Goal: Task Accomplishment & Management: Manage account settings

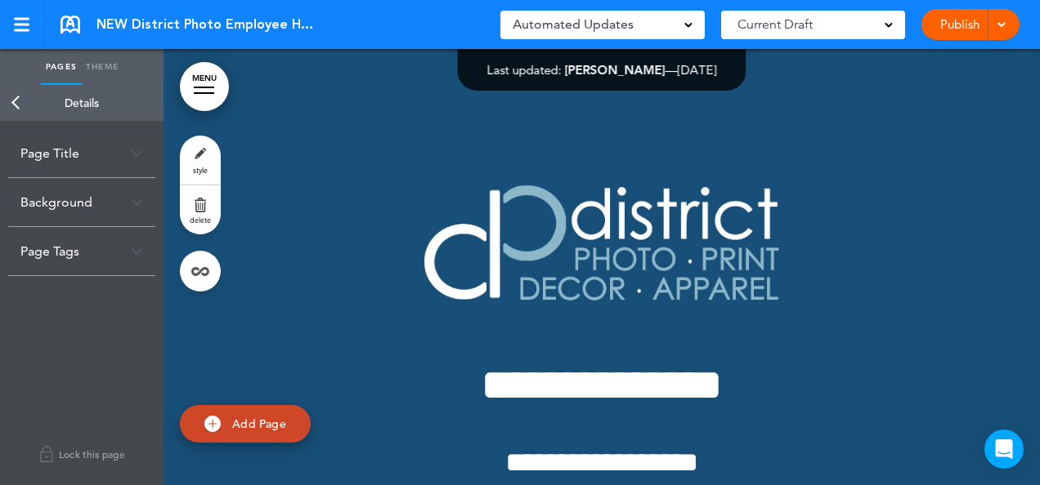
click at [13, 102] on link "Back" at bounding box center [16, 103] width 33 height 36
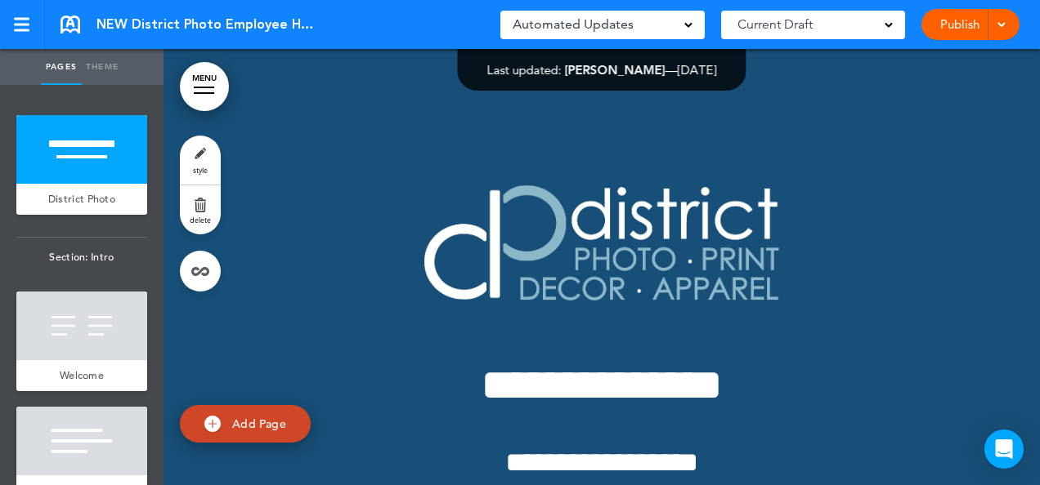
click at [198, 93] on div at bounding box center [204, 93] width 20 height 2
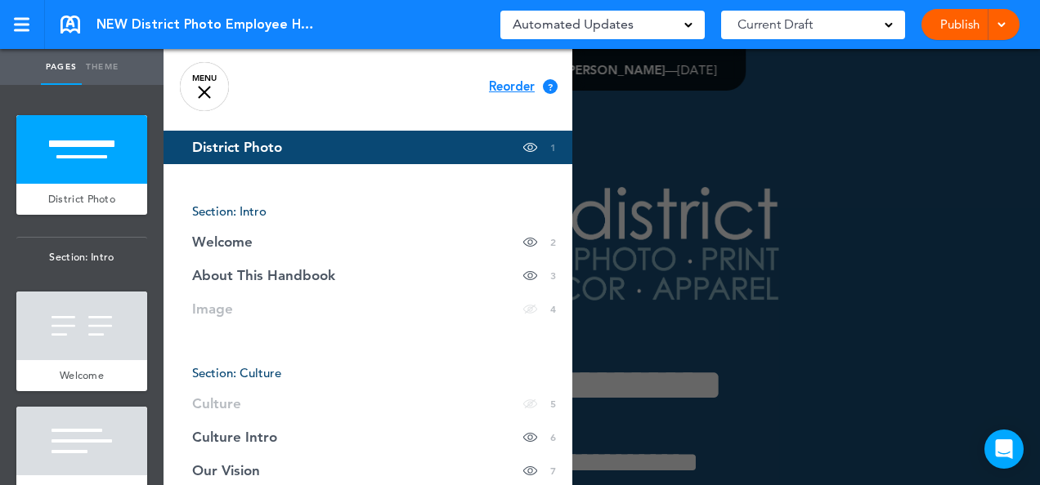
click at [208, 95] on div at bounding box center [204, 92] width 13 height 13
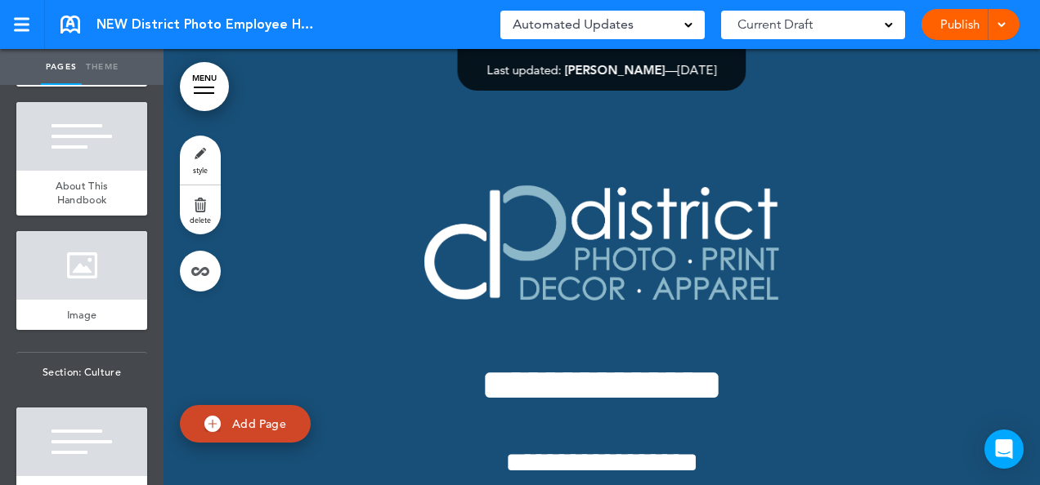
scroll to position [327, 0]
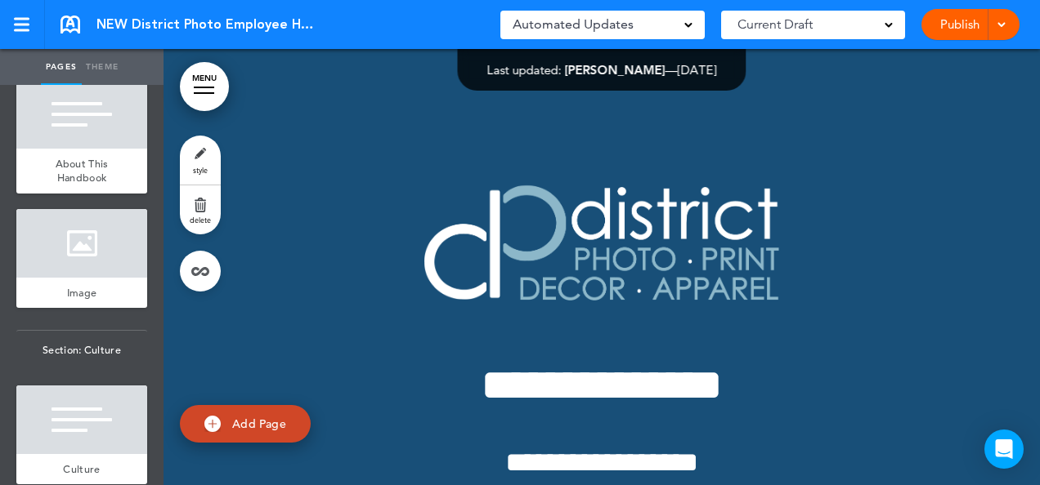
click at [149, 476] on ul "add page District Photo add page Section: Intro add page Welcome add page About…" at bounding box center [81, 285] width 163 height 400
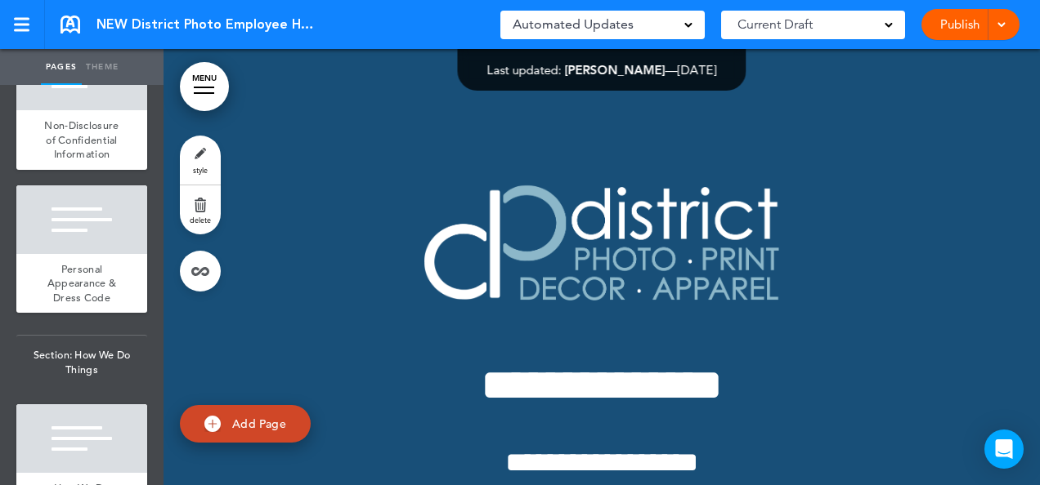
scroll to position [4216, 0]
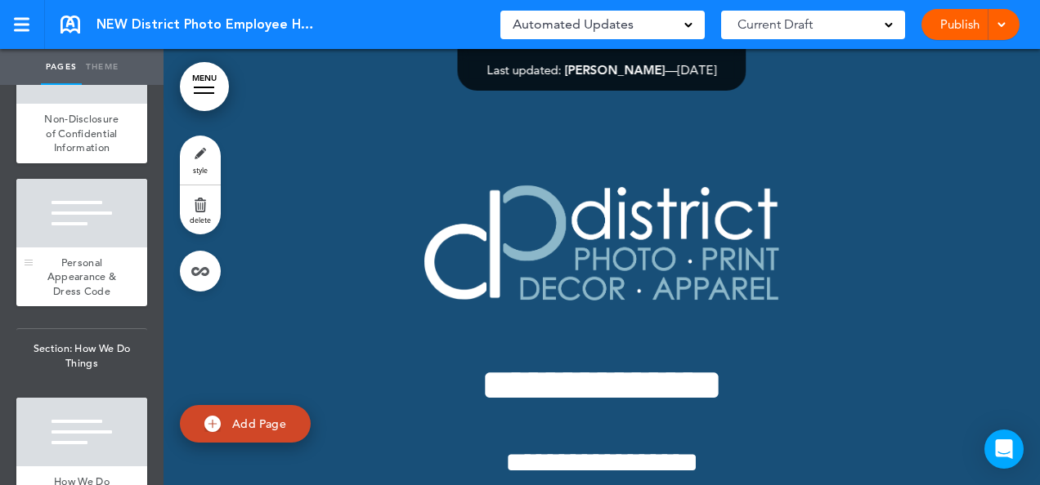
click at [78, 298] on span "Personal Appearance & Dress Code" at bounding box center [81, 277] width 69 height 42
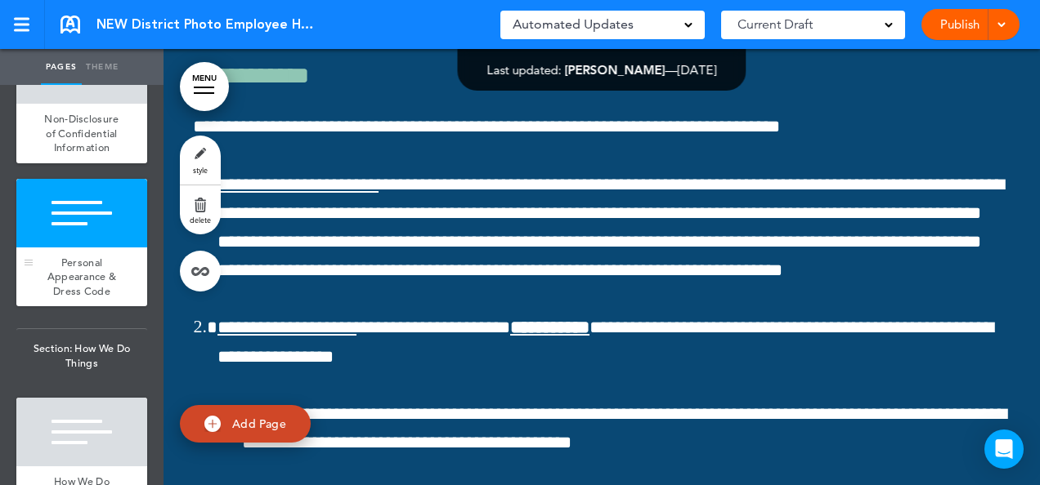
scroll to position [39238, 0]
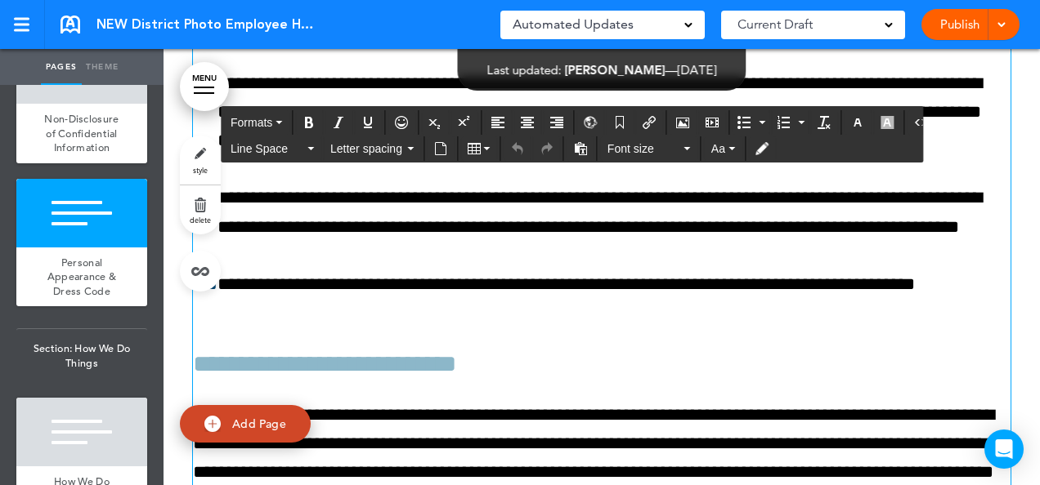
scroll to position [41330, 0]
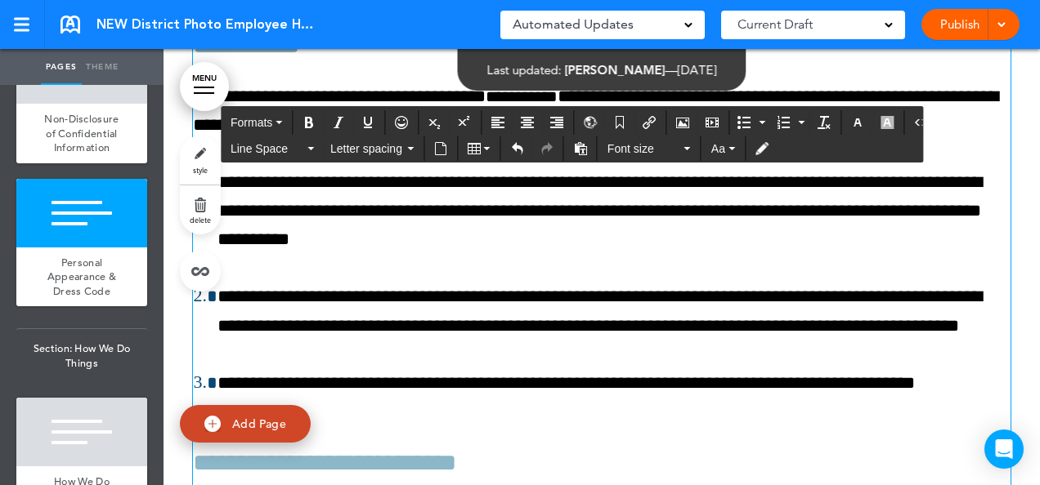
click at [567, 58] on h6 "**********" at bounding box center [601, 46] width 817 height 25
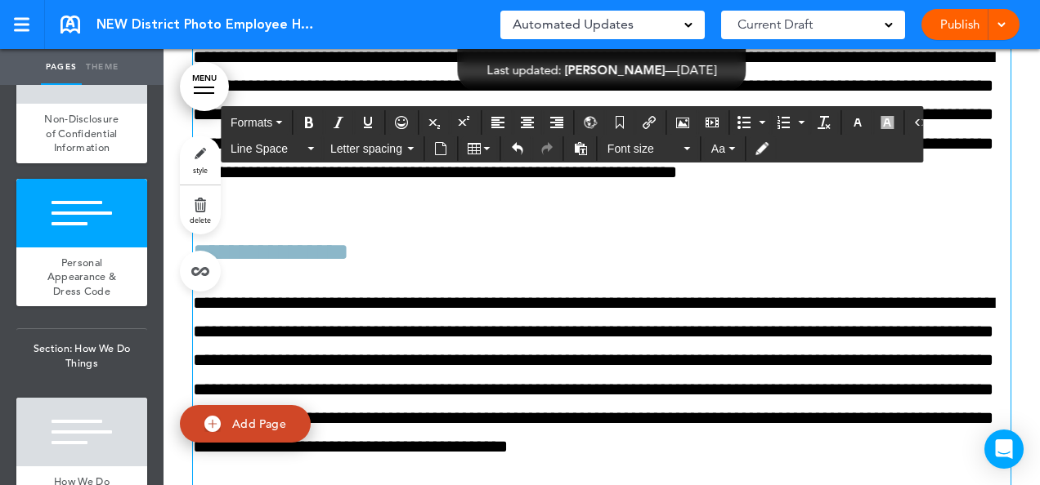
scroll to position [41788, 0]
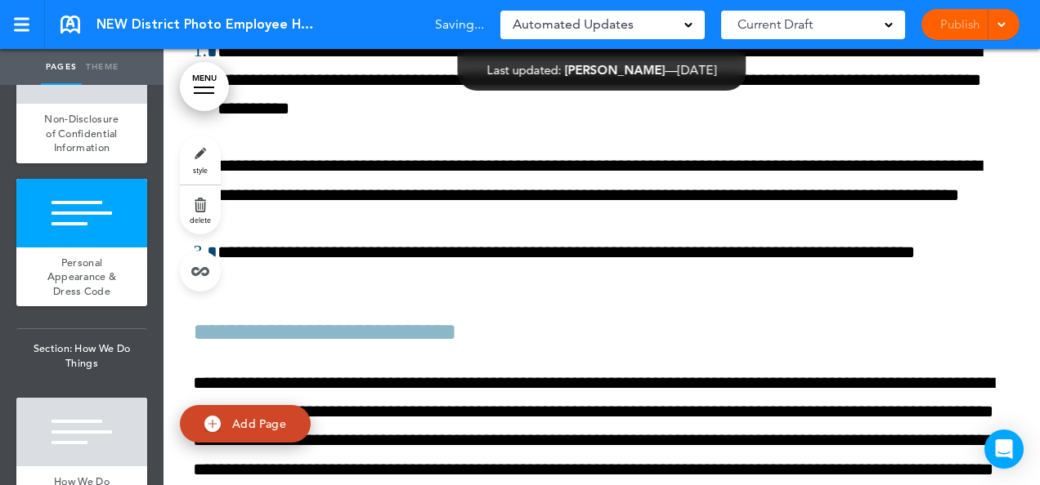
click at [217, 250] on div "style delete" at bounding box center [200, 214] width 41 height 156
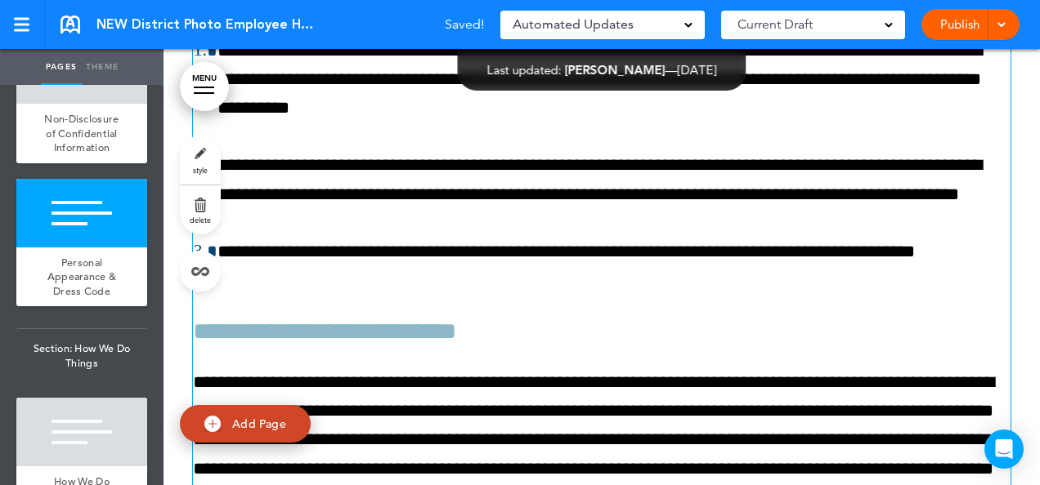
scroll to position [41460, 0]
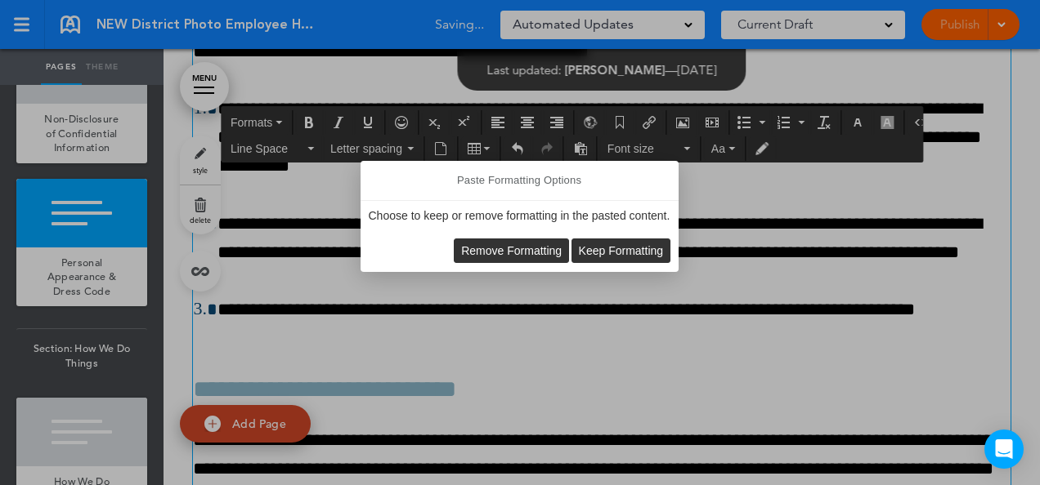
scroll to position [41461, 0]
click at [636, 250] on span "Keep Formatting" at bounding box center [621, 250] width 85 height 13
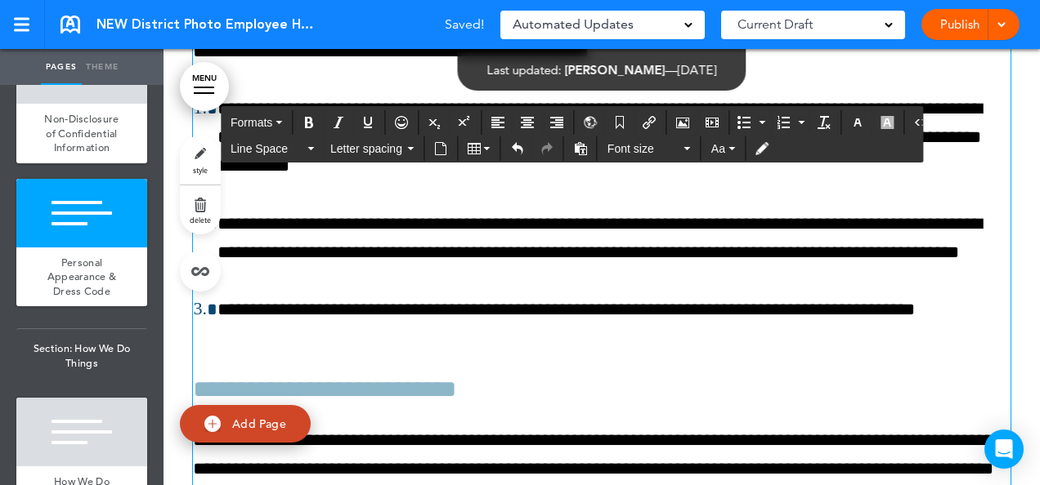
scroll to position [41460, 0]
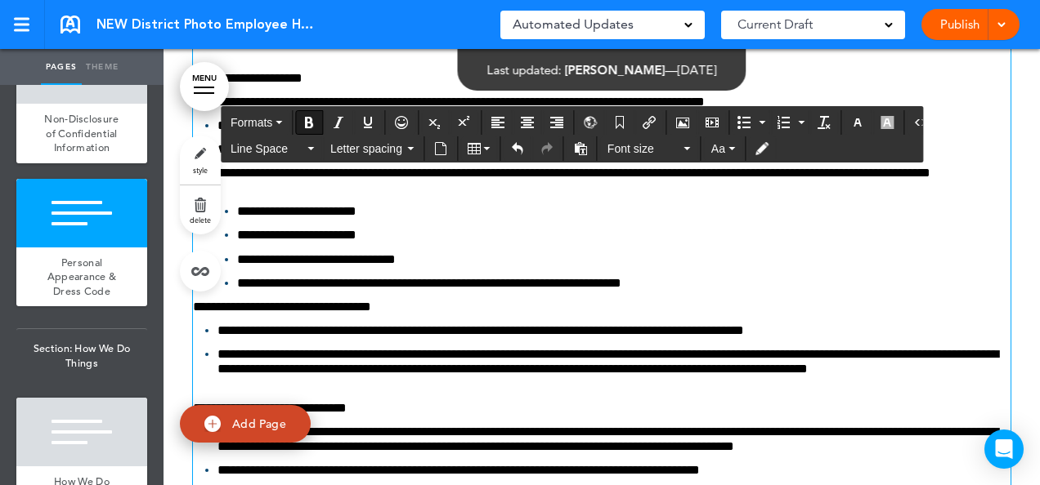
drag, startPoint x: 304, startPoint y: 300, endPoint x: 181, endPoint y: 293, distance: 122.8
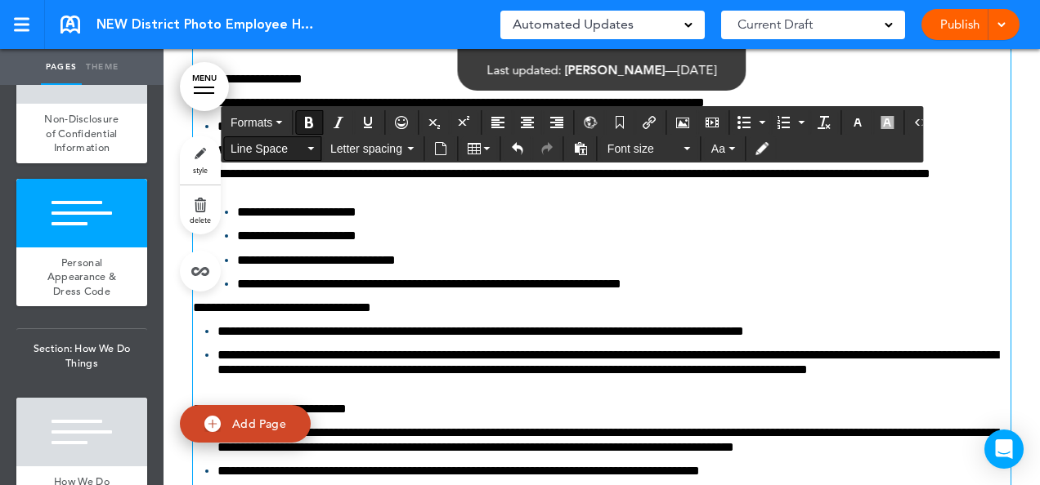
scroll to position [41461, 0]
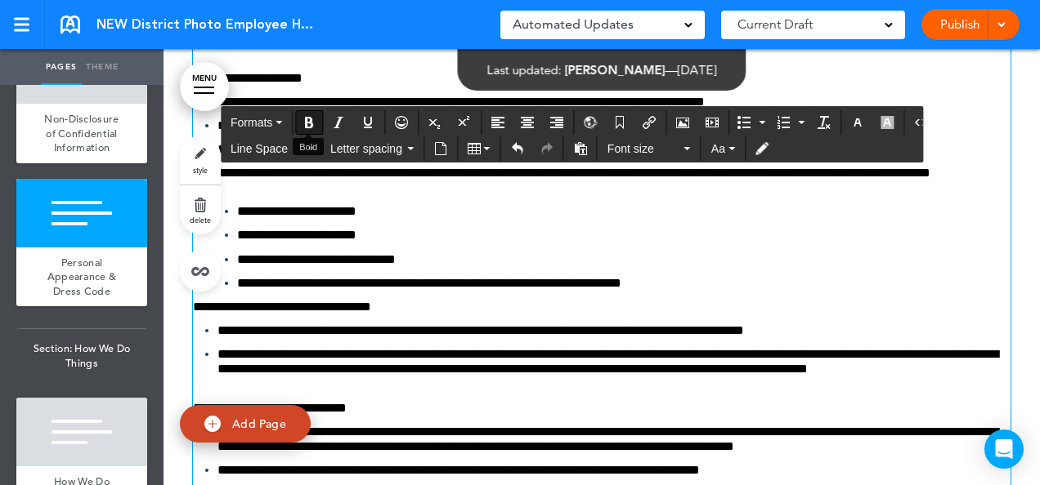
click at [302, 120] on icon "Bold" at bounding box center [308, 122] width 13 height 13
drag, startPoint x: 744, startPoint y: 276, endPoint x: 443, endPoint y: 269, distance: 300.9
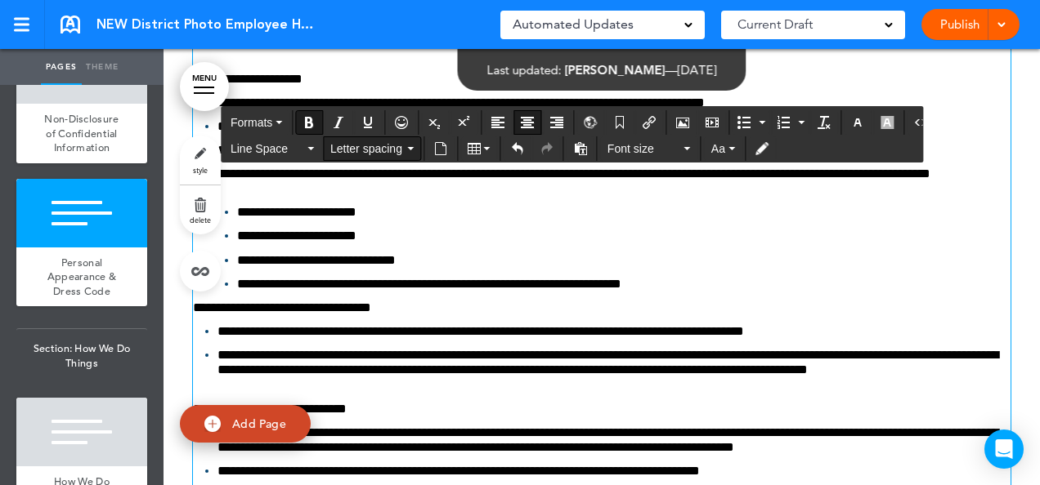
scroll to position [41461, 0]
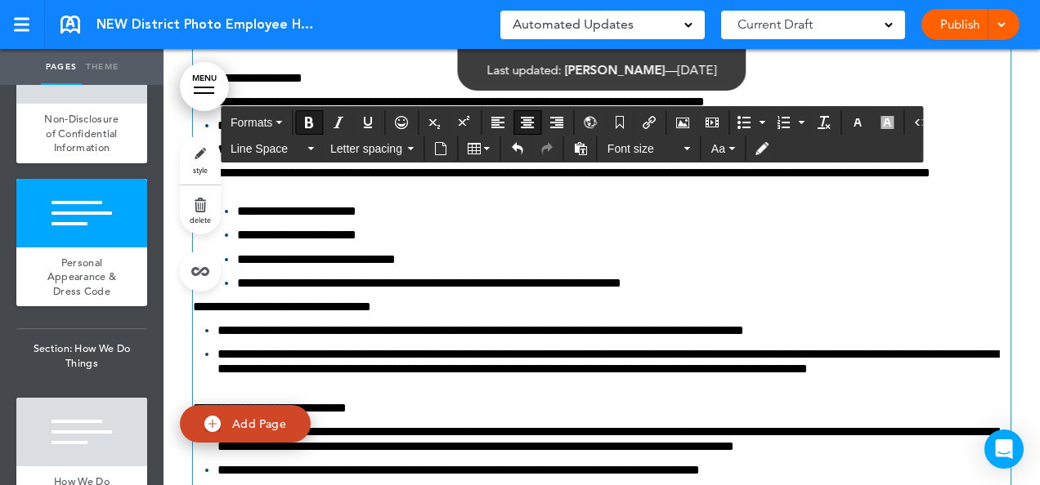
click at [311, 121] on icon "Bold" at bounding box center [308, 122] width 13 height 13
click at [361, 118] on icon "Underline" at bounding box center [367, 122] width 13 height 13
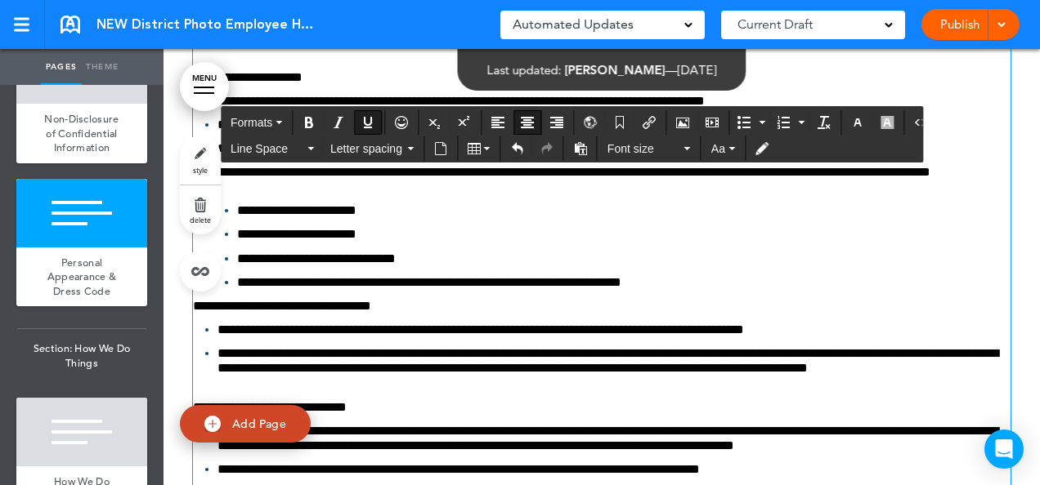
scroll to position [41460, 0]
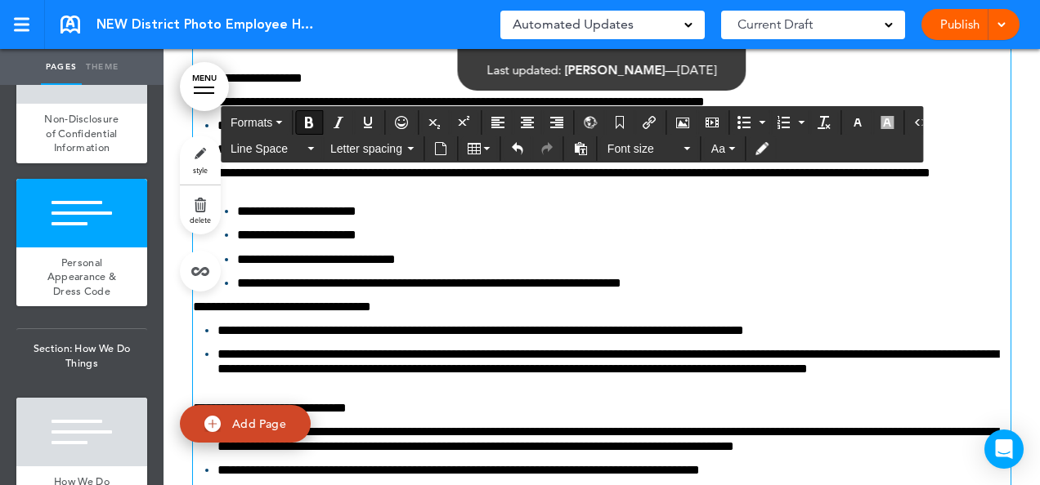
drag, startPoint x: 742, startPoint y: 269, endPoint x: 436, endPoint y: 271, distance: 305.7
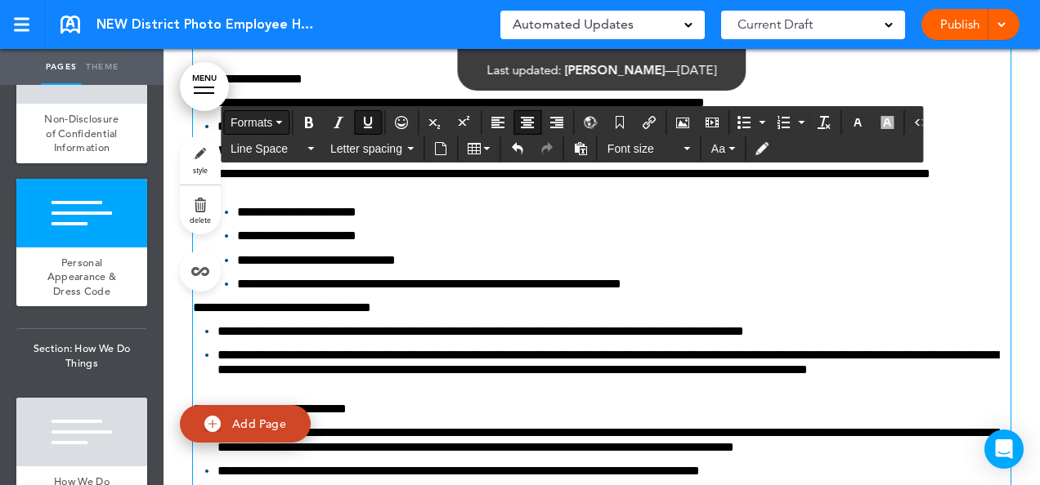
scroll to position [41461, 0]
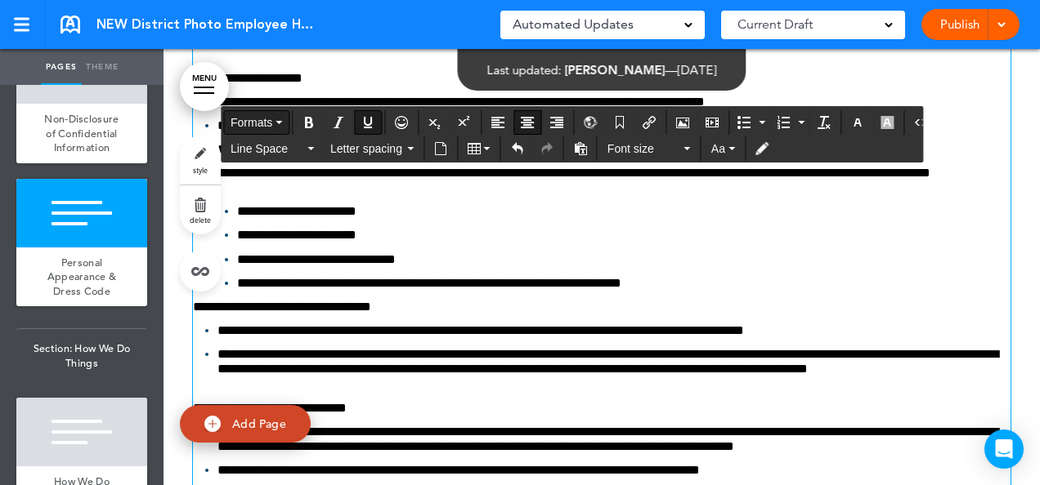
click at [279, 119] on button "Formats" at bounding box center [256, 122] width 65 height 23
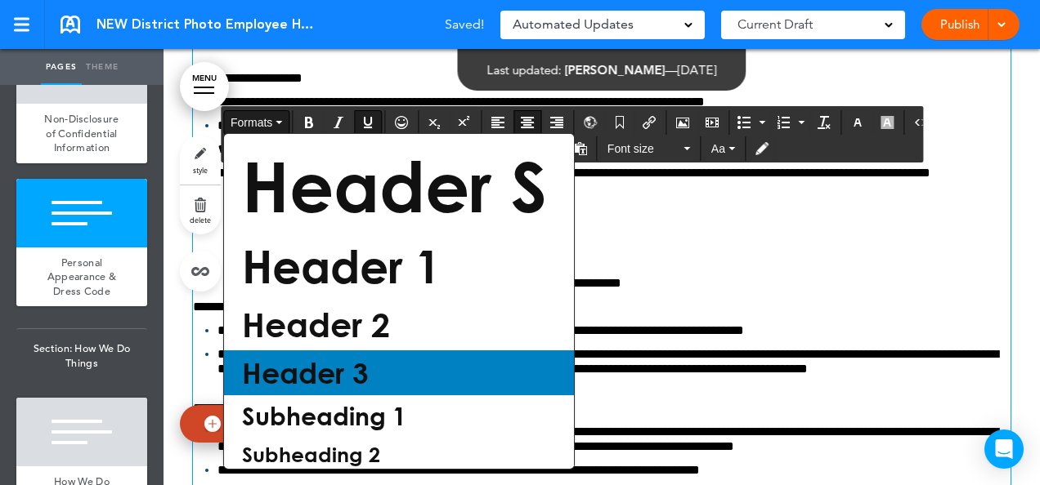
click at [316, 365] on span "Header 3" at bounding box center [305, 373] width 130 height 35
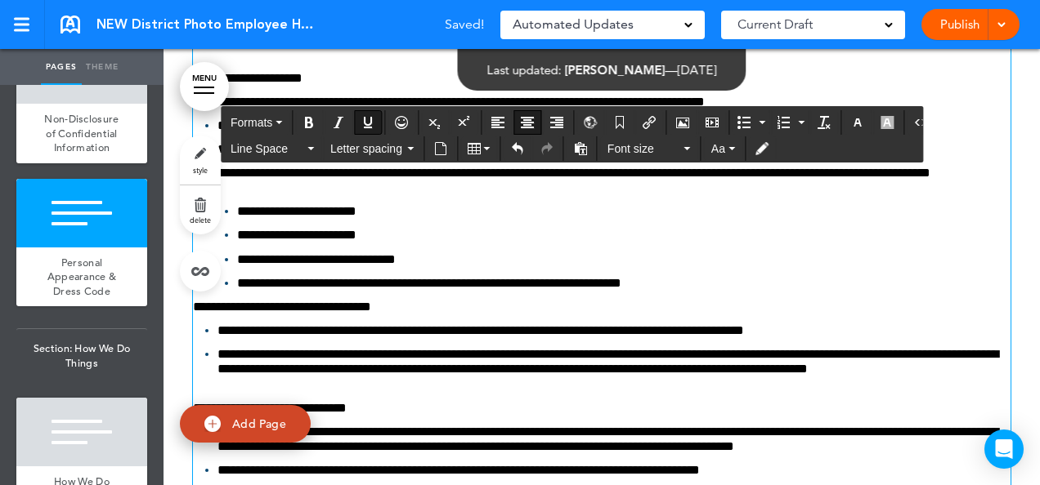
scroll to position [41460, 0]
drag, startPoint x: 376, startPoint y: 273, endPoint x: 769, endPoint y: 271, distance: 393.1
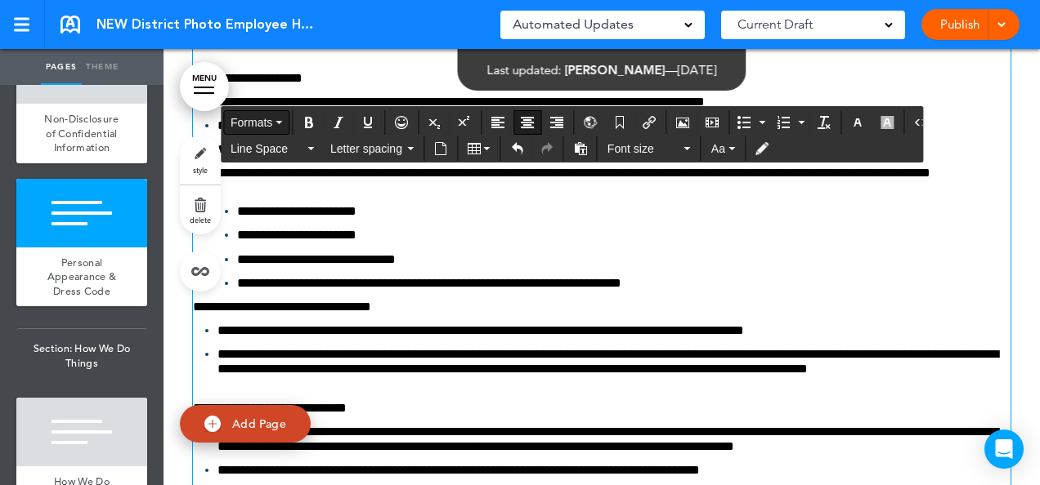
click at [278, 121] on icon "button" at bounding box center [278, 122] width 7 height 3
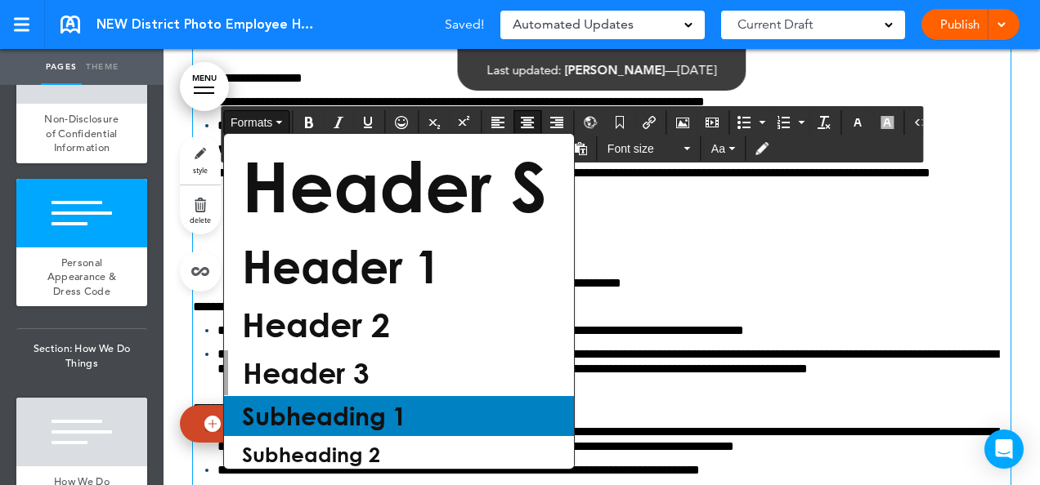
click at [441, 418] on div "Subheading 1" at bounding box center [399, 416] width 350 height 40
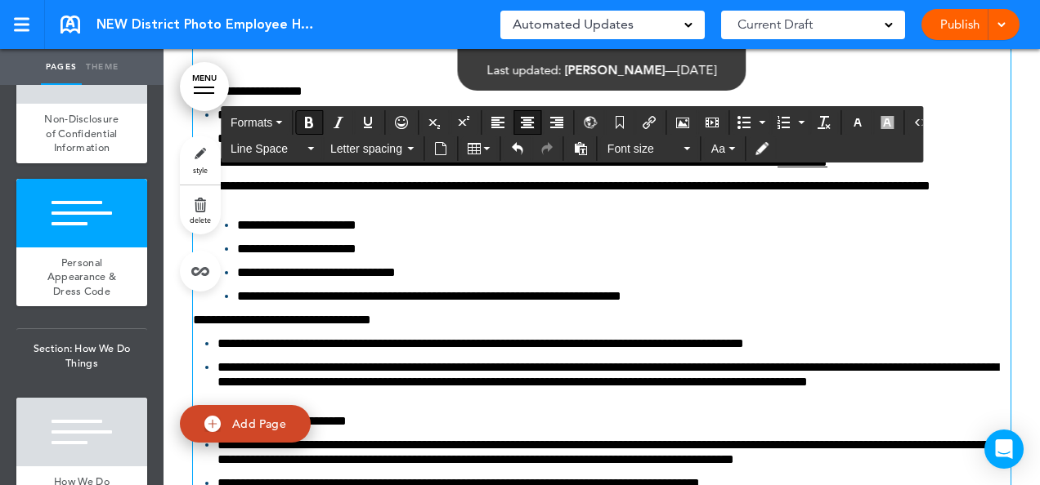
click at [313, 123] on icon "Bold" at bounding box center [308, 122] width 13 height 13
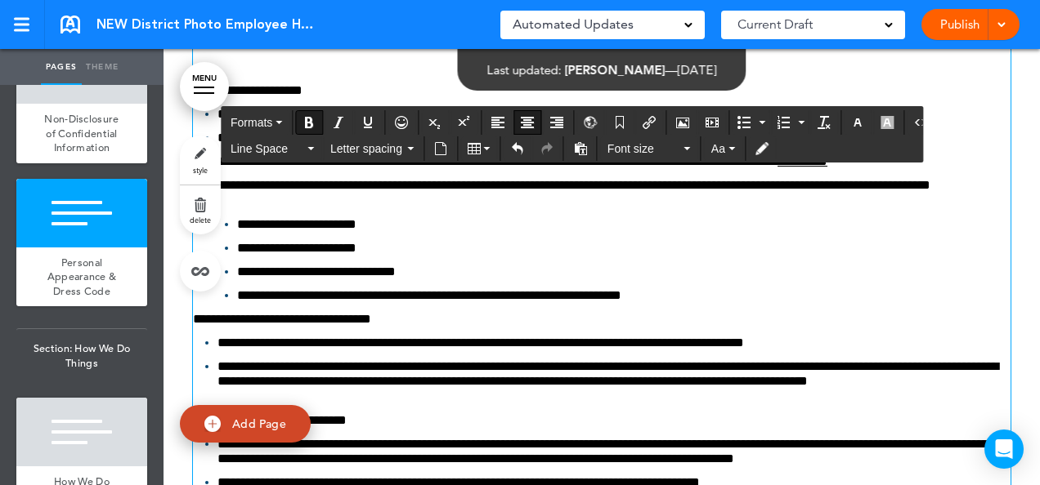
scroll to position [41460, 0]
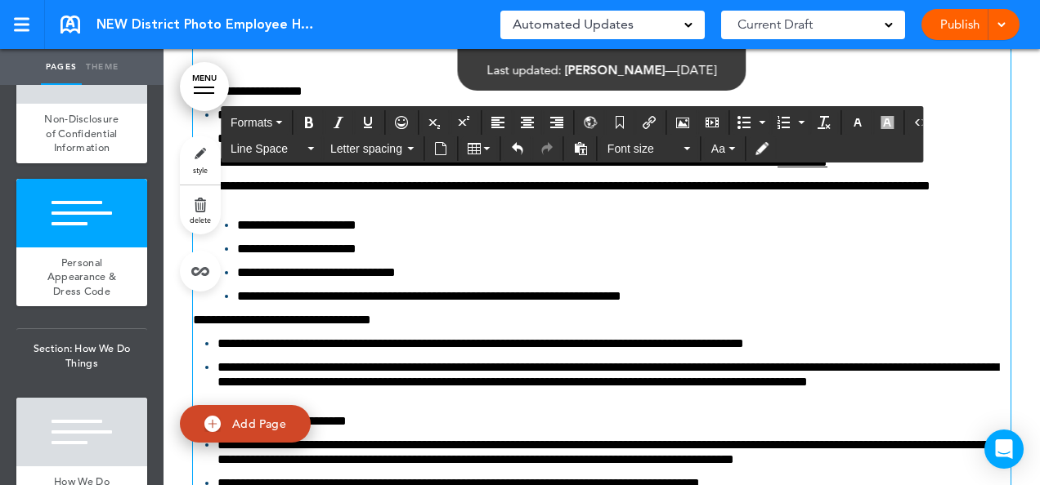
drag, startPoint x: 881, startPoint y: 277, endPoint x: 307, endPoint y: 269, distance: 573.8
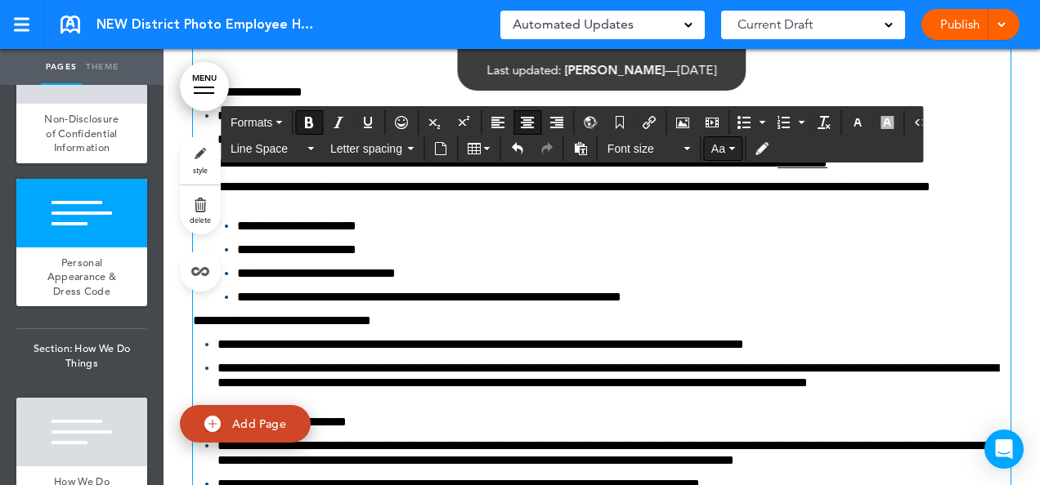
scroll to position [41461, 0]
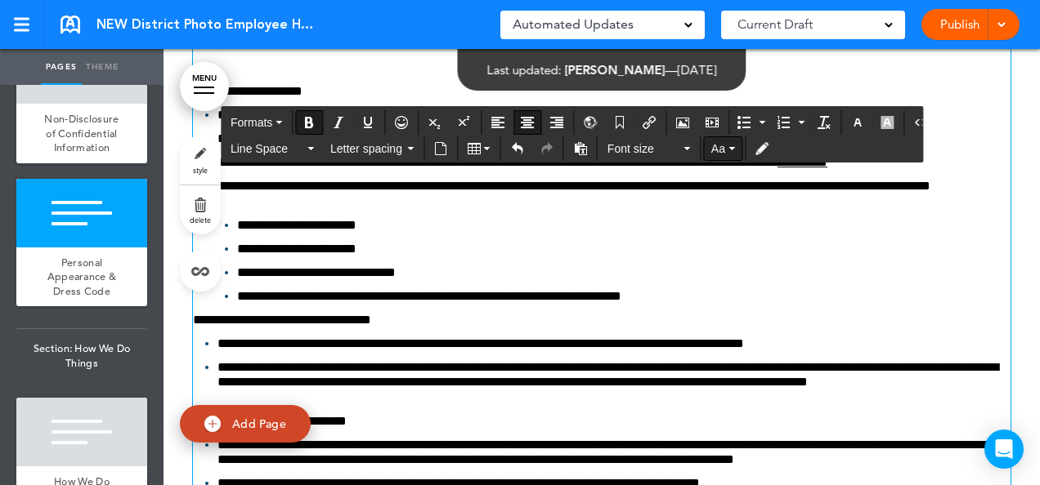
click at [727, 149] on button "Aa" at bounding box center [723, 148] width 37 height 23
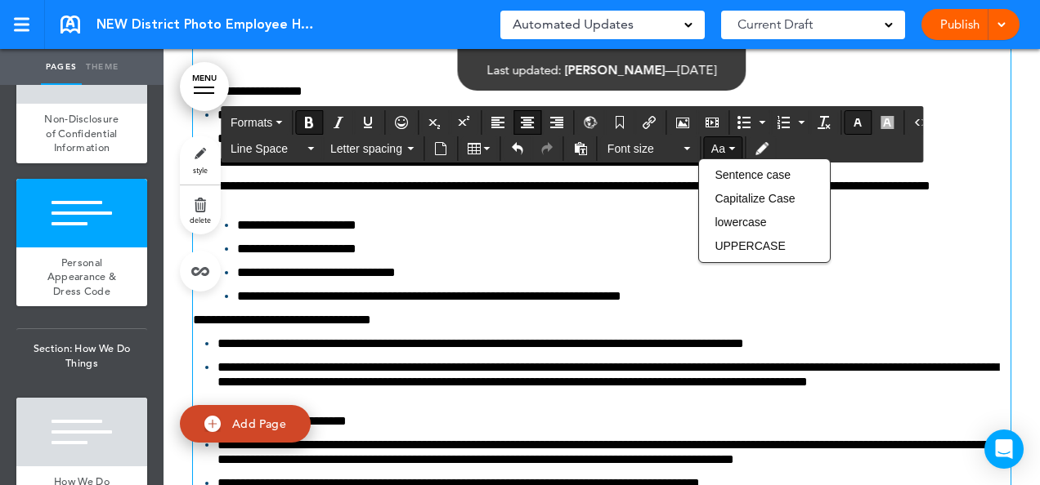
click at [851, 119] on icon "button" at bounding box center [857, 122] width 13 height 13
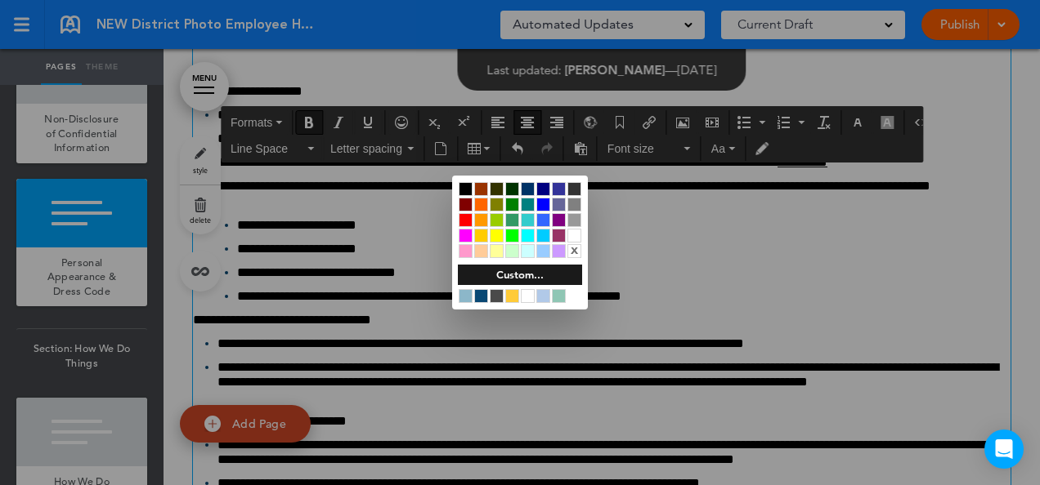
click at [561, 186] on div at bounding box center [559, 189] width 14 height 14
click at [782, 203] on div at bounding box center [520, 242] width 1040 height 485
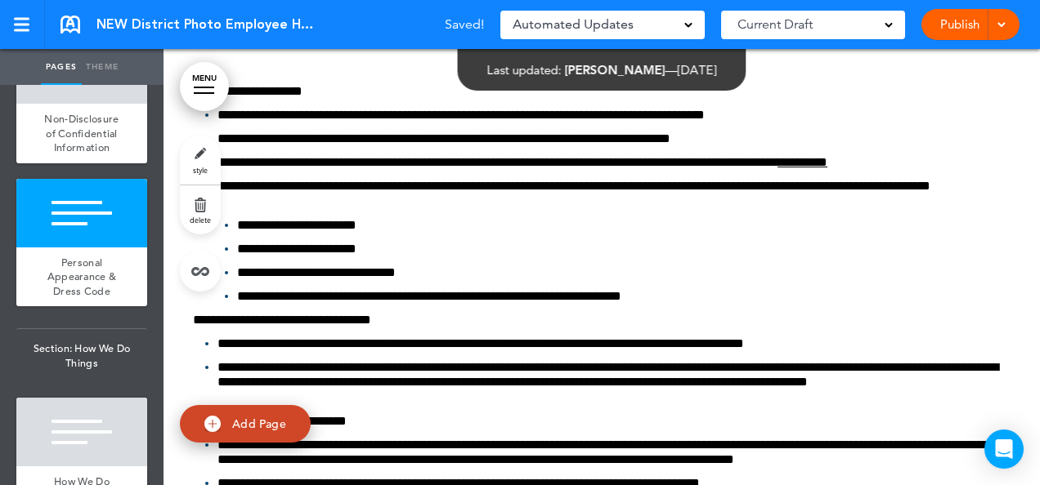
scroll to position [41460, 0]
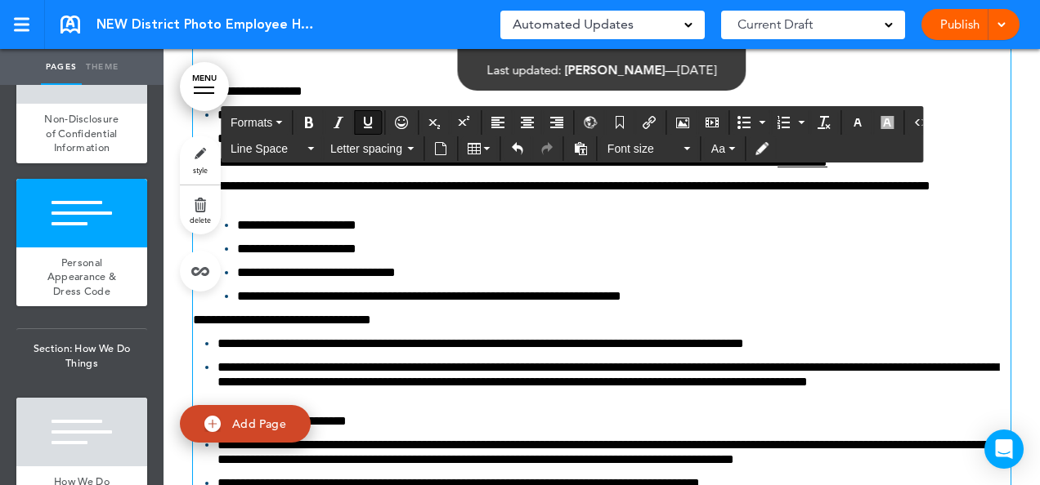
drag, startPoint x: 226, startPoint y: 454, endPoint x: 179, endPoint y: 309, distance: 153.0
click at [851, 121] on icon "button" at bounding box center [857, 122] width 13 height 13
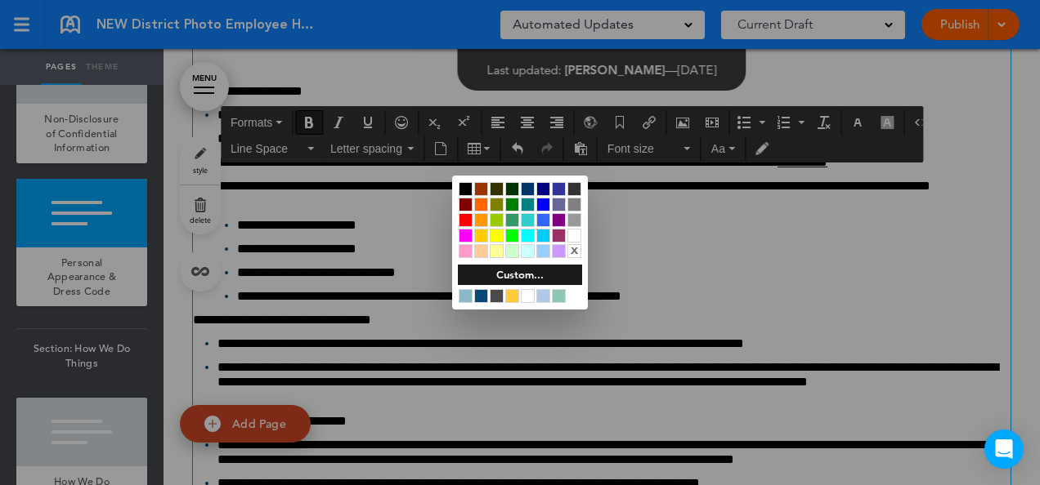
click at [861, 149] on div at bounding box center [520, 242] width 1040 height 485
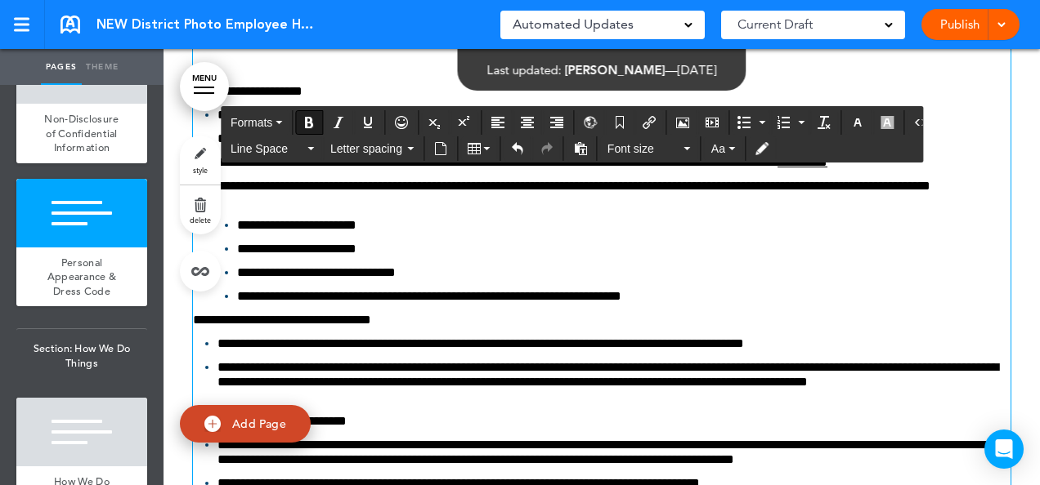
drag, startPoint x: 225, startPoint y: 454, endPoint x: 167, endPoint y: 308, distance: 156.6
click at [880, 121] on icon "button" at bounding box center [886, 122] width 13 height 13
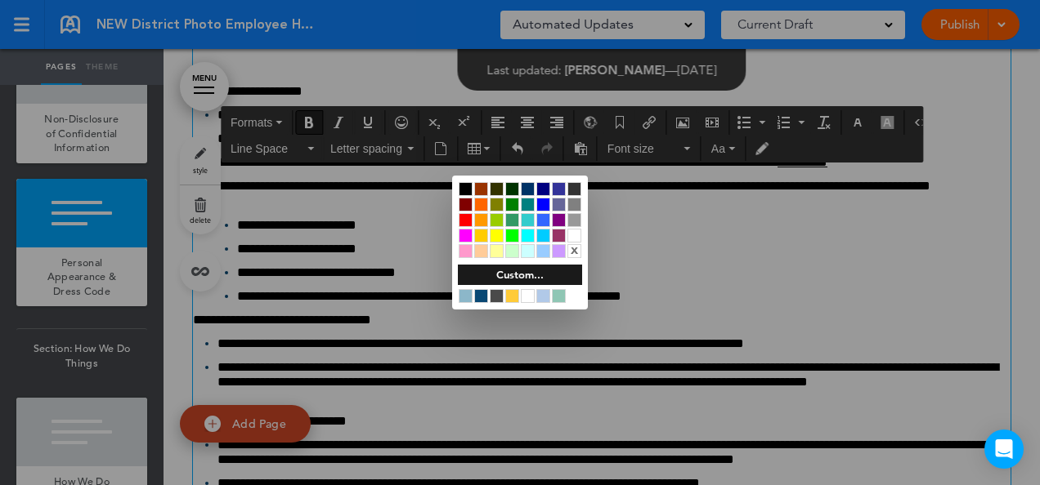
click at [575, 250] on div "x" at bounding box center [574, 251] width 14 height 14
click at [678, 144] on div at bounding box center [520, 242] width 1040 height 485
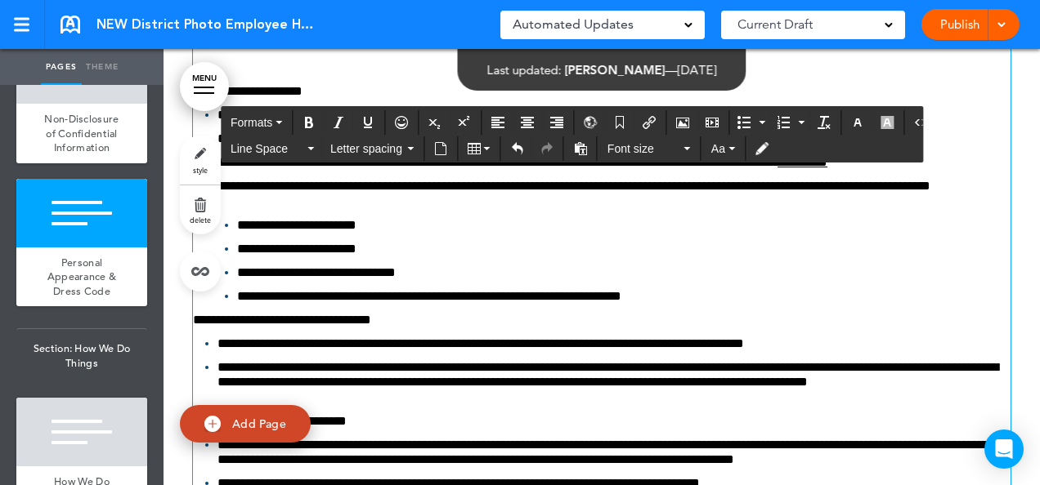
scroll to position [41460, 0]
drag, startPoint x: 227, startPoint y: 456, endPoint x: 188, endPoint y: 304, distance: 157.0
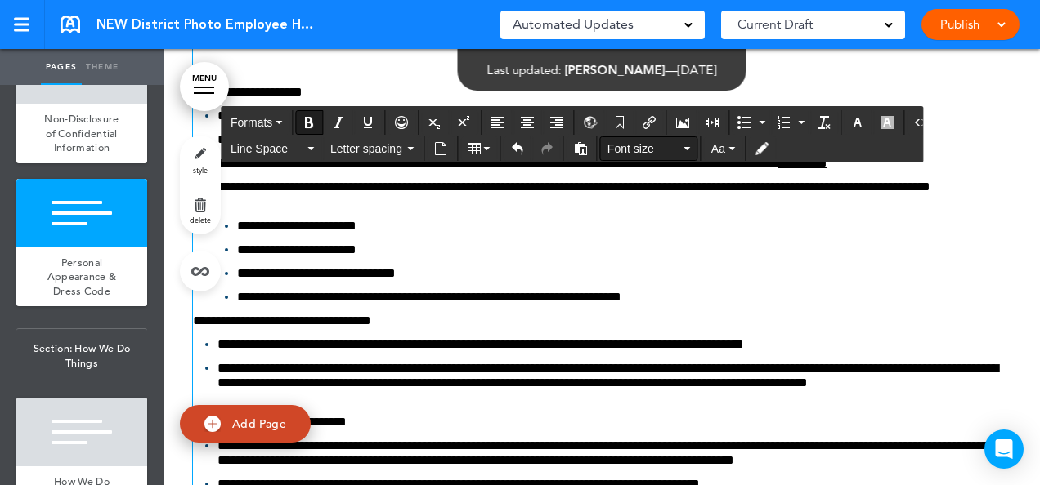
scroll to position [41461, 0]
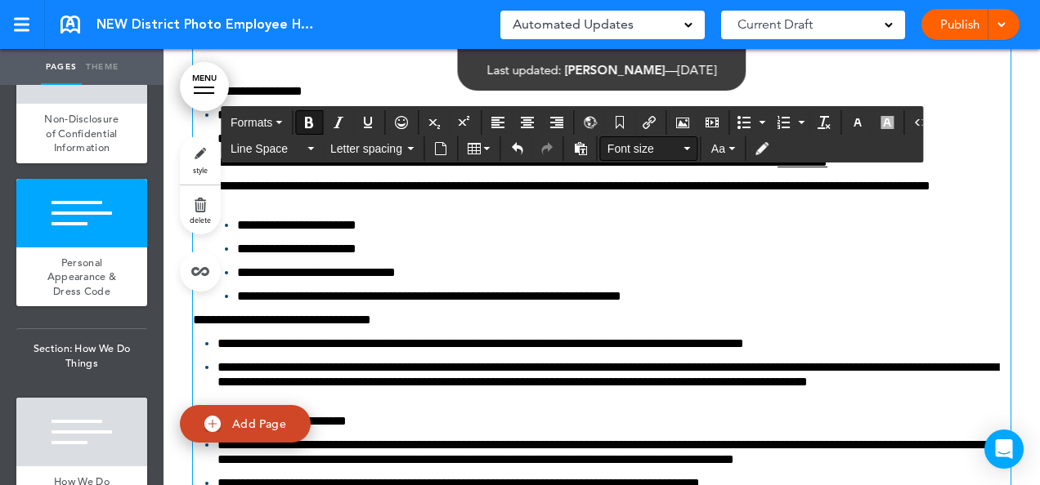
click at [684, 147] on icon "button" at bounding box center [687, 148] width 7 height 3
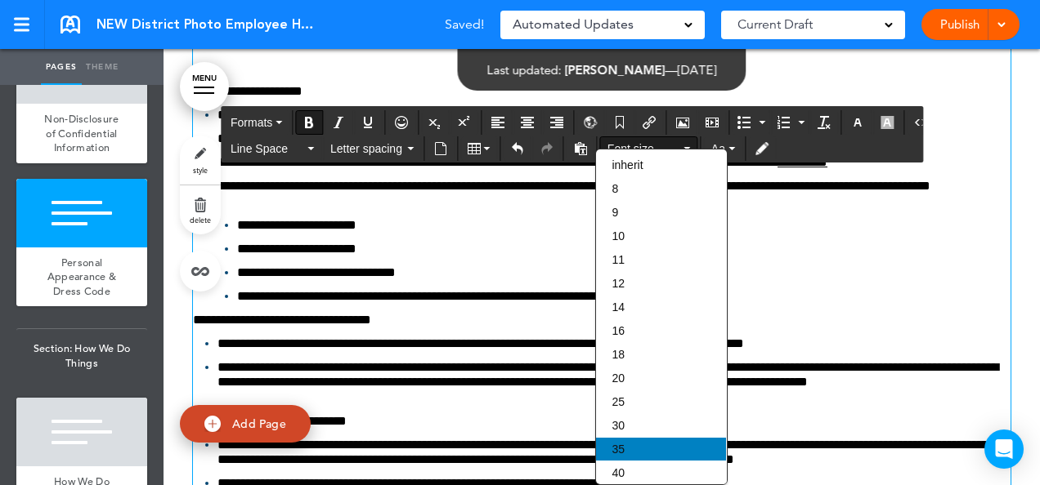
click at [652, 438] on div "35" at bounding box center [661, 449] width 130 height 23
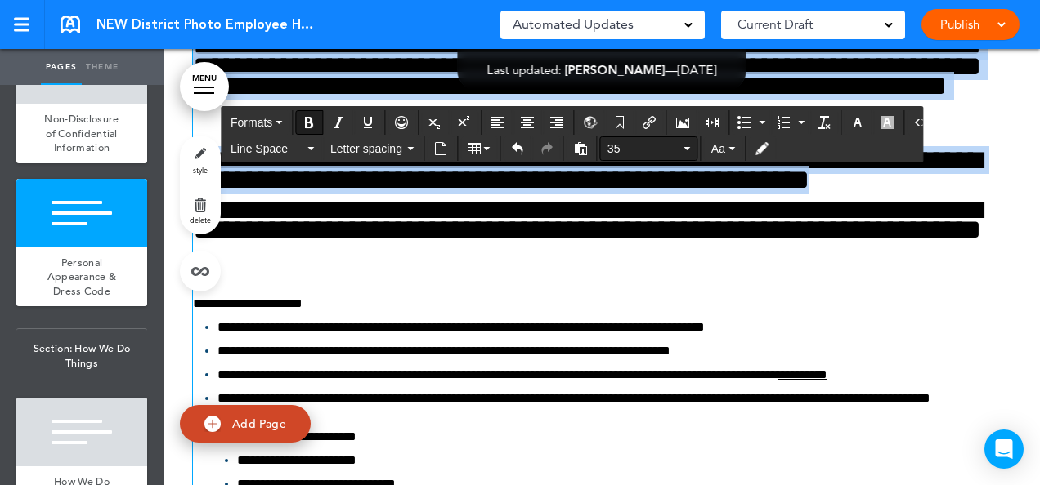
click at [680, 151] on button "35" at bounding box center [649, 148] width 96 height 23
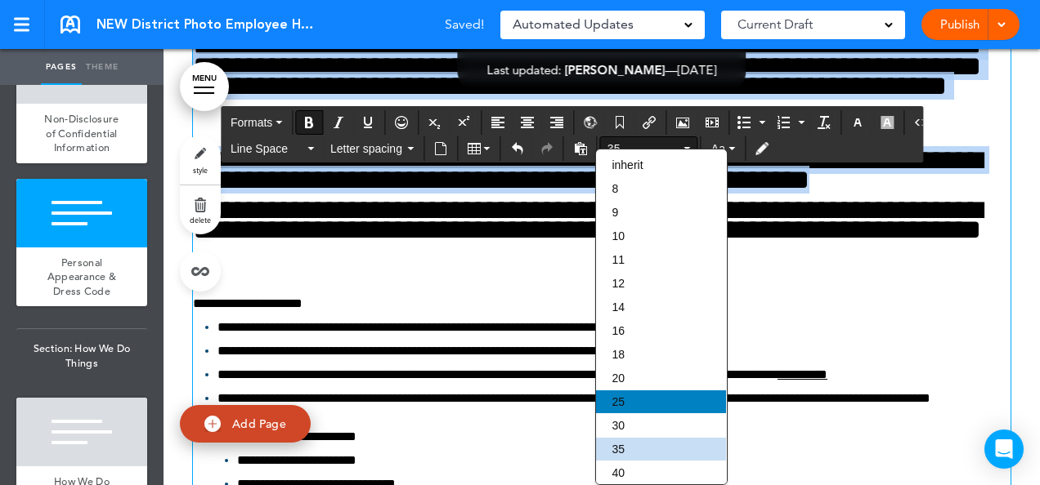
click at [628, 394] on div "25" at bounding box center [661, 402] width 130 height 23
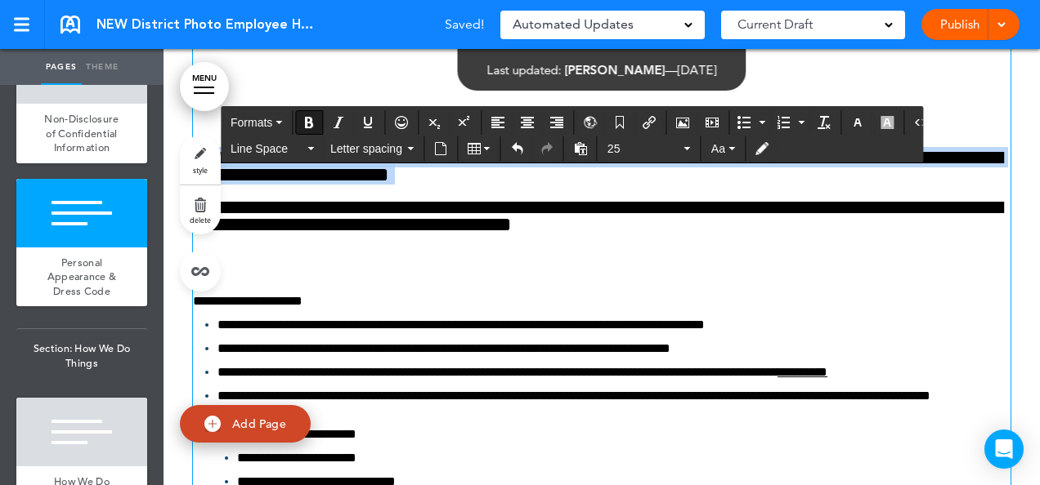
scroll to position [41460, 0]
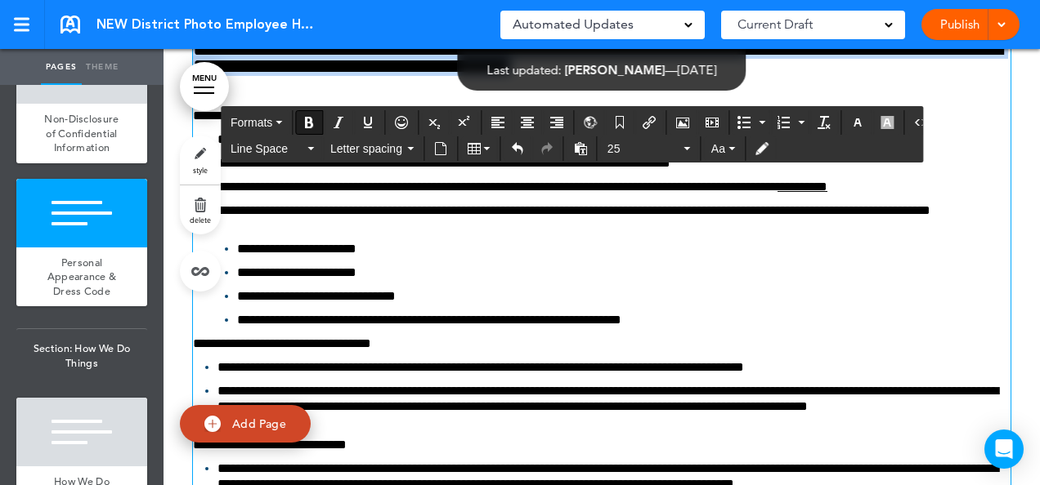
scroll to position [41527, 0]
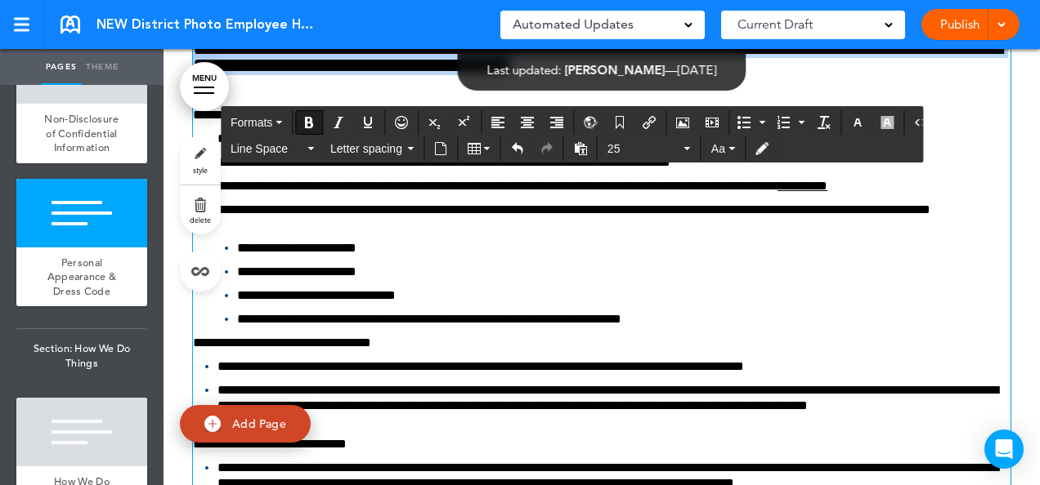
drag, startPoint x: 675, startPoint y: 472, endPoint x: 186, endPoint y: 232, distance: 545.0
click at [684, 147] on icon "button" at bounding box center [687, 148] width 7 height 3
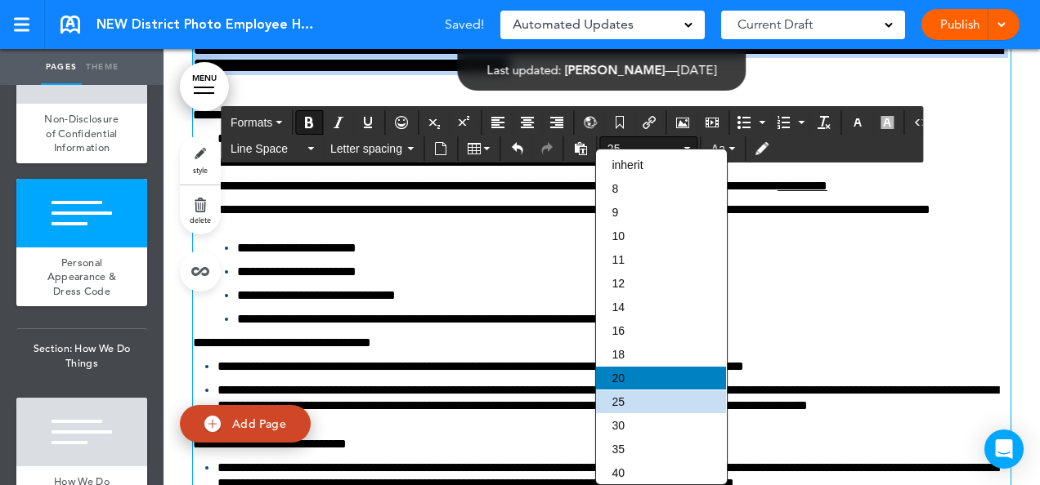
click at [633, 372] on div "20" at bounding box center [661, 378] width 130 height 23
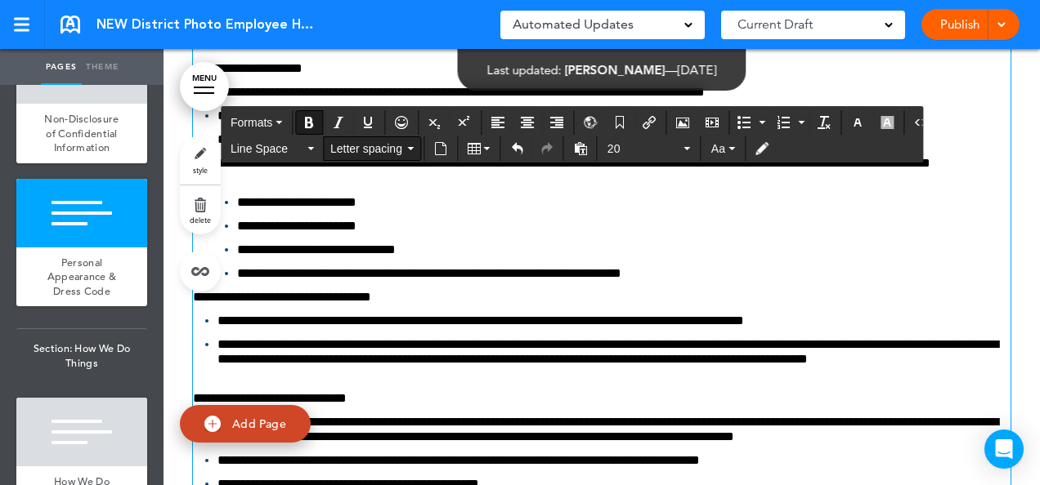
click at [409, 149] on button "Letter spacing" at bounding box center [372, 148] width 96 height 23
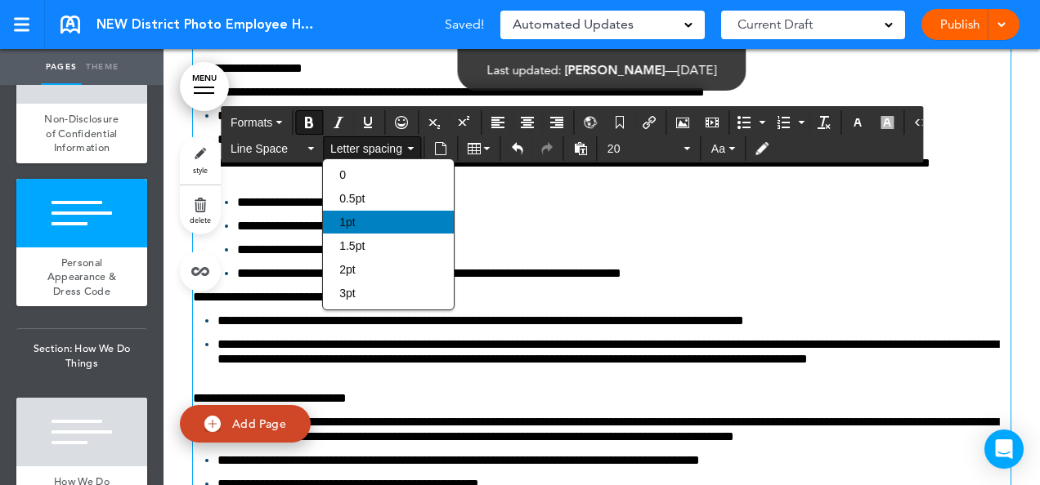
click at [380, 224] on div "1pt" at bounding box center [388, 222] width 130 height 23
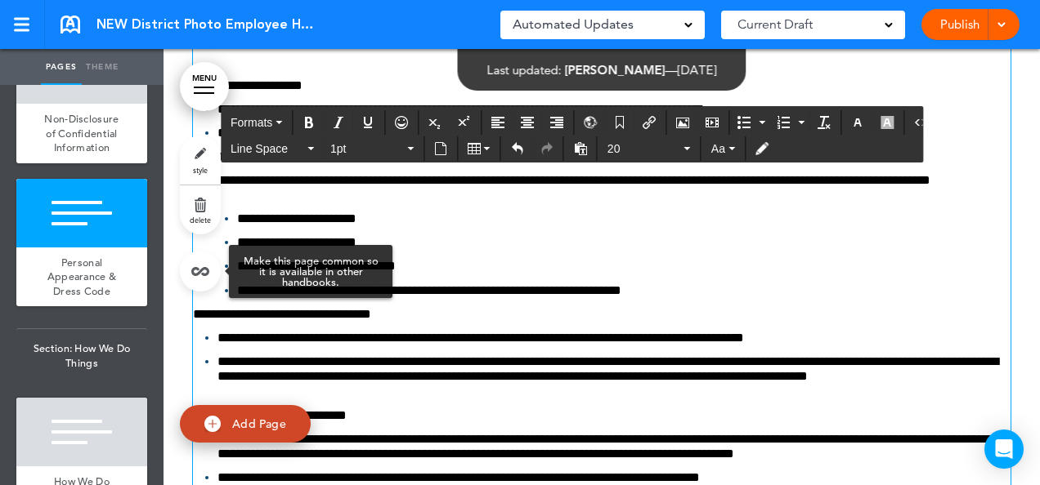
scroll to position [41527, 0]
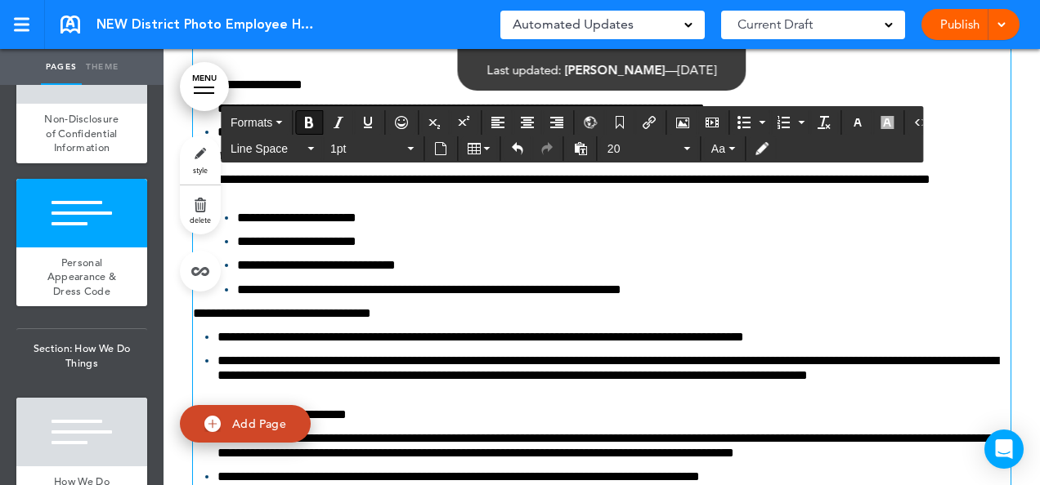
drag, startPoint x: 584, startPoint y: 448, endPoint x: 181, endPoint y: 243, distance: 451.4
click at [311, 145] on button "Line Space" at bounding box center [272, 148] width 96 height 23
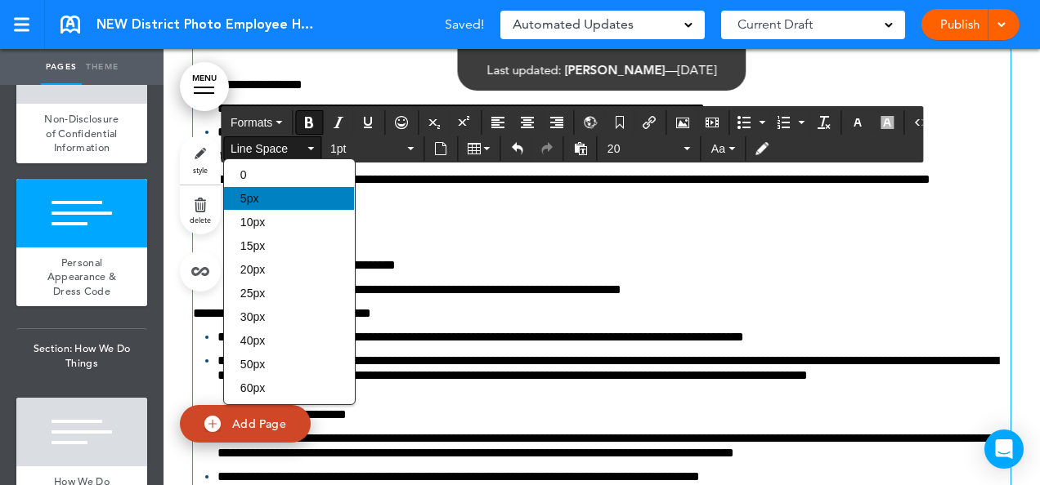
click at [269, 199] on div "5px" at bounding box center [289, 198] width 130 height 23
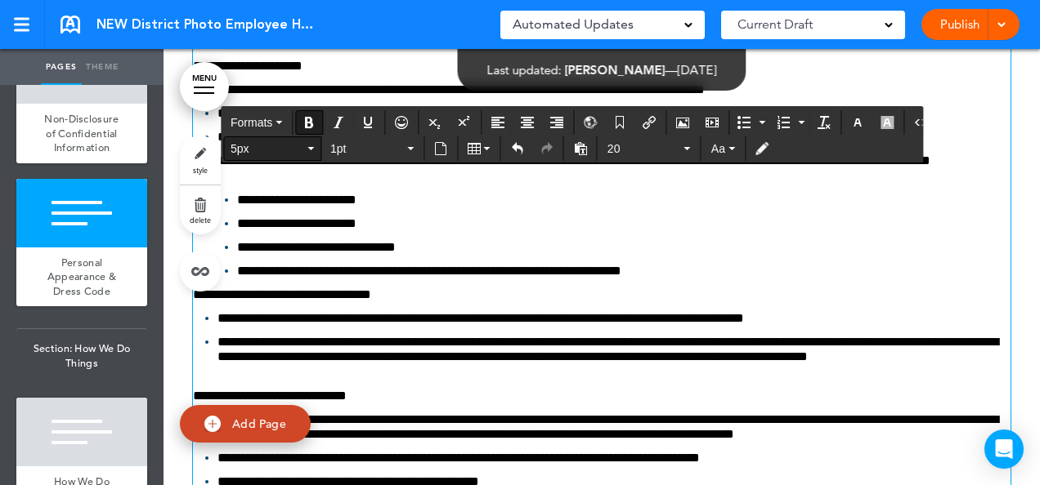
click at [306, 152] on button "5px" at bounding box center [272, 148] width 96 height 23
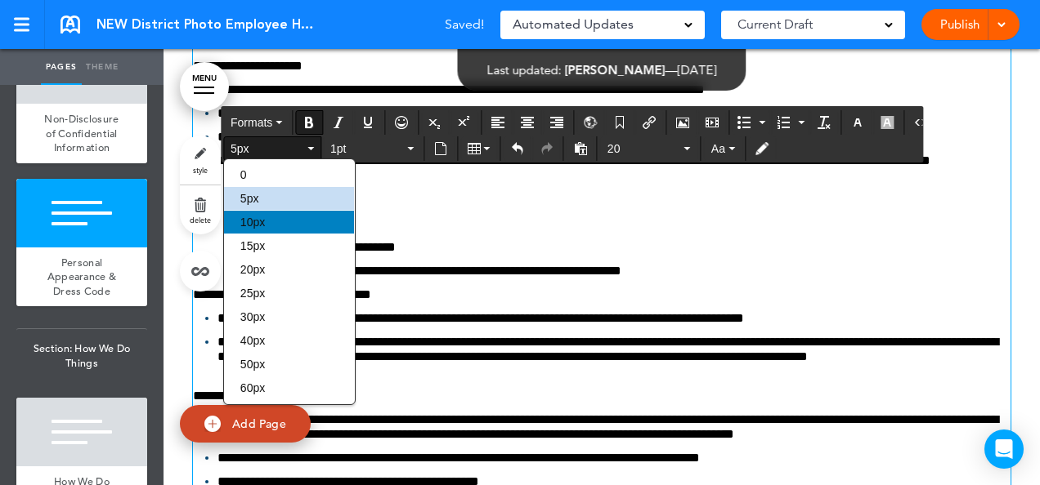
click at [280, 226] on div "10px" at bounding box center [289, 222] width 130 height 23
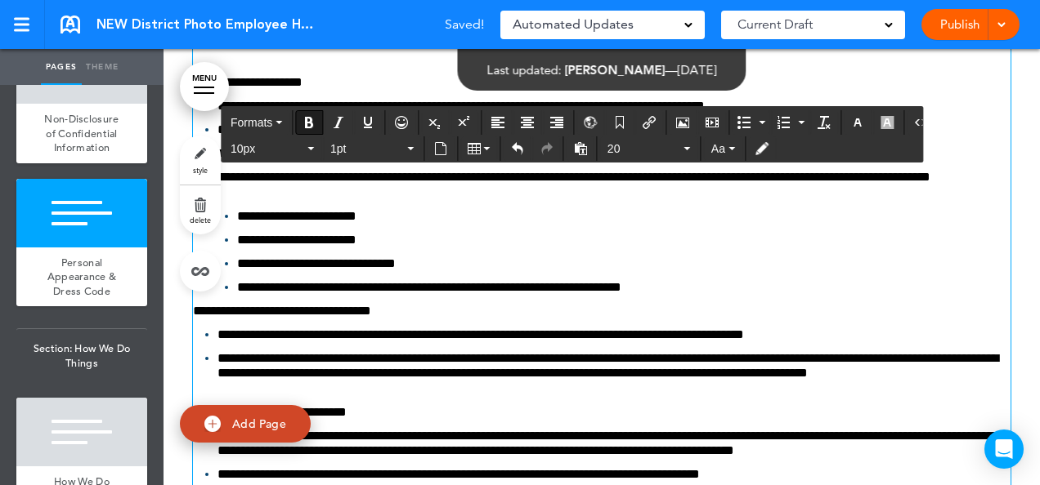
scroll to position [41526, 0]
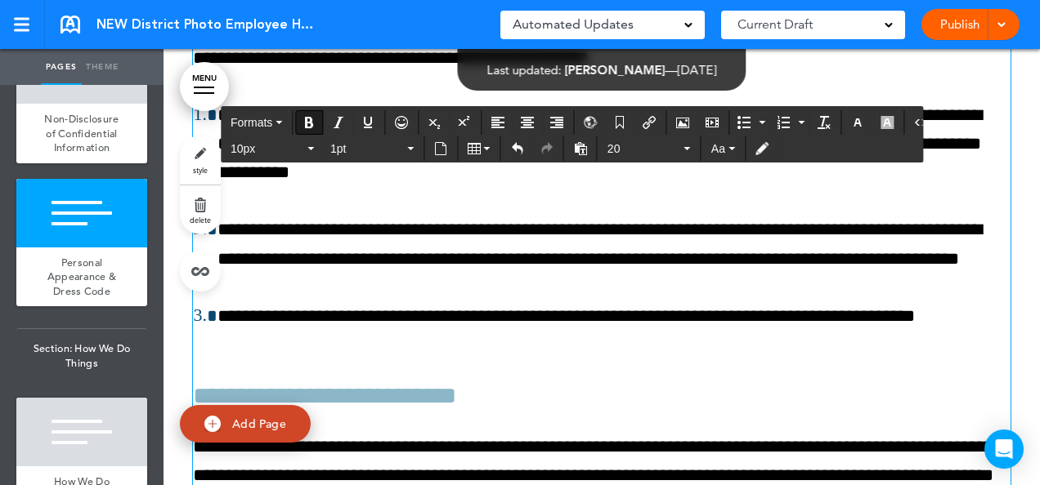
scroll to position [42147, 0]
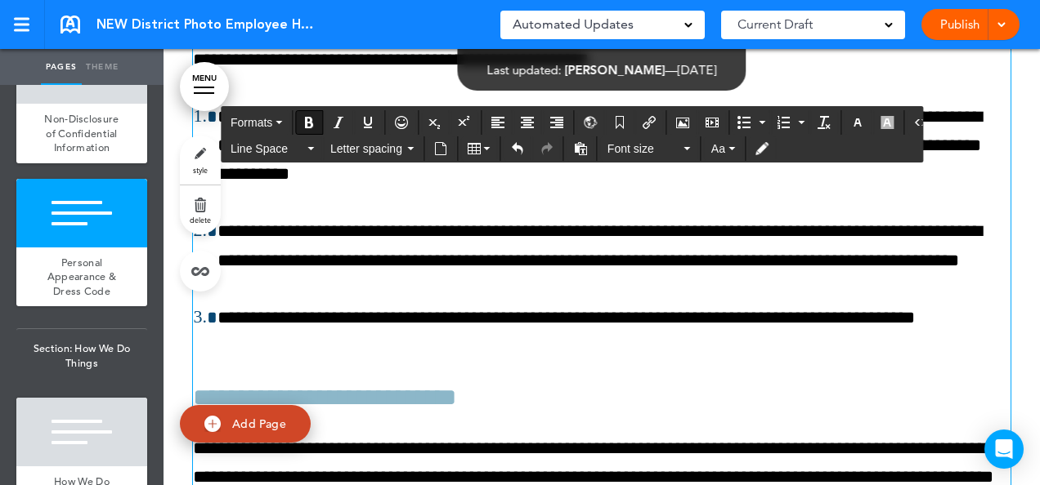
scroll to position [42148, 0]
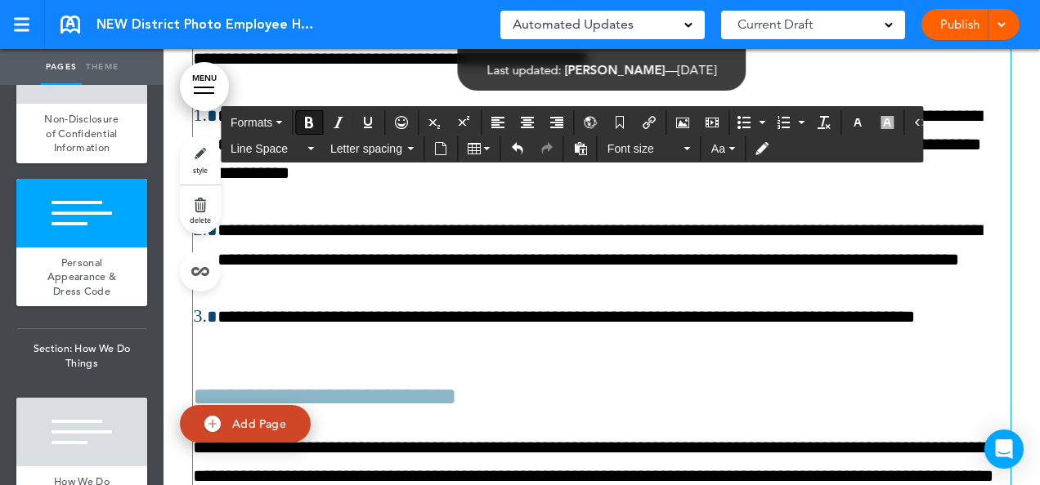
drag, startPoint x: 797, startPoint y: 314, endPoint x: 196, endPoint y: 201, distance: 611.2
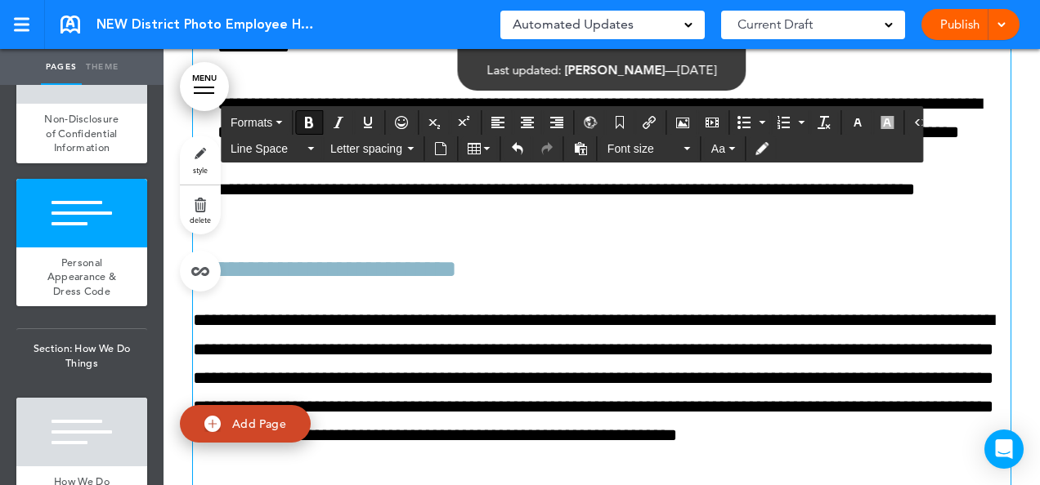
scroll to position [42114, 0]
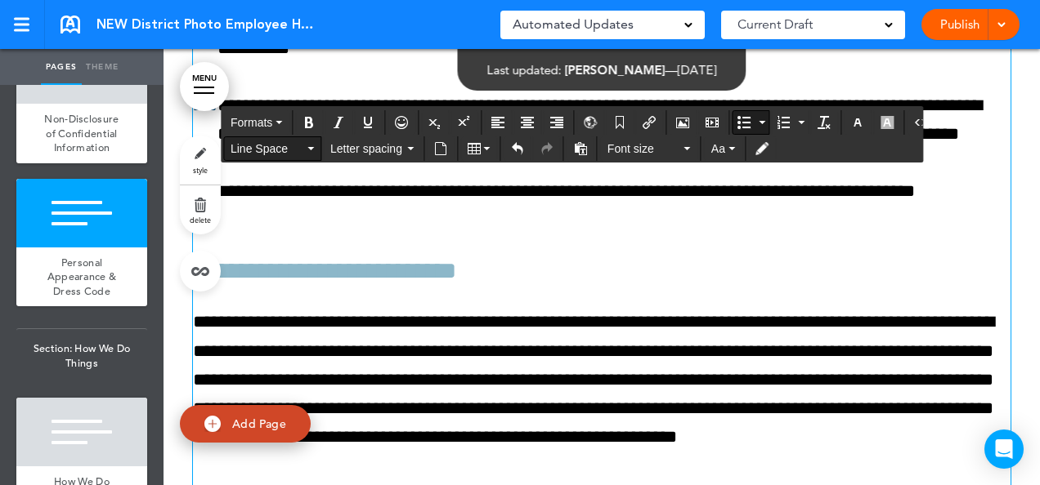
scroll to position [42115, 0]
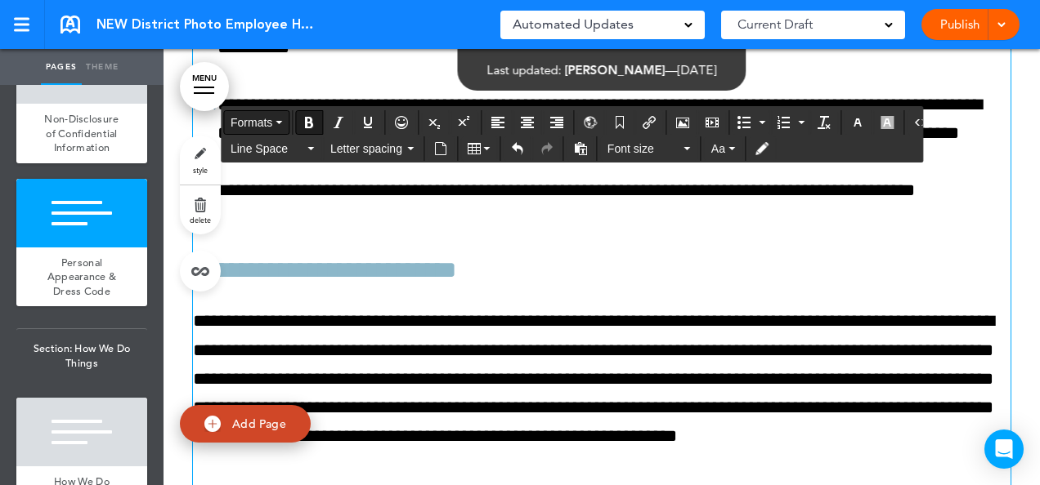
drag, startPoint x: 363, startPoint y: 207, endPoint x: 232, endPoint y: 129, distance: 152.1
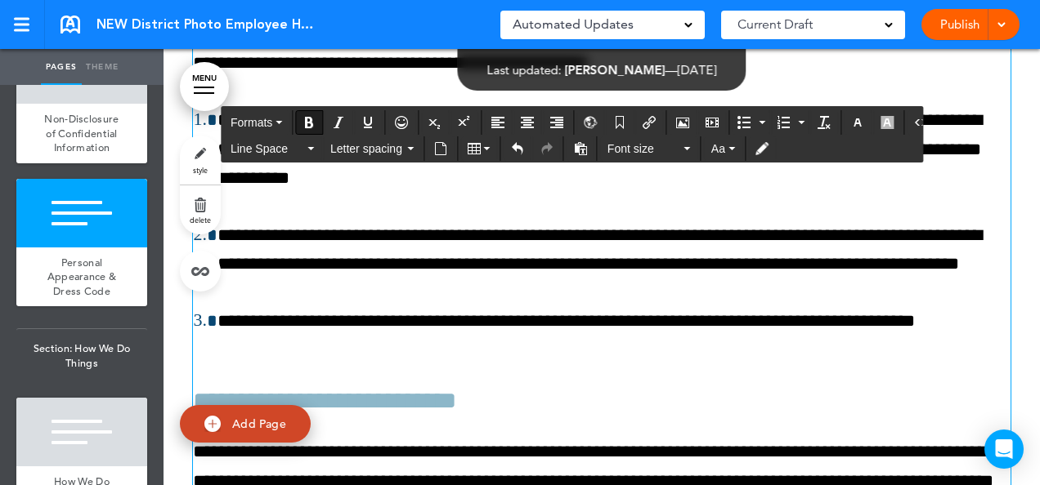
scroll to position [41983, 0]
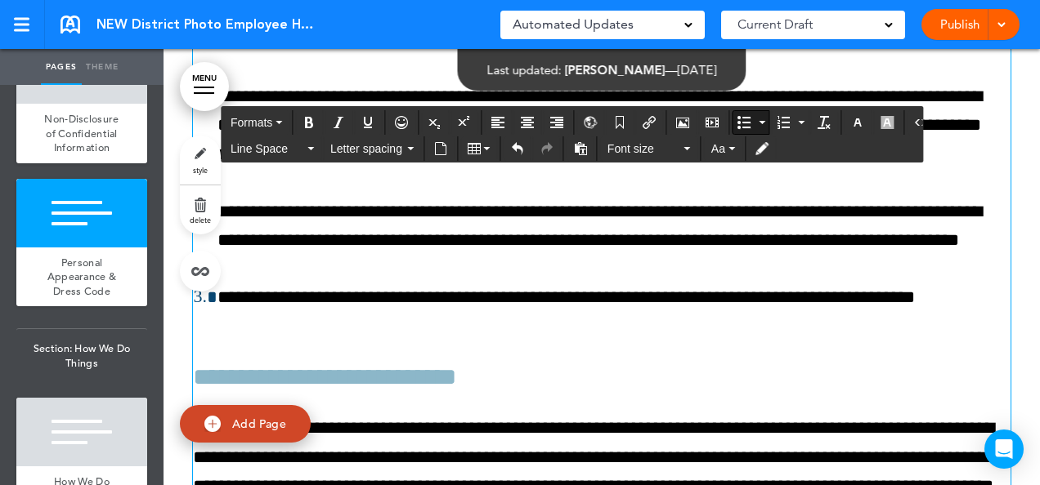
drag, startPoint x: 365, startPoint y: 338, endPoint x: 216, endPoint y: 122, distance: 262.1
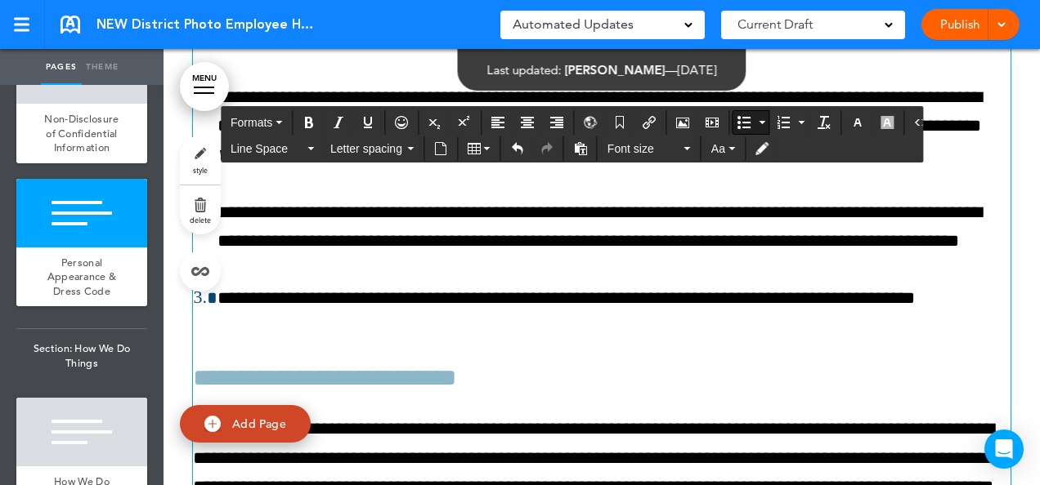
scroll to position [41984, 0]
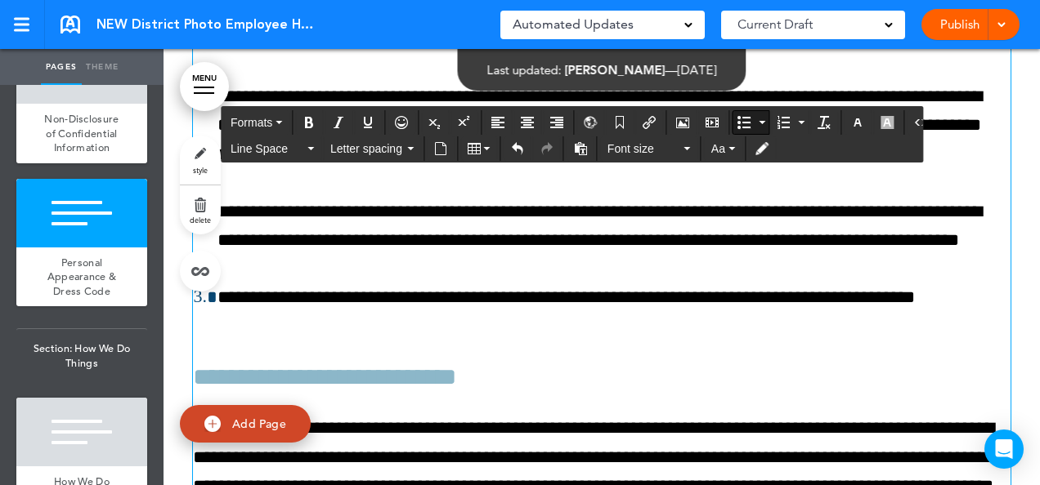
drag, startPoint x: 708, startPoint y: 240, endPoint x: 212, endPoint y: 168, distance: 500.5
click at [302, 119] on icon "Bold" at bounding box center [308, 122] width 13 height 13
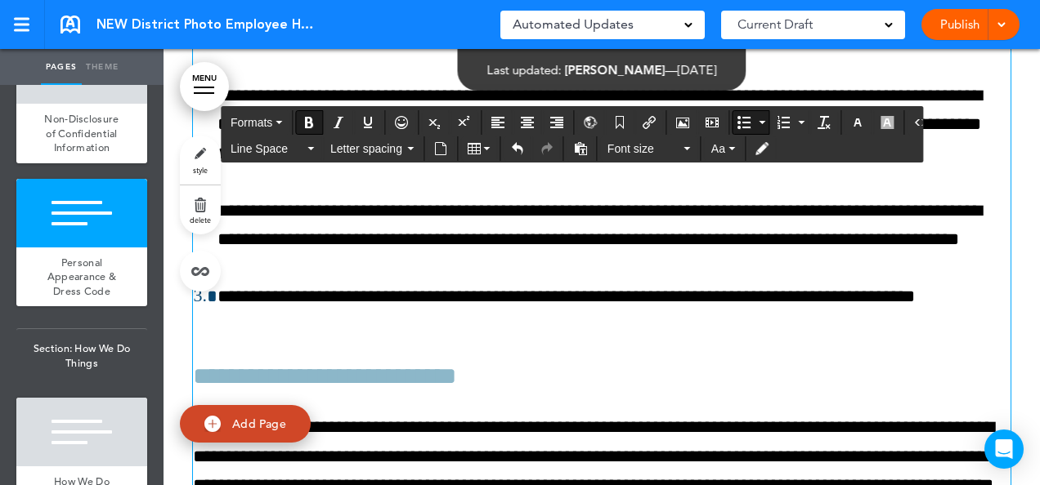
scroll to position [41983, 0]
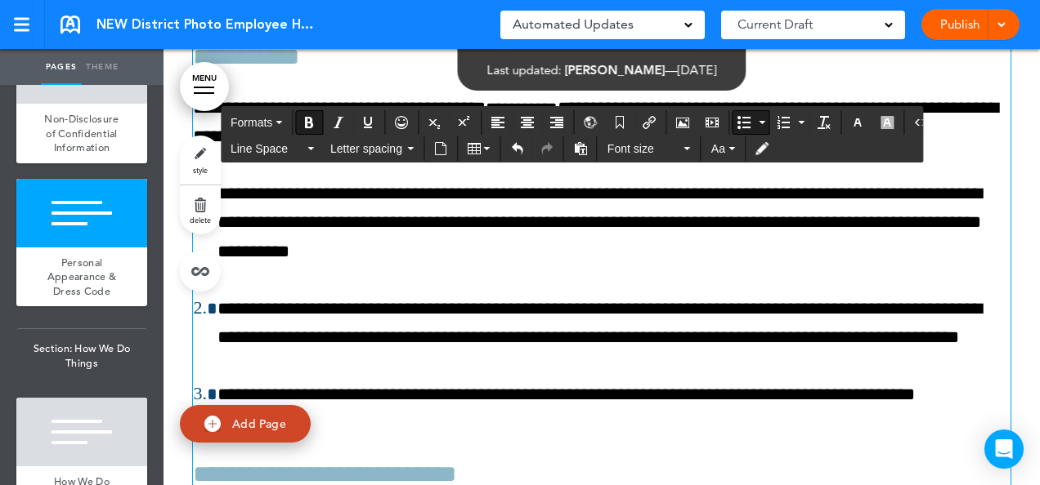
scroll to position [41885, 0]
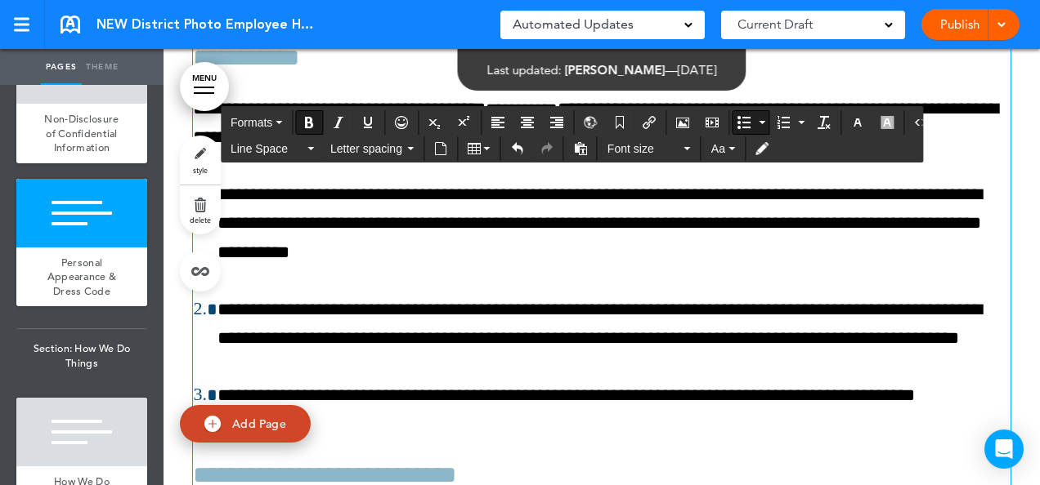
click at [365, 37] on li "**********" at bounding box center [613, 14] width 793 height 45
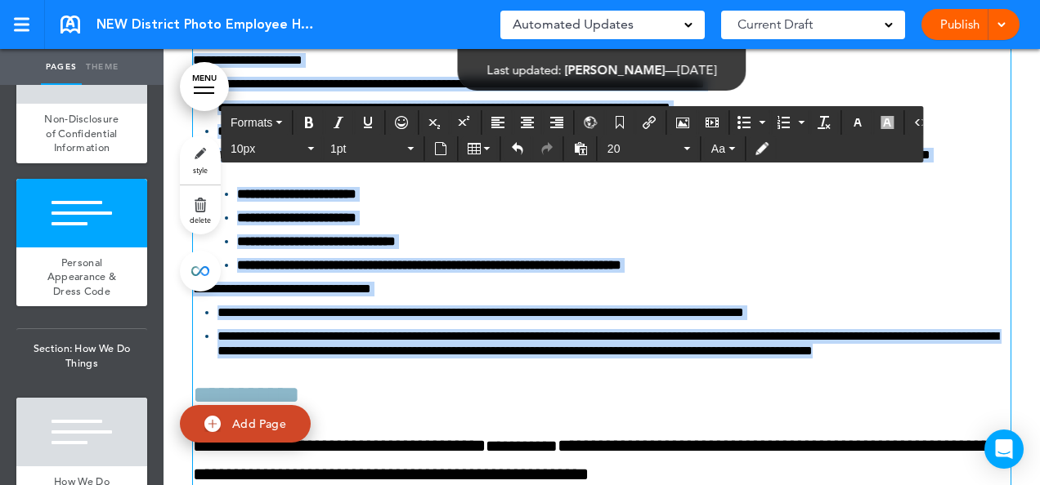
scroll to position [41549, 0]
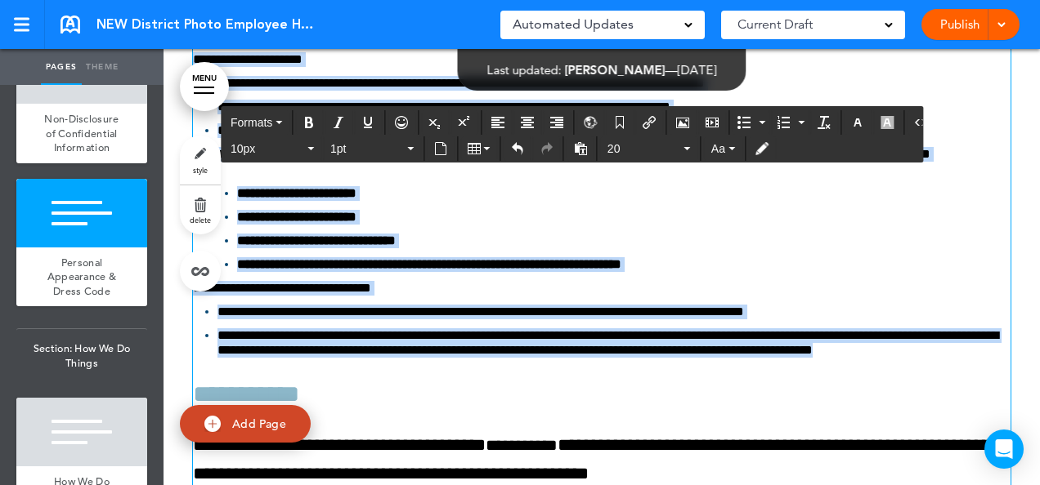
drag, startPoint x: 356, startPoint y: 443, endPoint x: 175, endPoint y: 241, distance: 271.4
click at [103, 64] on link "Theme" at bounding box center [102, 67] width 41 height 36
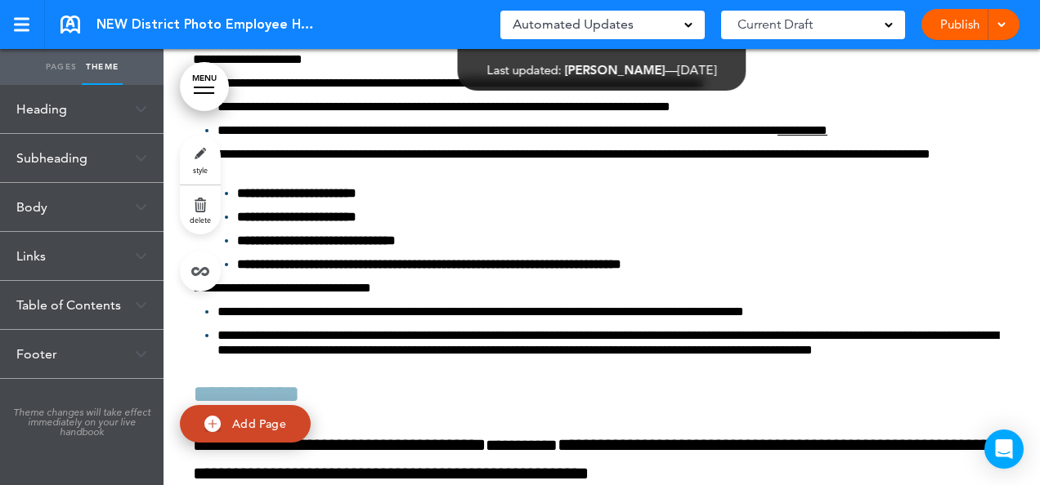
click at [110, 211] on div "Body" at bounding box center [81, 207] width 163 height 48
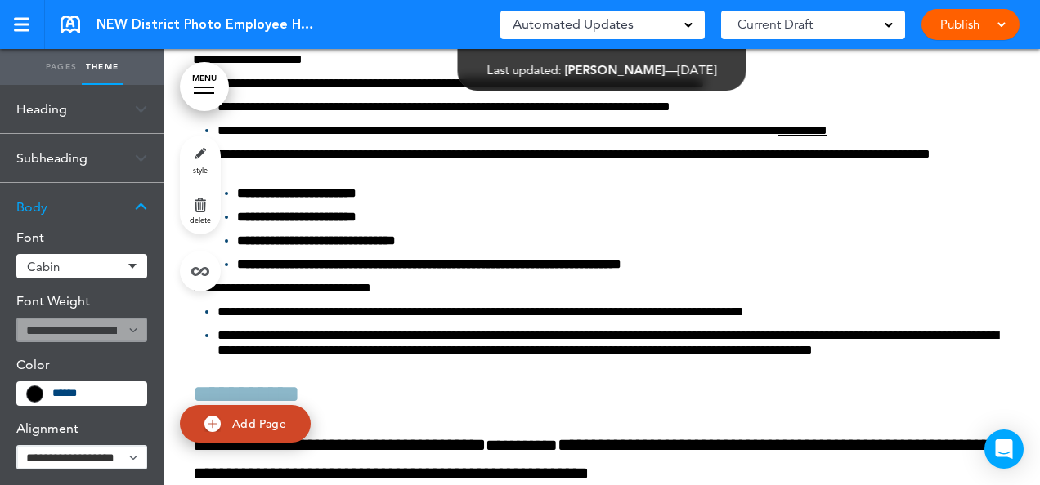
click at [131, 266] on div "Cabin" at bounding box center [81, 266] width 131 height 25
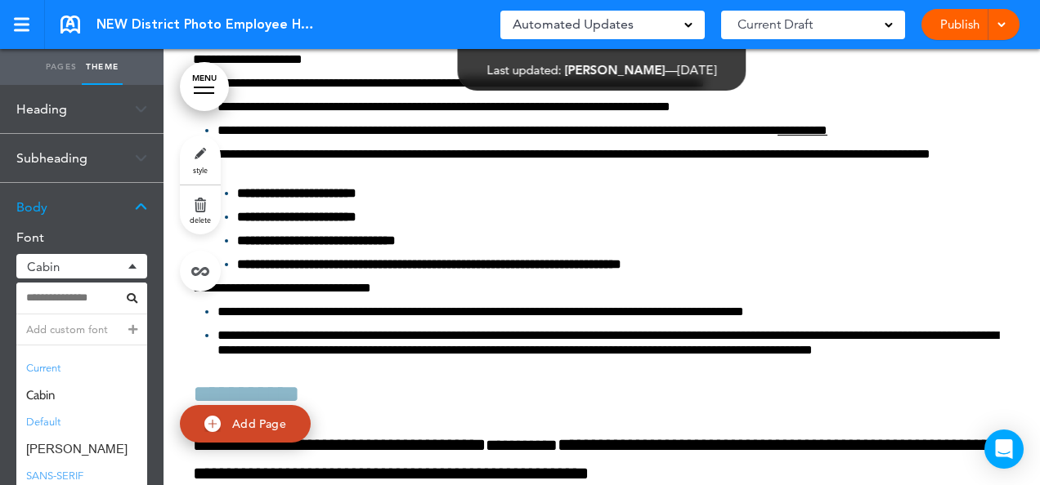
click at [36, 421] on li "Default" at bounding box center [81, 423] width 131 height 30
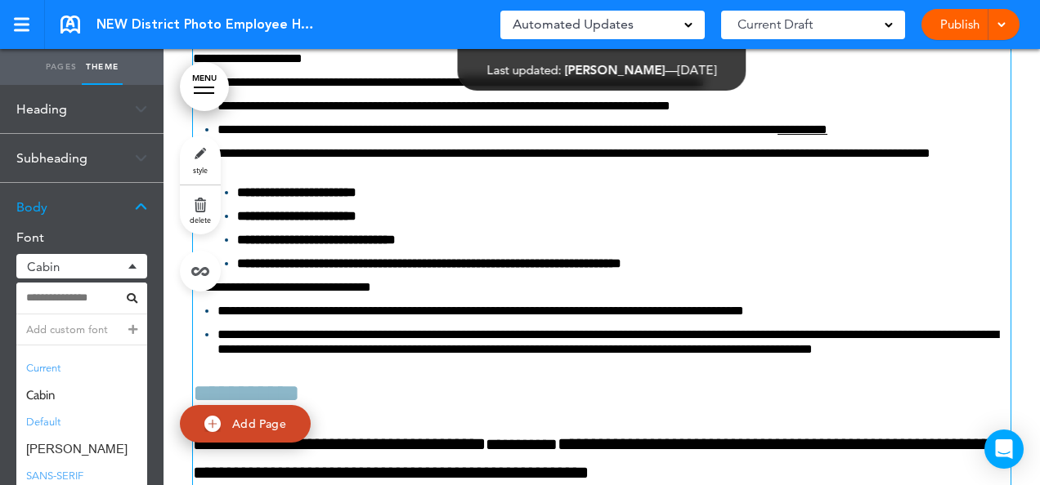
scroll to position [41549, 0]
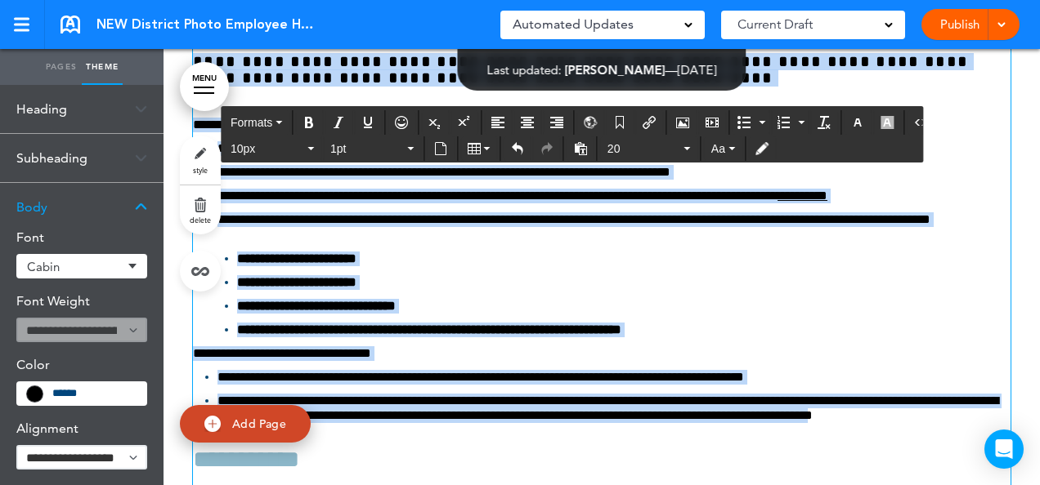
scroll to position [41485, 0]
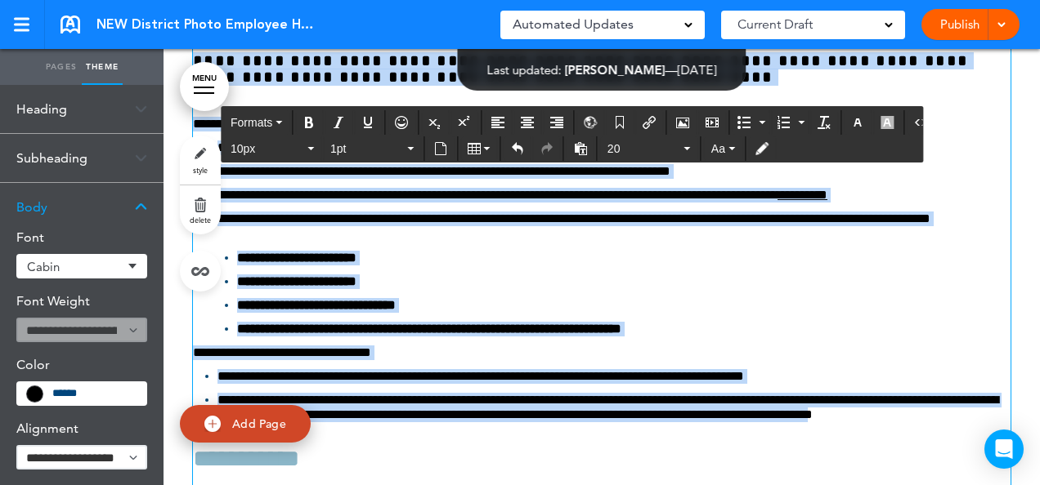
drag, startPoint x: 351, startPoint y: 315, endPoint x: 182, endPoint y: 302, distance: 168.8
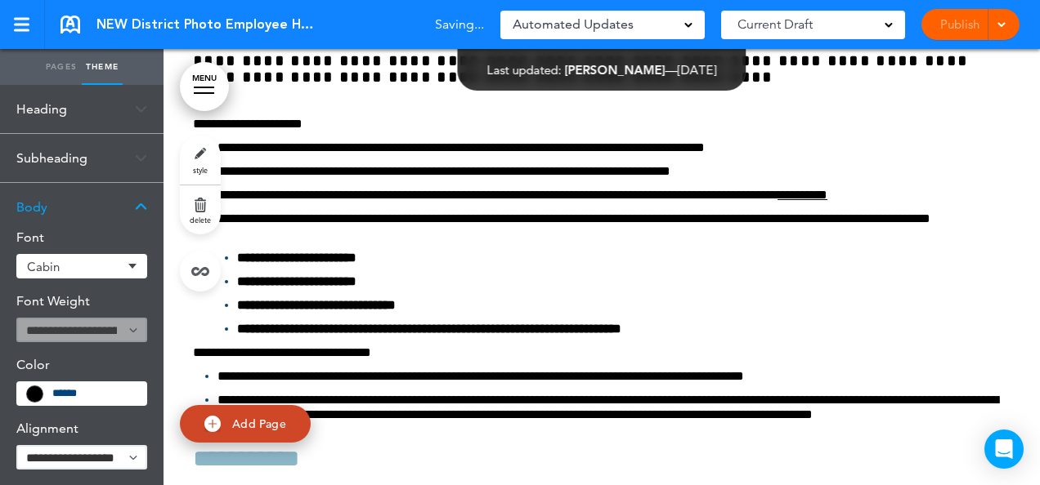
click at [134, 265] on div "Cabin" at bounding box center [81, 266] width 131 height 25
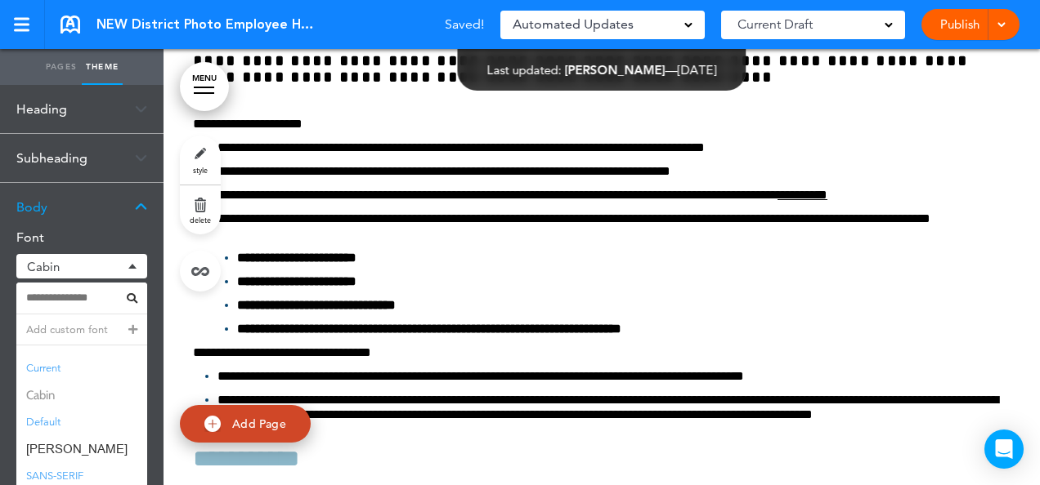
click at [39, 391] on span "Cabin" at bounding box center [81, 396] width 131 height 24
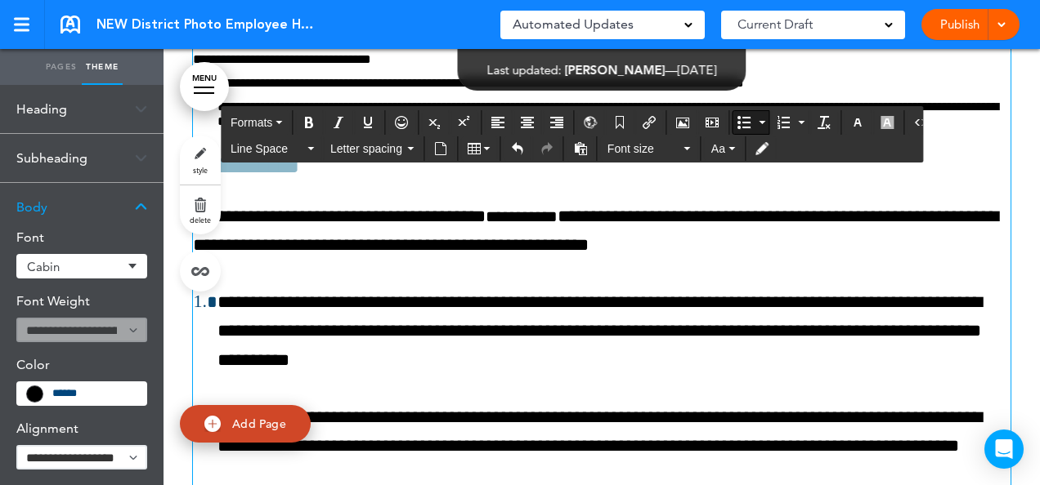
scroll to position [41779, 0]
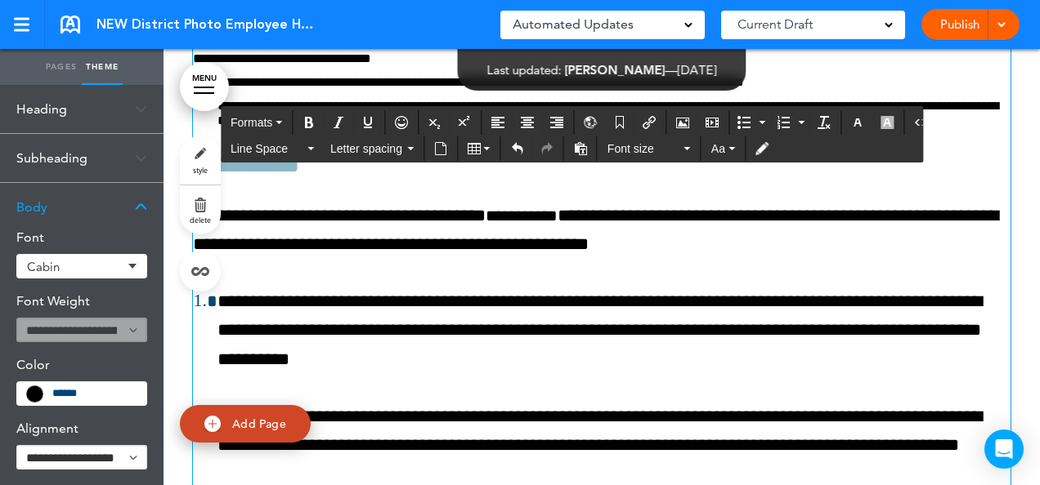
drag, startPoint x: 738, startPoint y: 443, endPoint x: 173, endPoint y: 222, distance: 606.3
click at [131, 263] on div "Cabin" at bounding box center [81, 266] width 131 height 25
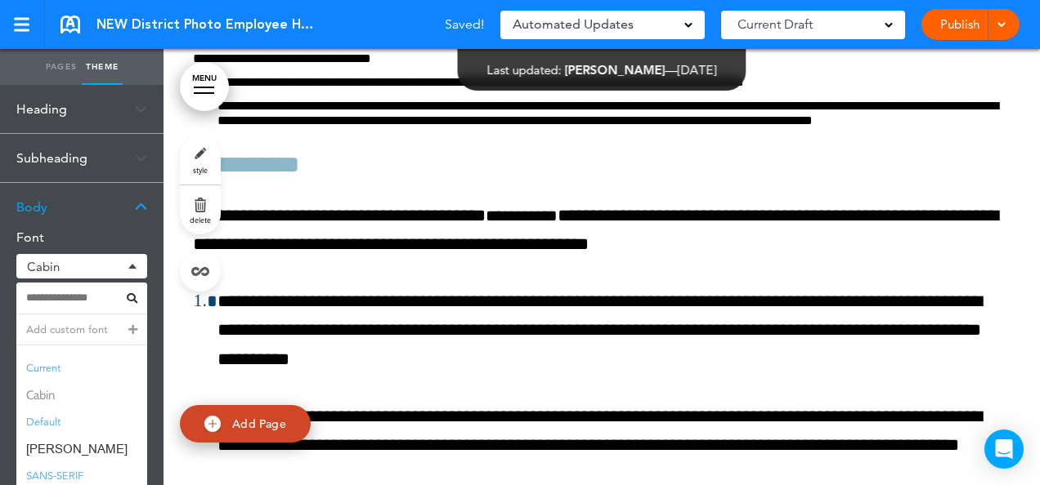
click at [60, 396] on span "Cabin" at bounding box center [81, 396] width 131 height 24
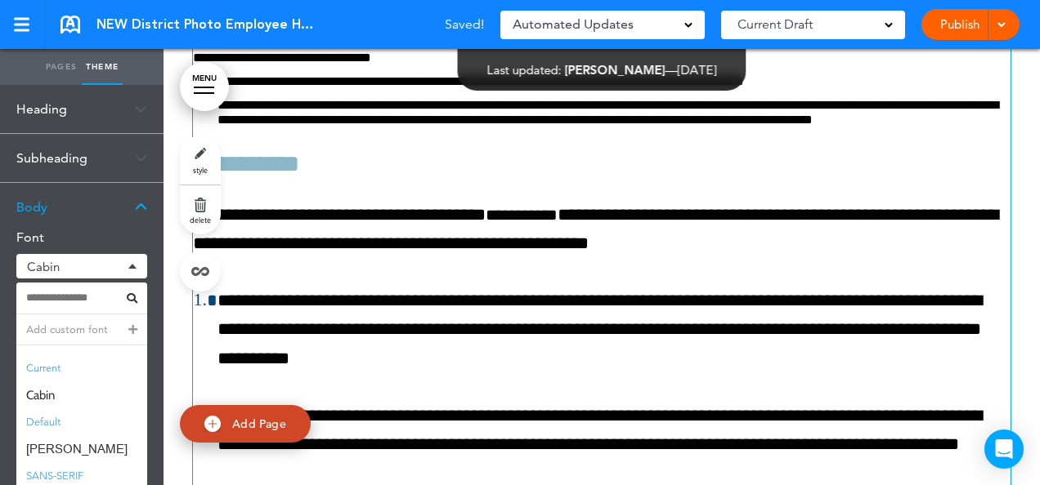
scroll to position [41778, 0]
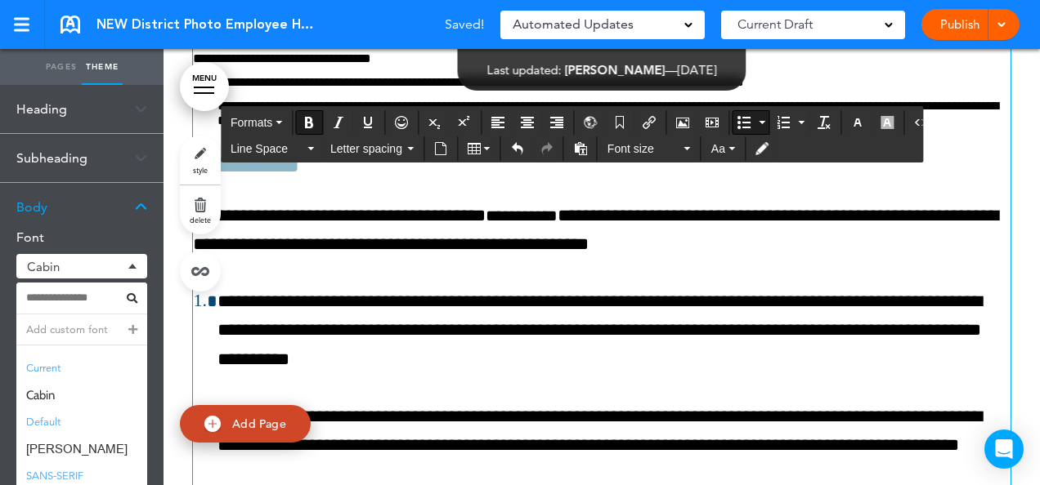
click at [487, 43] on ul "**********" at bounding box center [601, 0] width 817 height 87
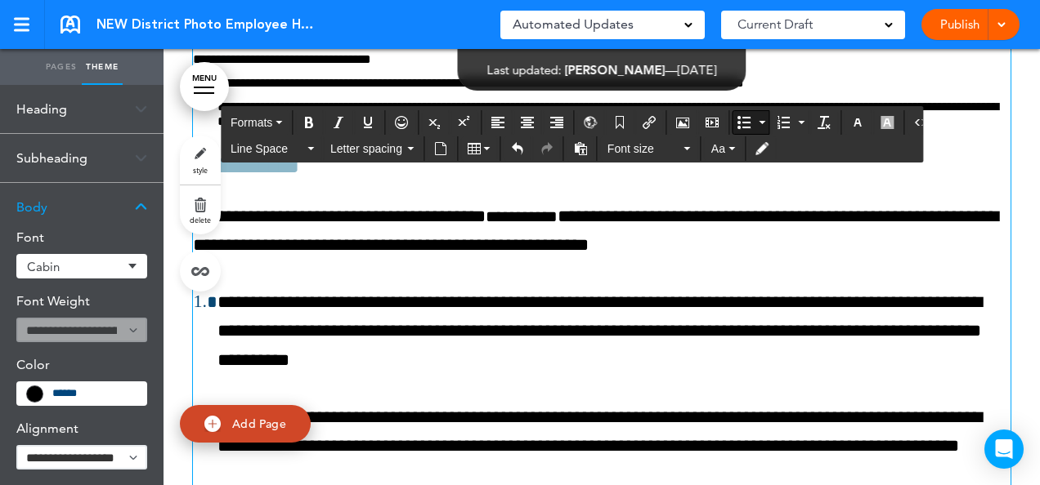
scroll to position [41779, 0]
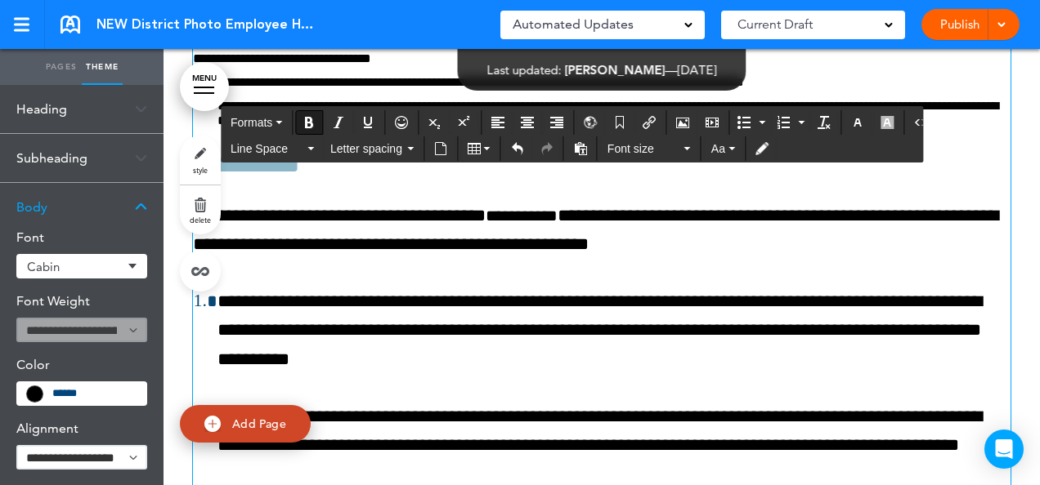
drag, startPoint x: 744, startPoint y: 441, endPoint x: 181, endPoint y: 240, distance: 597.2
click at [683, 150] on button "Font size" at bounding box center [649, 148] width 96 height 23
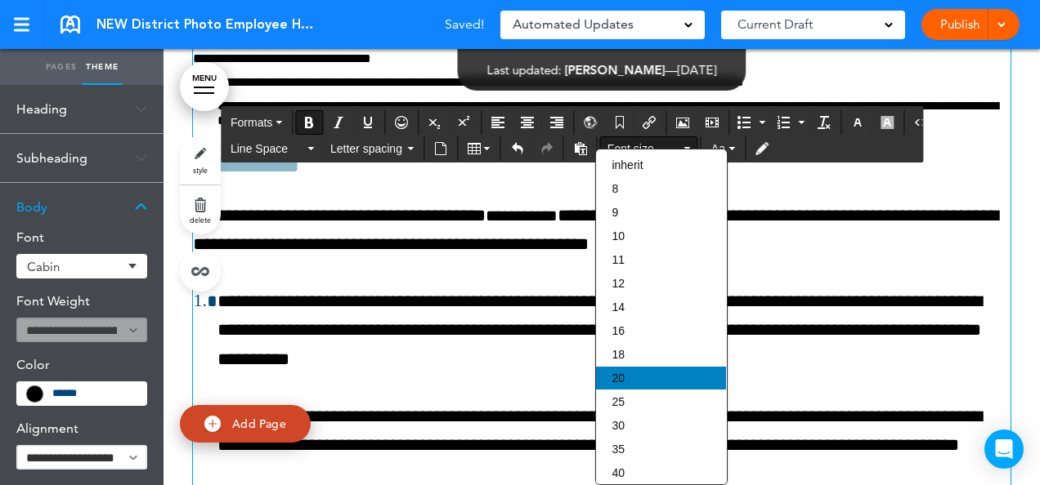
click at [631, 369] on div "20" at bounding box center [661, 378] width 130 height 23
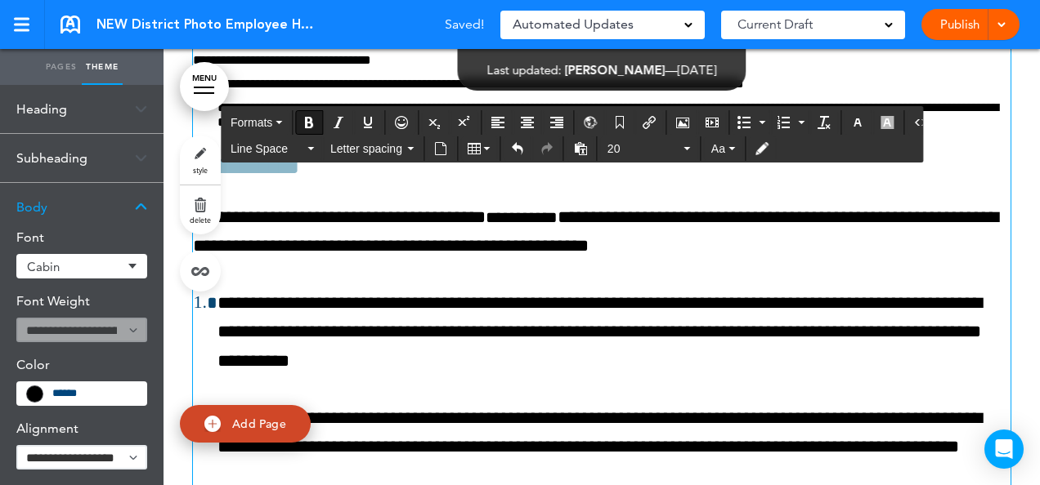
scroll to position [41778, 0]
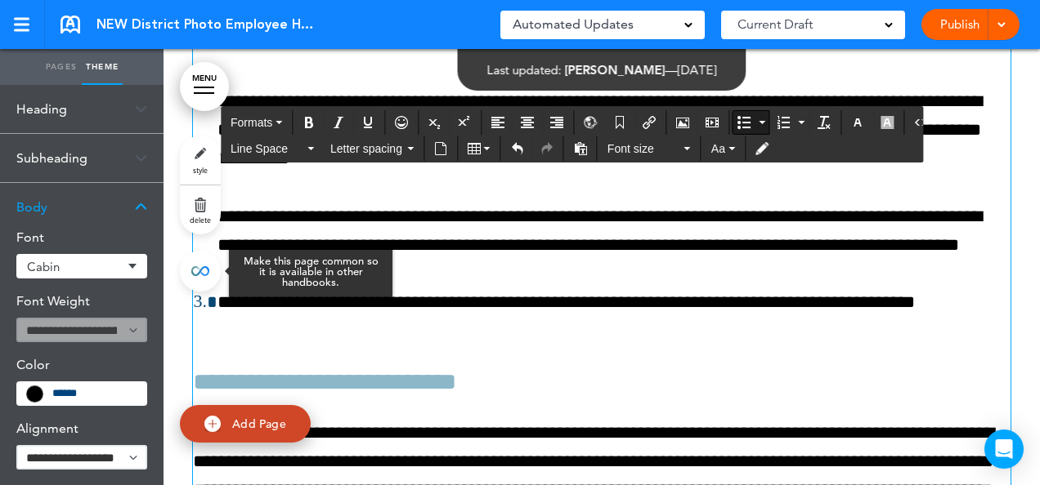
scroll to position [42008, 0]
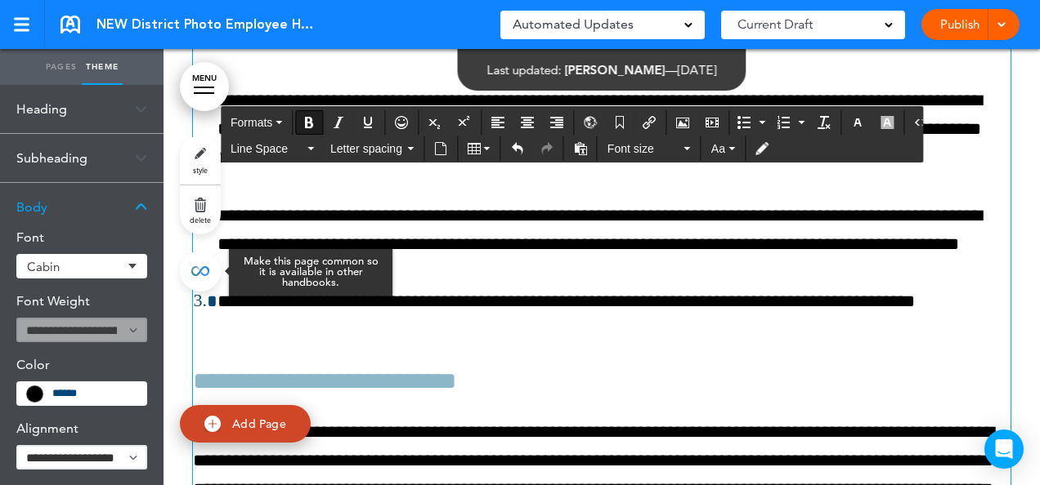
drag, startPoint x: 366, startPoint y: 343, endPoint x: 204, endPoint y: 266, distance: 180.2
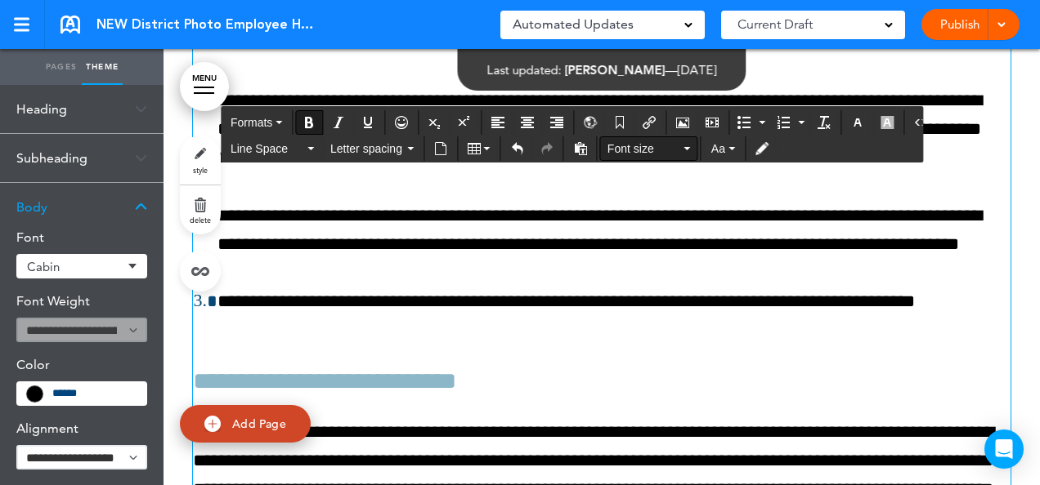
click at [684, 147] on icon "button" at bounding box center [687, 148] width 7 height 3
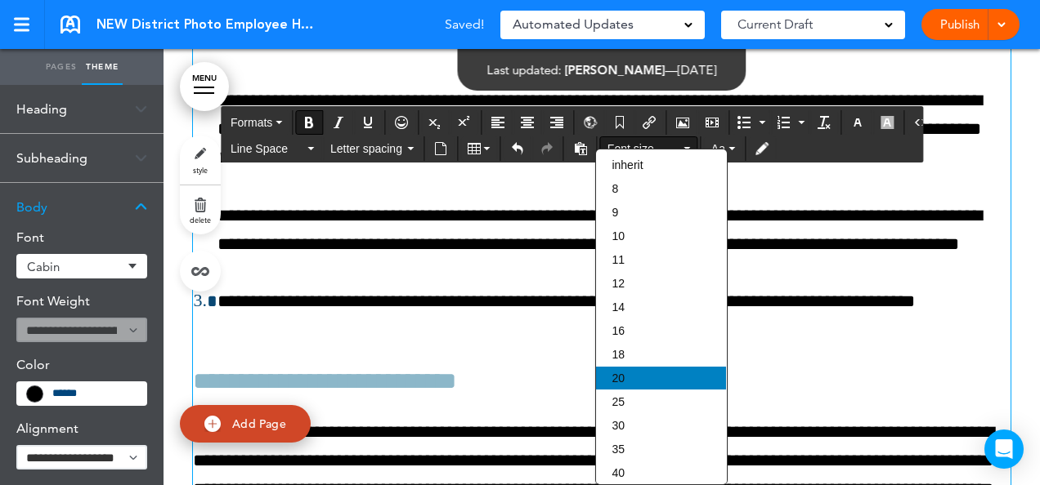
click at [626, 376] on div "20" at bounding box center [661, 378] width 130 height 23
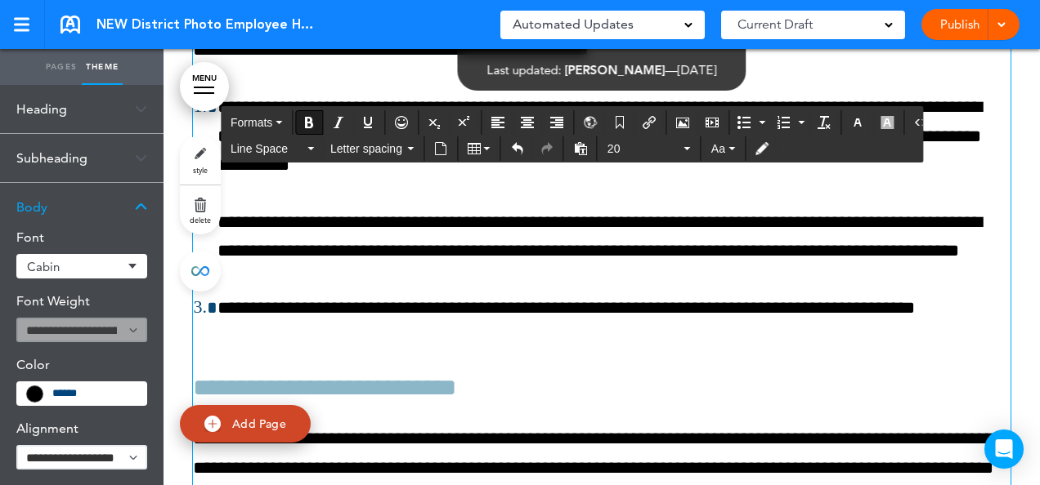
scroll to position [42008, 0]
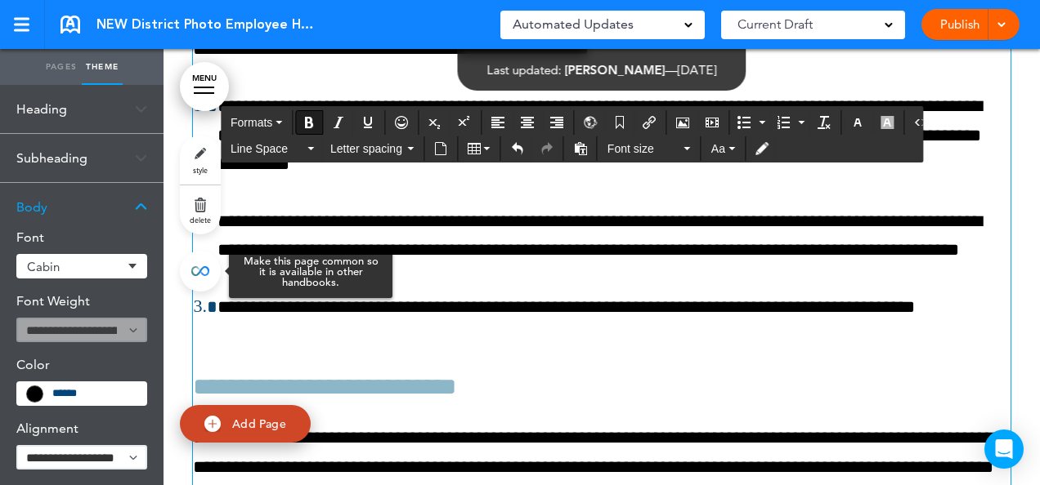
drag, startPoint x: 485, startPoint y: 265, endPoint x: 186, endPoint y: 272, distance: 299.2
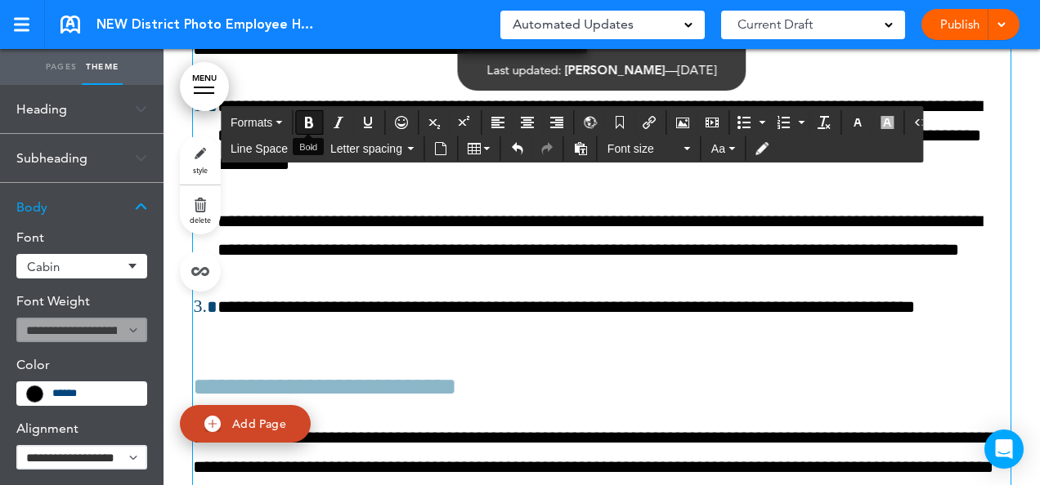
click at [307, 123] on icon "Bold" at bounding box center [308, 122] width 13 height 13
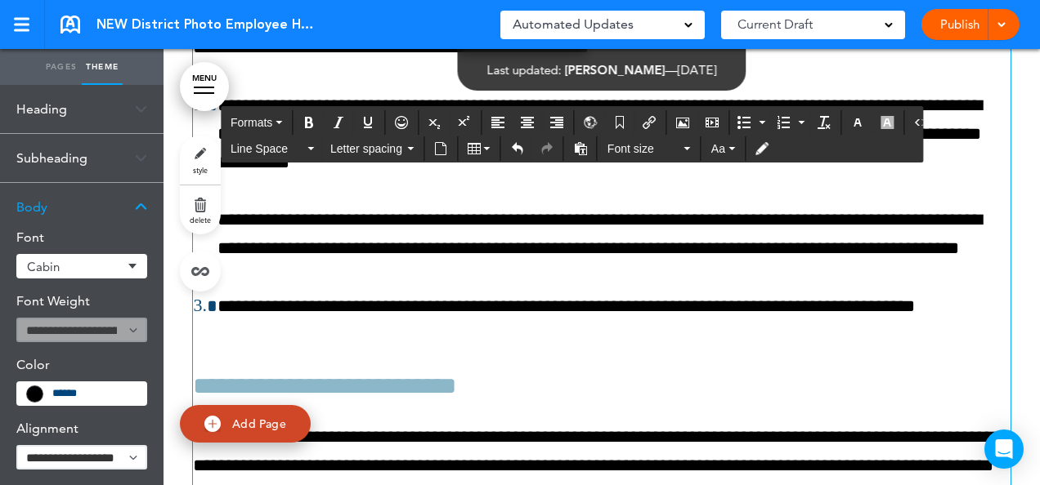
scroll to position [42007, 0]
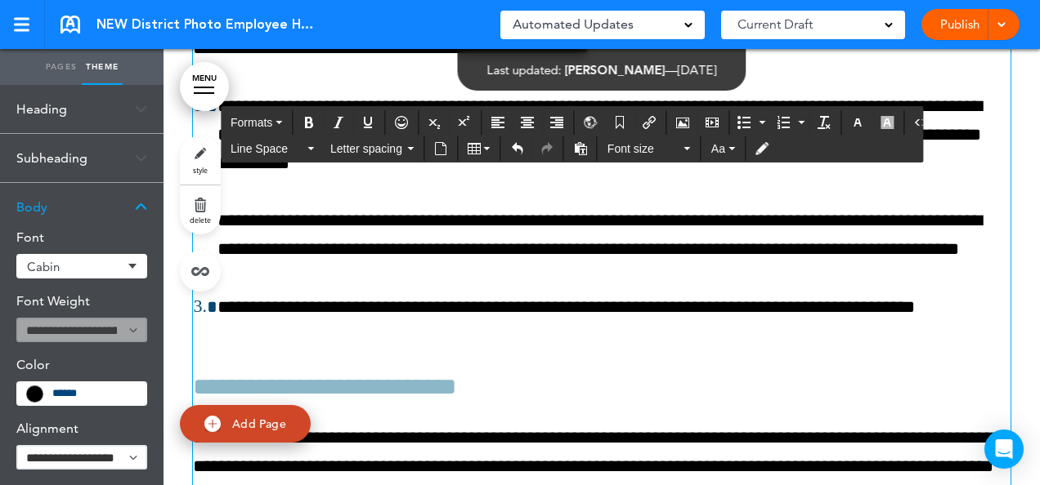
drag, startPoint x: 858, startPoint y: 239, endPoint x: 875, endPoint y: 267, distance: 33.4
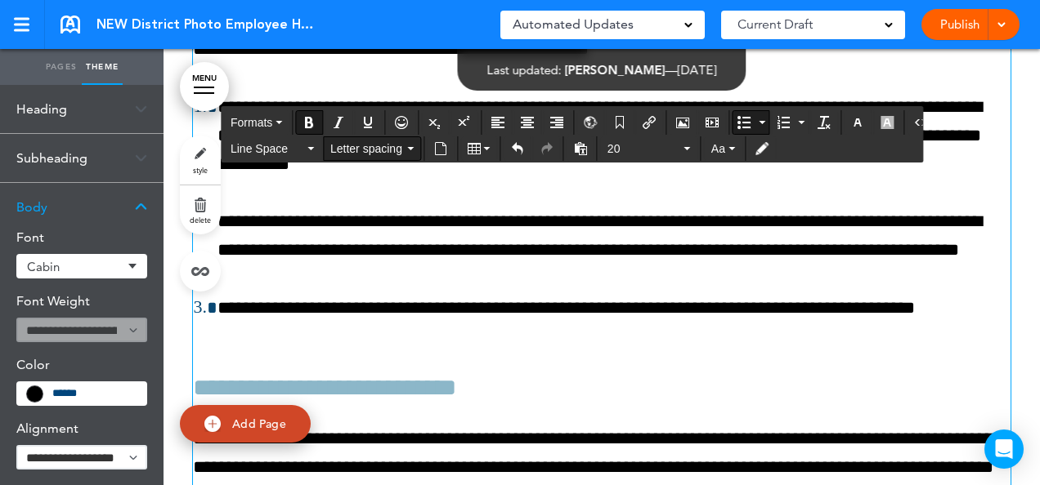
scroll to position [42008, 0]
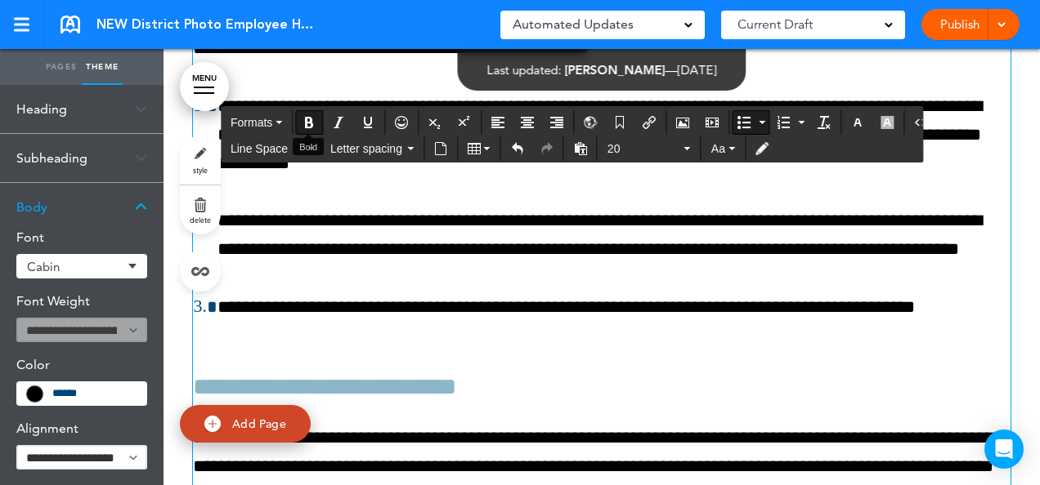
click at [313, 126] on icon "Bold" at bounding box center [308, 122] width 13 height 13
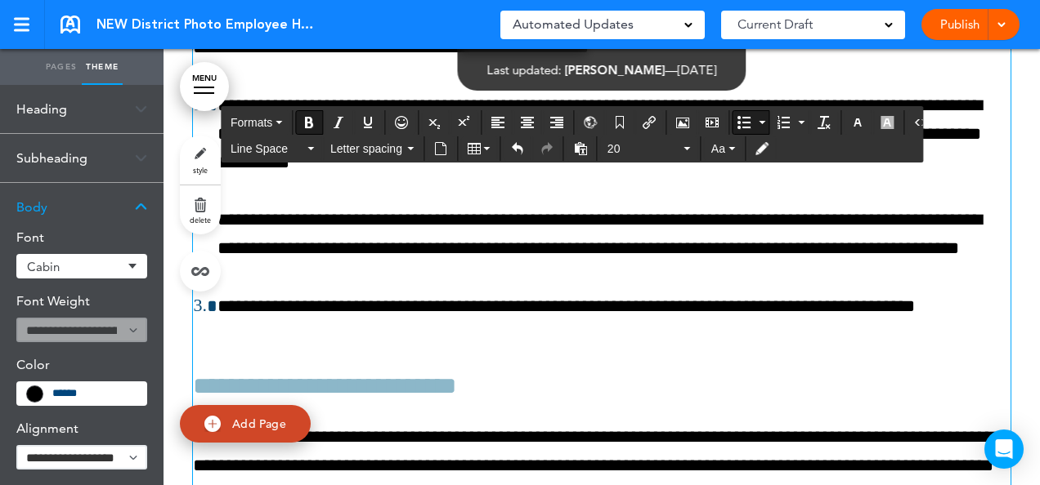
scroll to position [42007, 0]
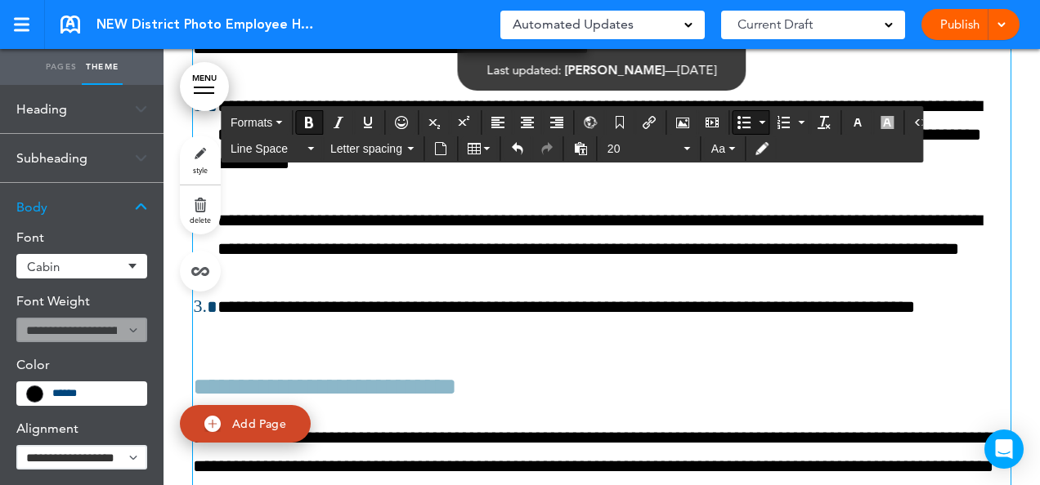
click at [548, 28] on span "**********" at bounding box center [521, 19] width 72 height 16
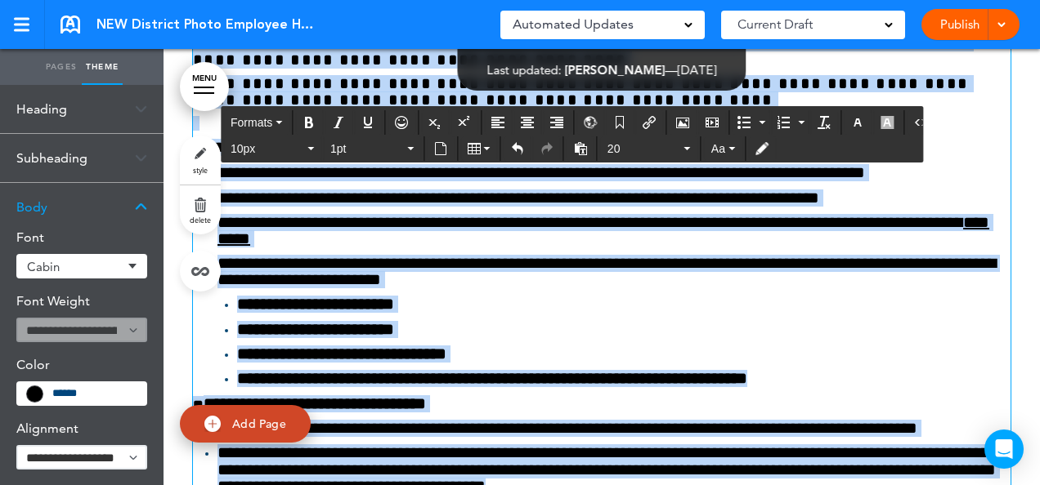
scroll to position [41463, 0]
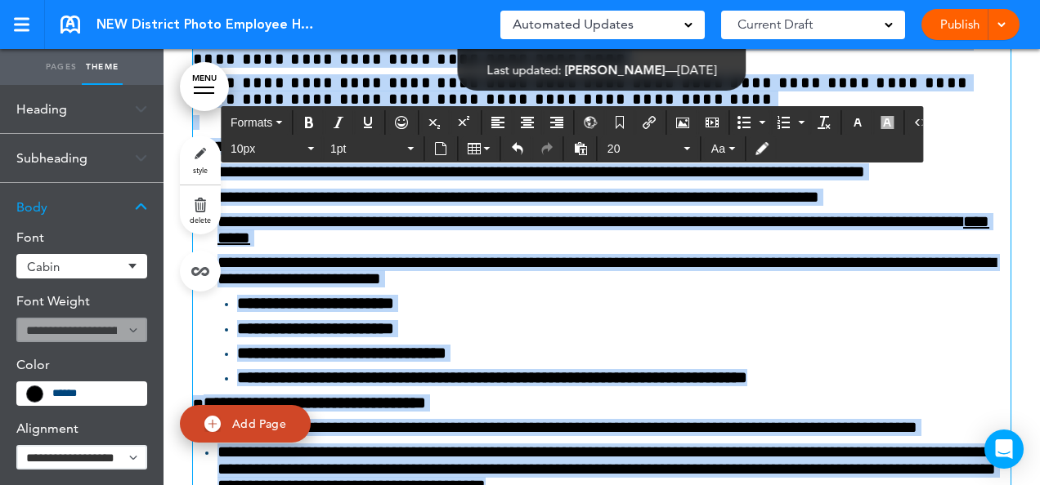
drag, startPoint x: 716, startPoint y: 348, endPoint x: 181, endPoint y: 326, distance: 535.8
click at [726, 145] on button "Aa" at bounding box center [723, 148] width 37 height 23
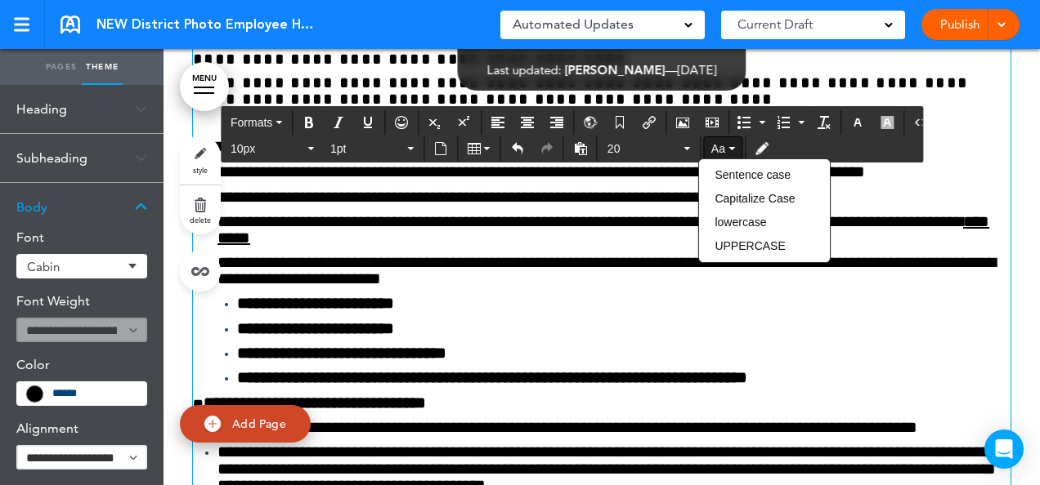
click at [129, 263] on div "Cabin" at bounding box center [81, 266] width 131 height 25
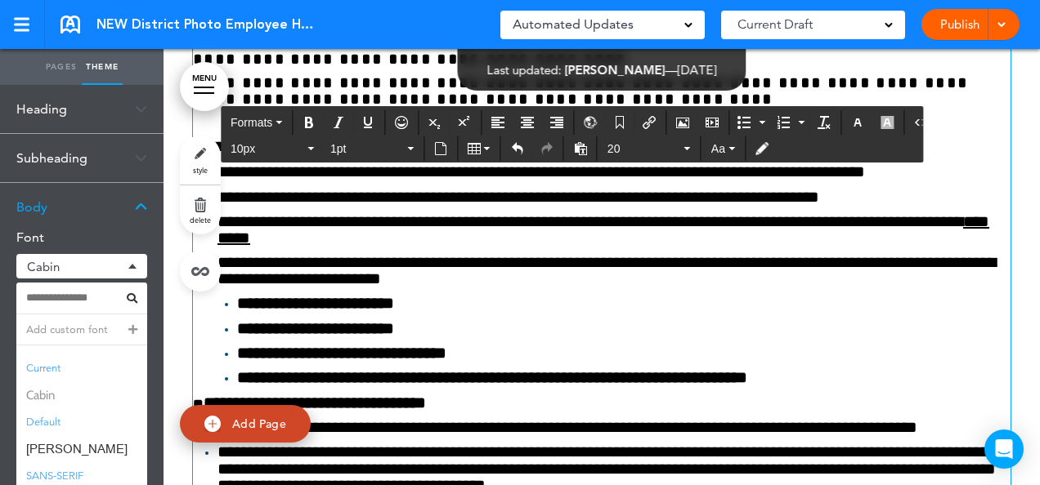
click at [44, 400] on span "Cabin" at bounding box center [81, 396] width 131 height 24
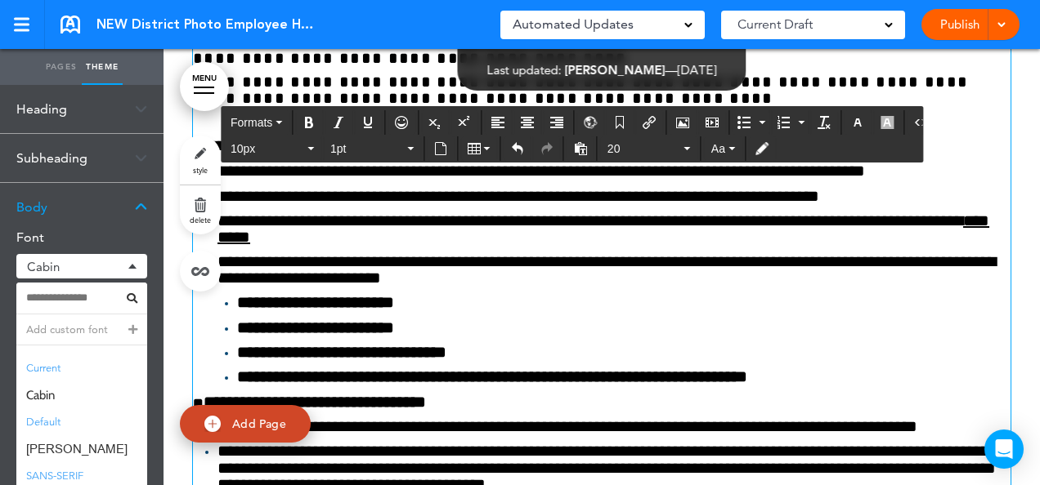
scroll to position [41462, 0]
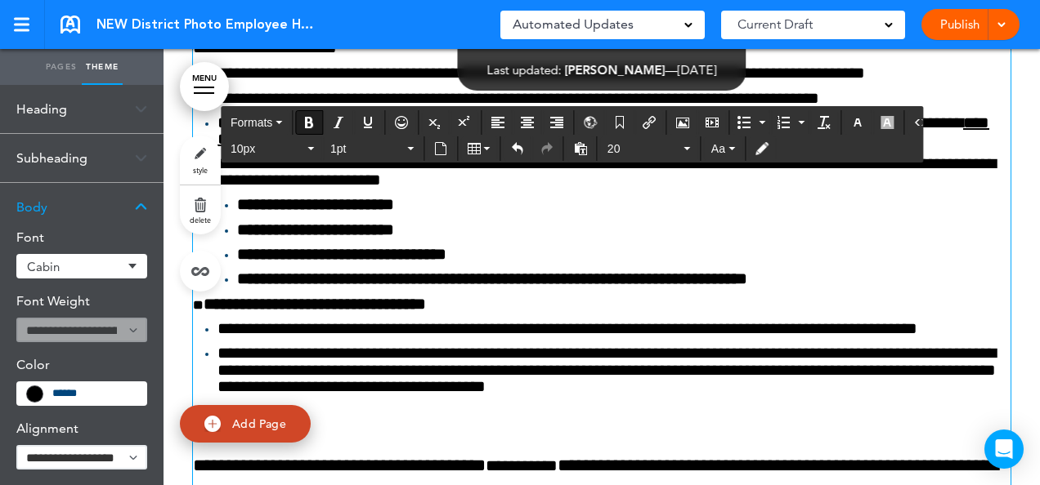
scroll to position [41560, 0]
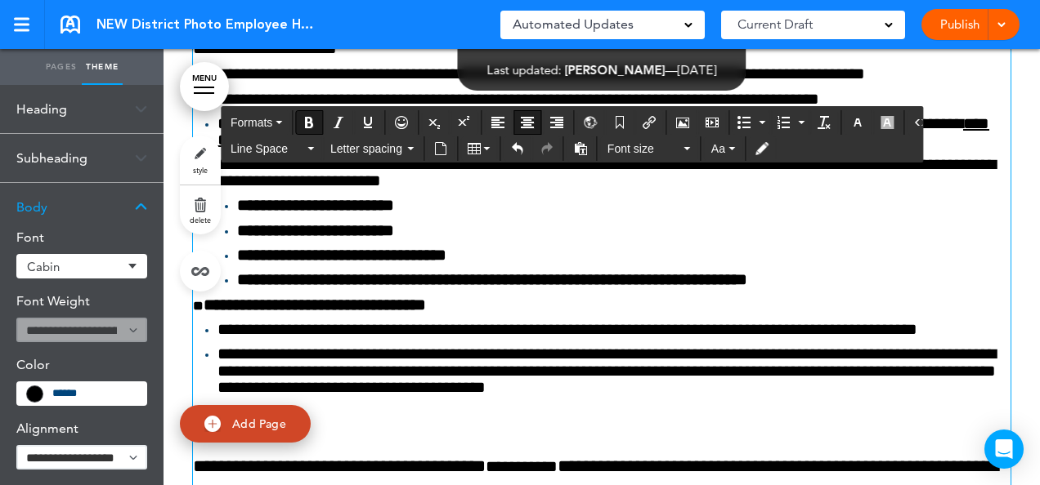
drag, startPoint x: 883, startPoint y: 182, endPoint x: 306, endPoint y: 185, distance: 577.0
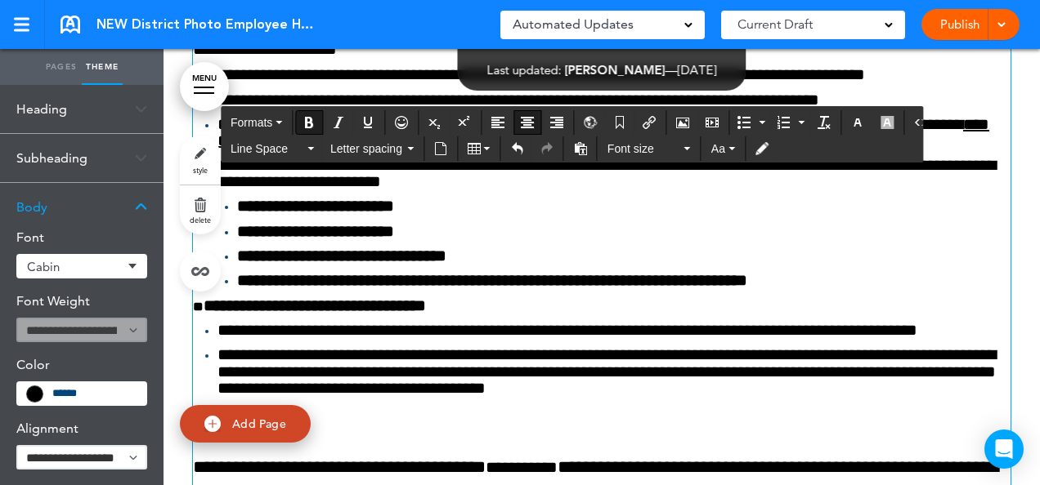
scroll to position [41561, 0]
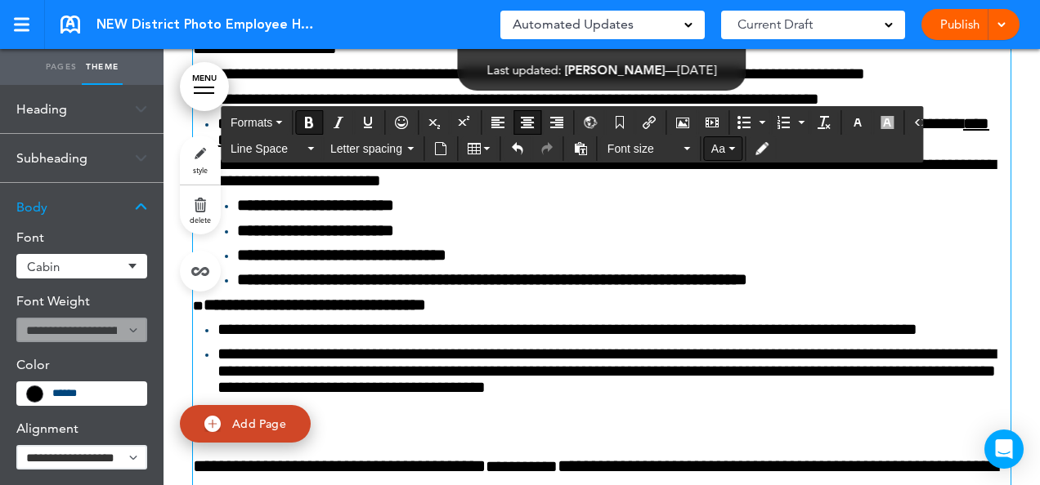
click at [728, 147] on icon "button" at bounding box center [731, 148] width 7 height 3
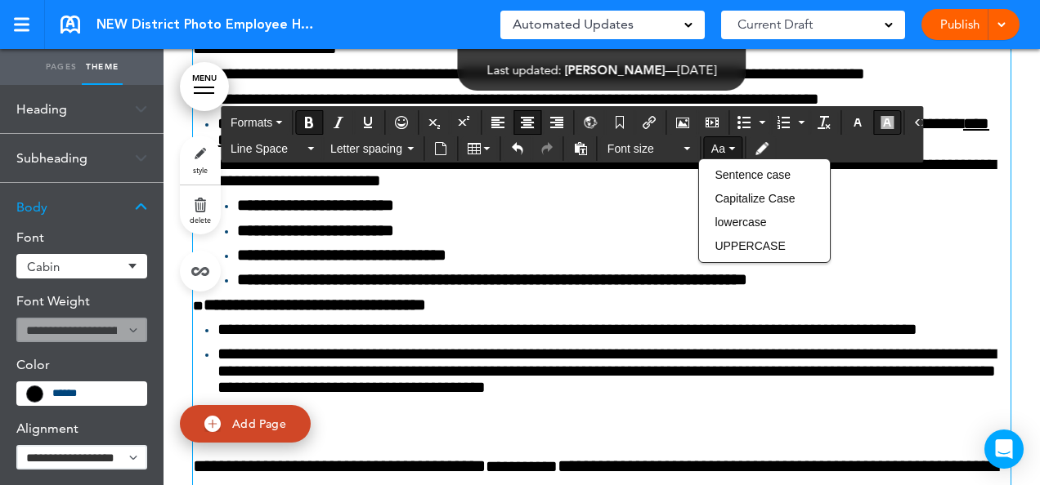
click at [880, 119] on icon "button" at bounding box center [886, 122] width 13 height 13
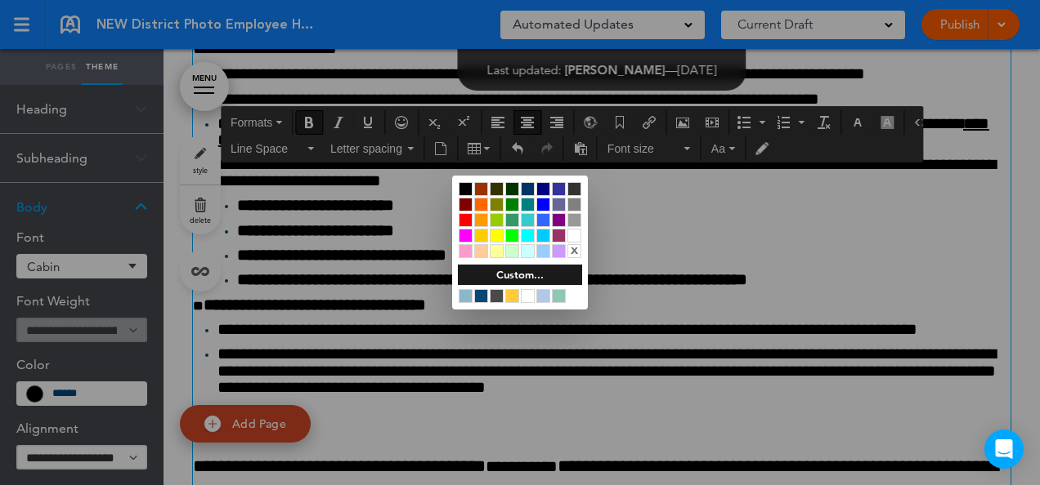
click at [464, 219] on div at bounding box center [466, 220] width 14 height 14
click at [623, 206] on div at bounding box center [520, 242] width 1040 height 485
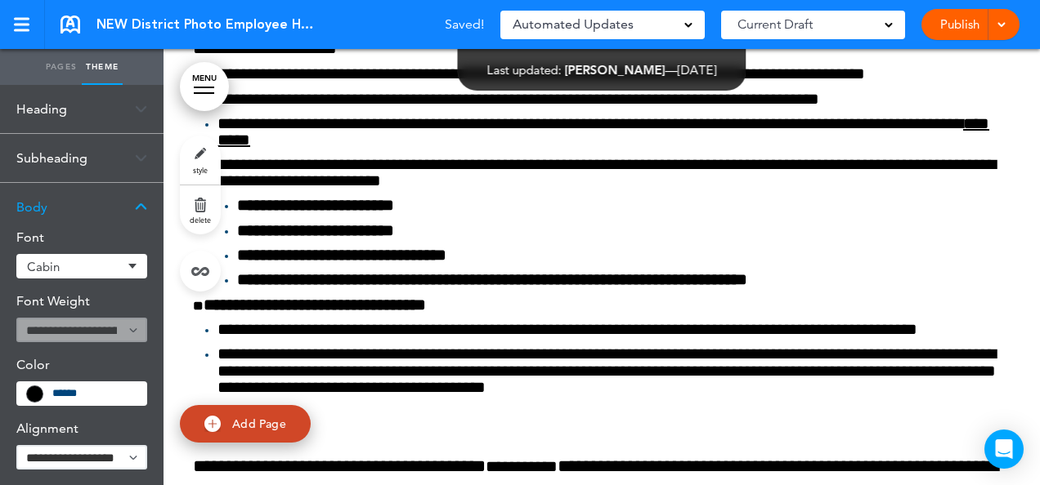
scroll to position [41560, 0]
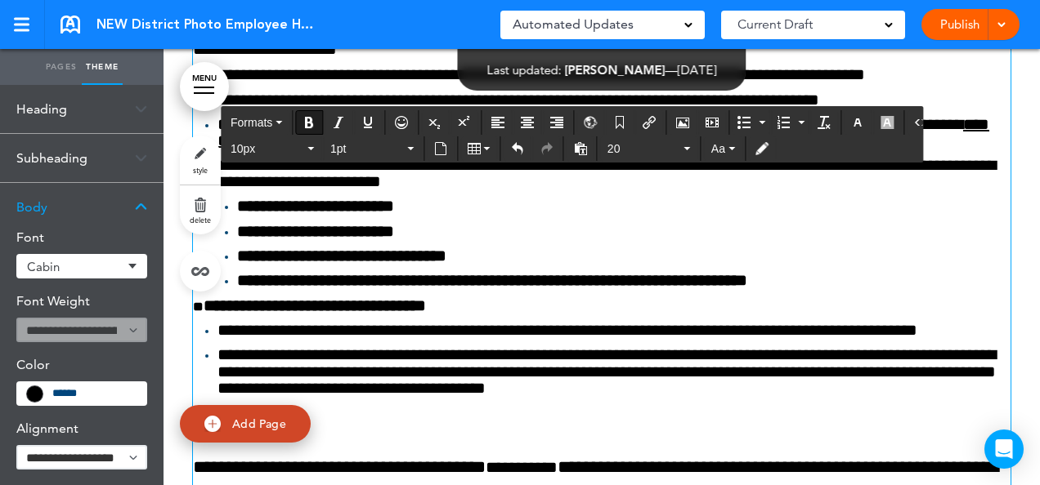
scroll to position [41561, 0]
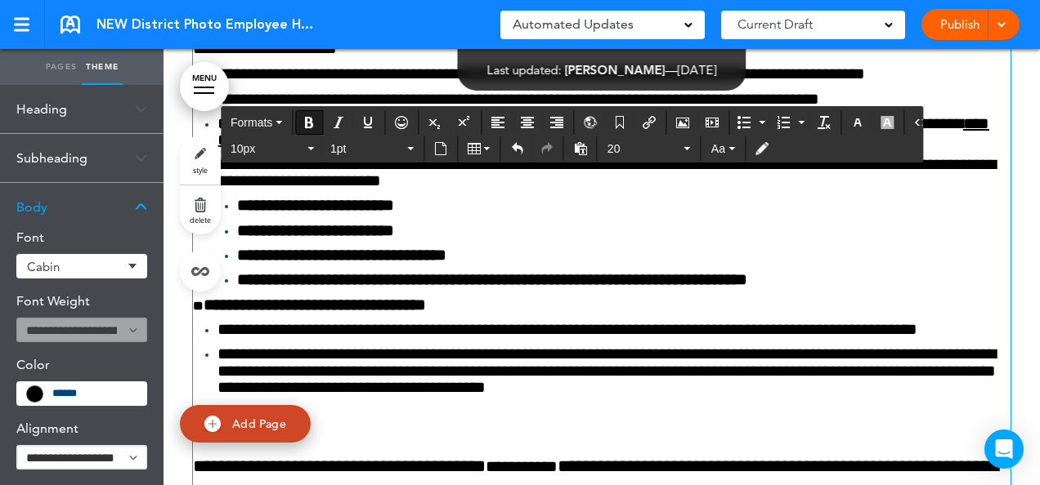
drag, startPoint x: 347, startPoint y: 208, endPoint x: 185, endPoint y: 199, distance: 162.1
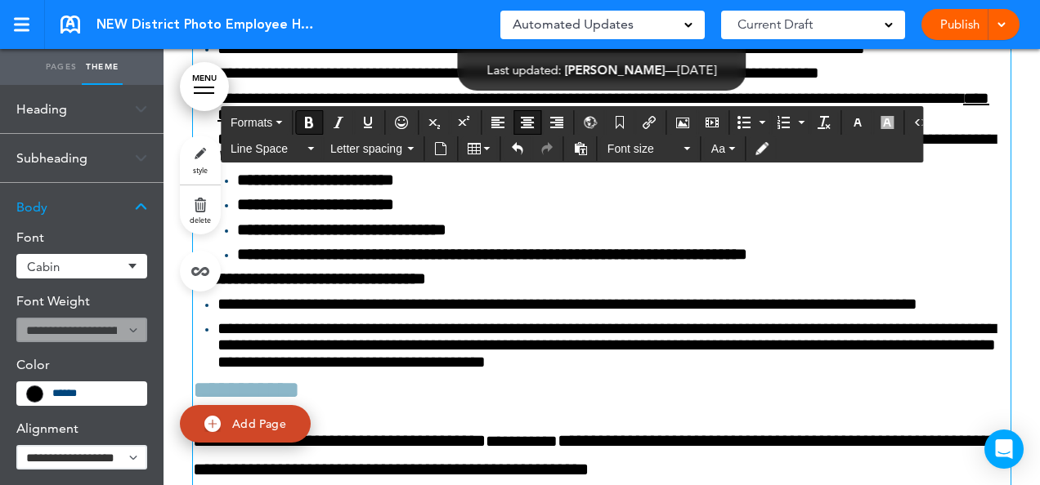
scroll to position [41560, 0]
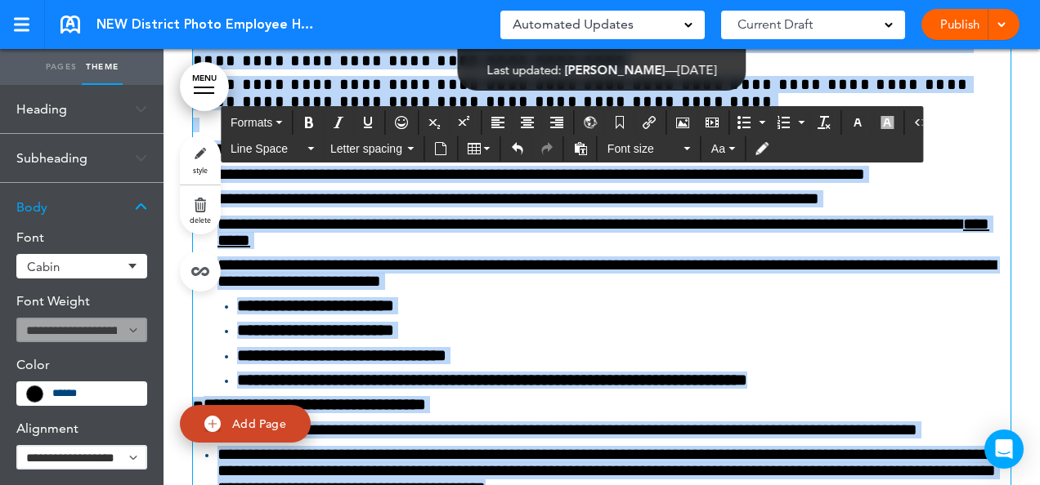
scroll to position [41435, 0]
drag, startPoint x: 716, startPoint y: 319, endPoint x: 188, endPoint y: 337, distance: 528.3
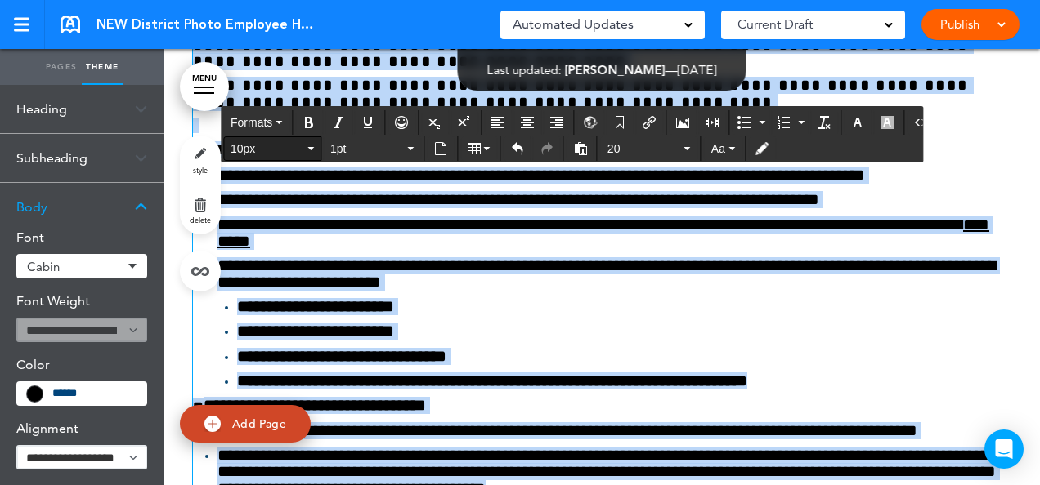
click at [307, 148] on icon "button" at bounding box center [310, 148] width 7 height 3
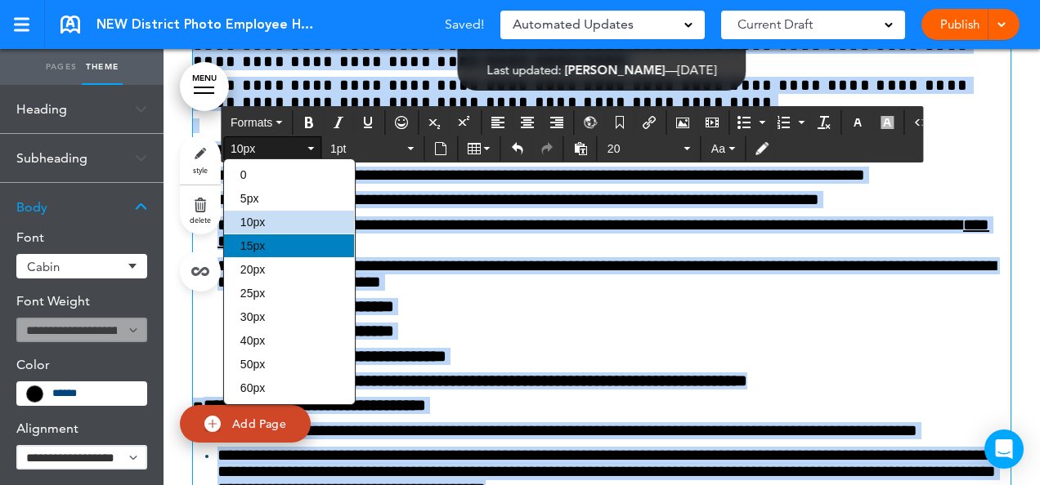
click at [271, 245] on div "15px" at bounding box center [289, 246] width 130 height 23
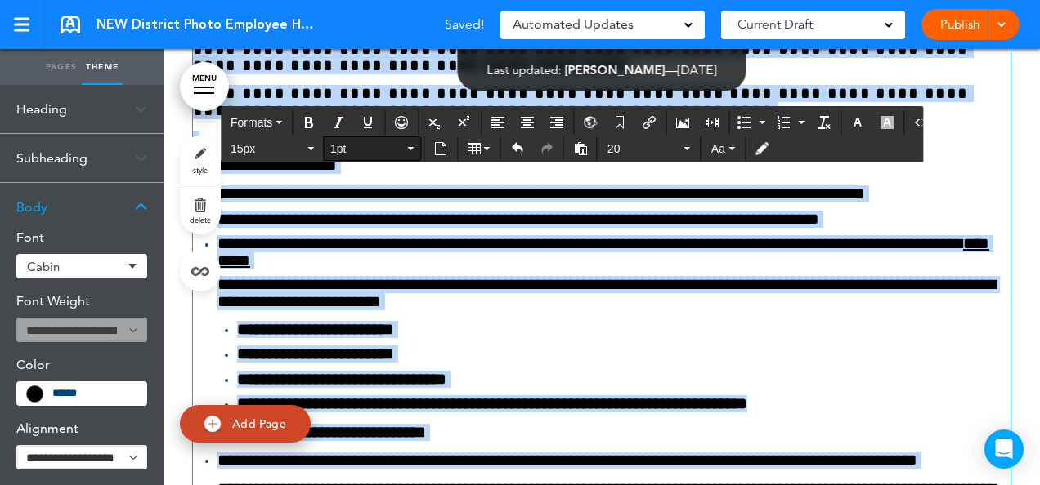
click at [409, 147] on icon "button" at bounding box center [410, 148] width 7 height 3
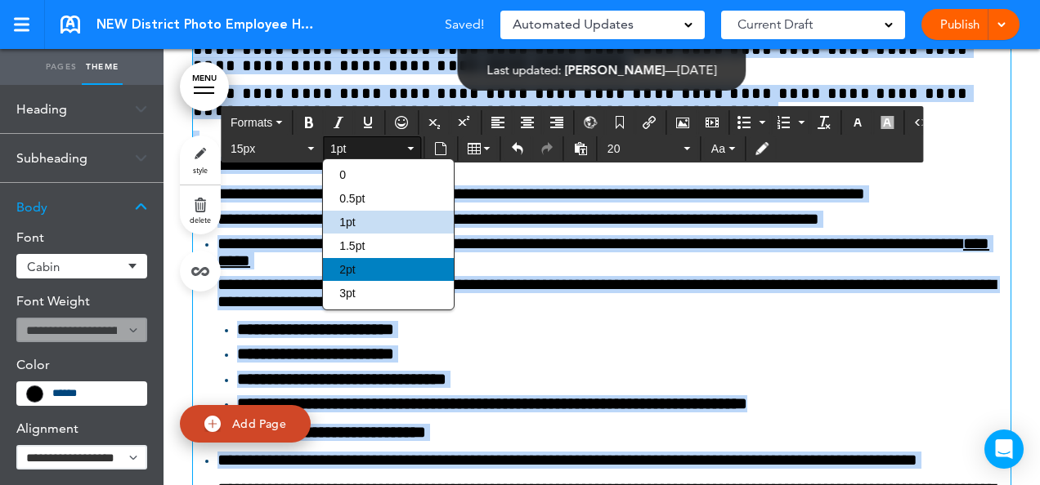
click at [371, 261] on div "2pt" at bounding box center [388, 269] width 130 height 23
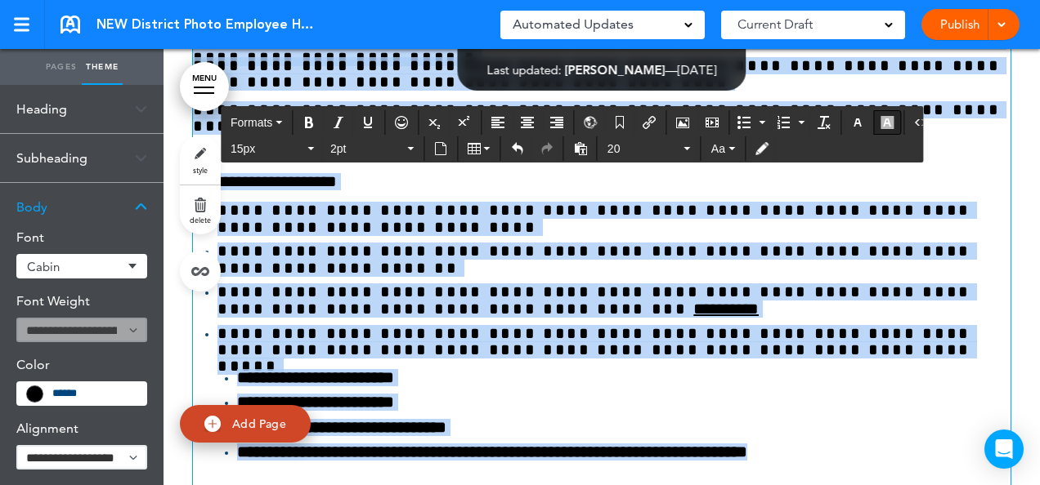
click at [880, 119] on icon "button" at bounding box center [886, 122] width 13 height 13
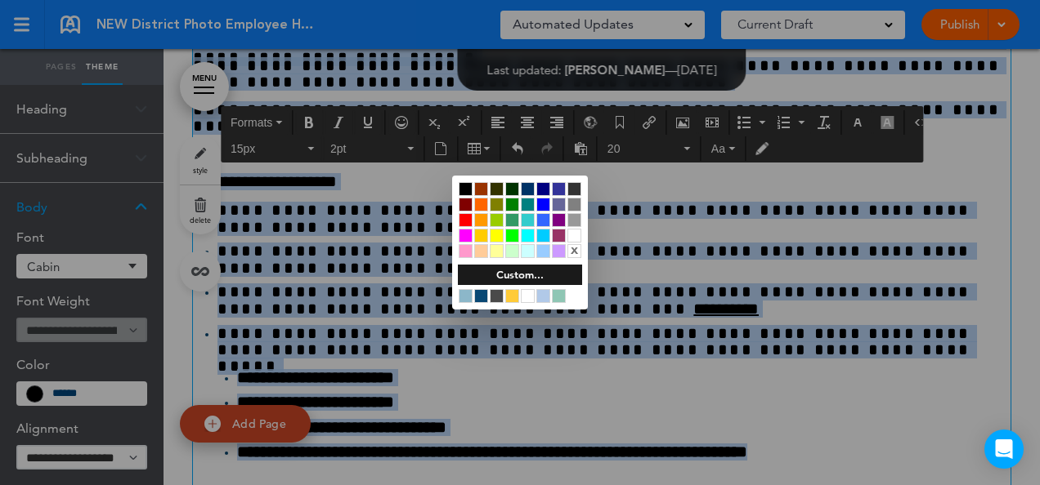
click at [464, 184] on div at bounding box center [466, 189] width 14 height 14
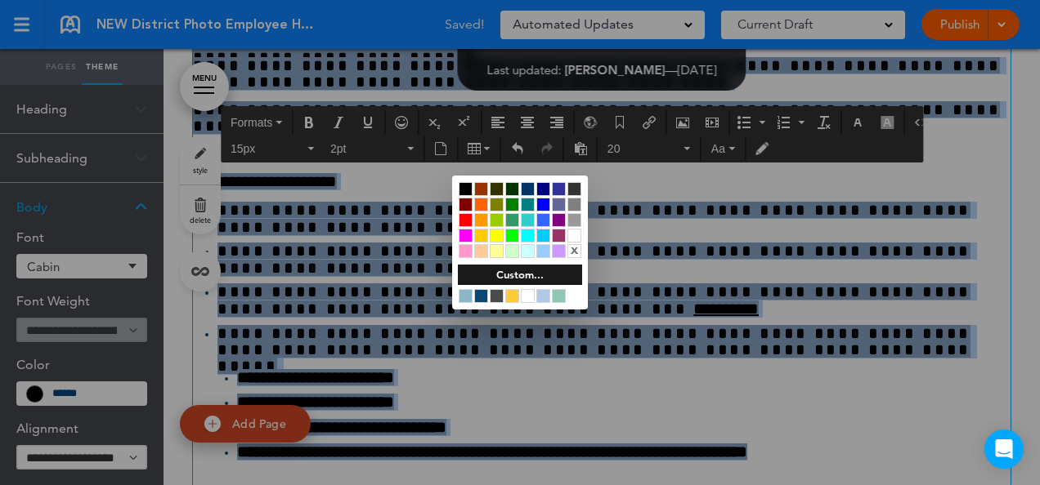
click at [856, 220] on div at bounding box center [520, 242] width 1040 height 485
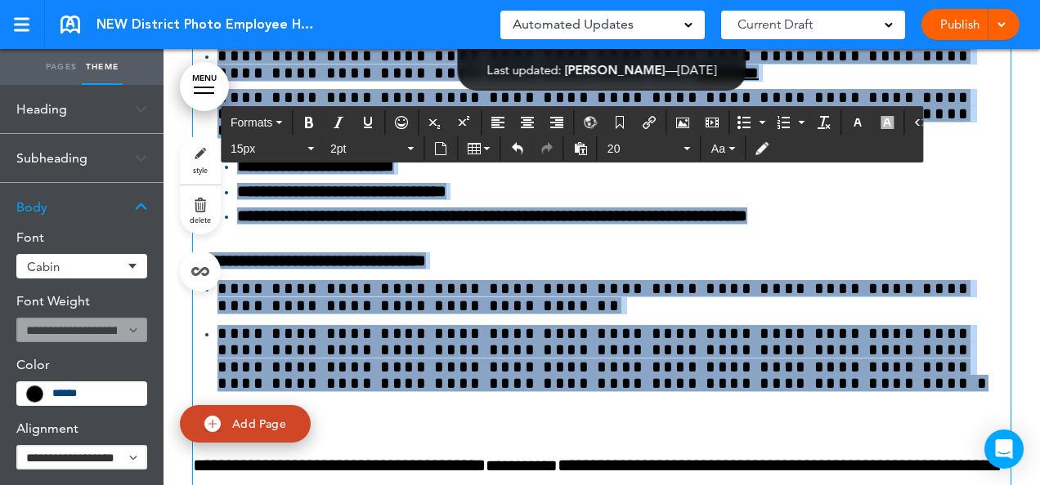
scroll to position [41630, 0]
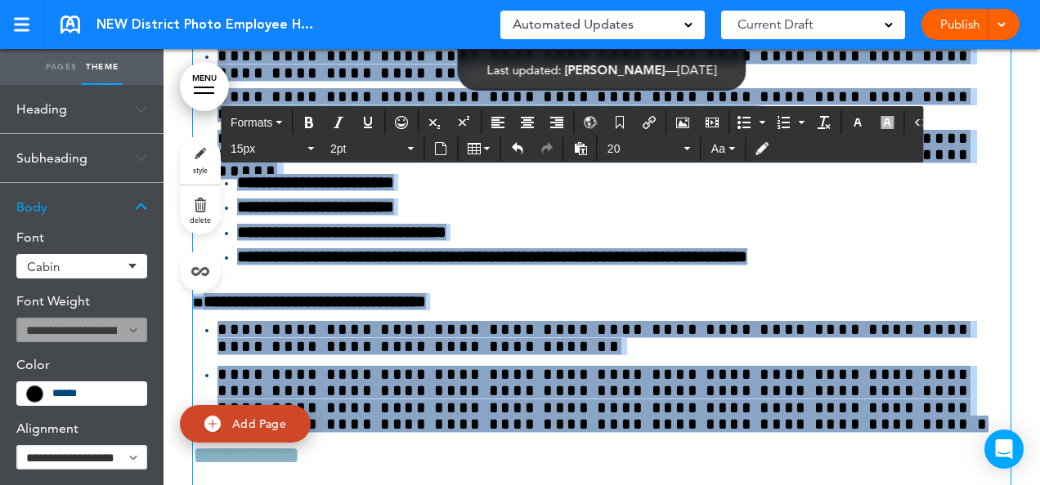
drag, startPoint x: 481, startPoint y: 343, endPoint x: 187, endPoint y: 136, distance: 359.4
click at [851, 120] on icon "button" at bounding box center [857, 122] width 13 height 13
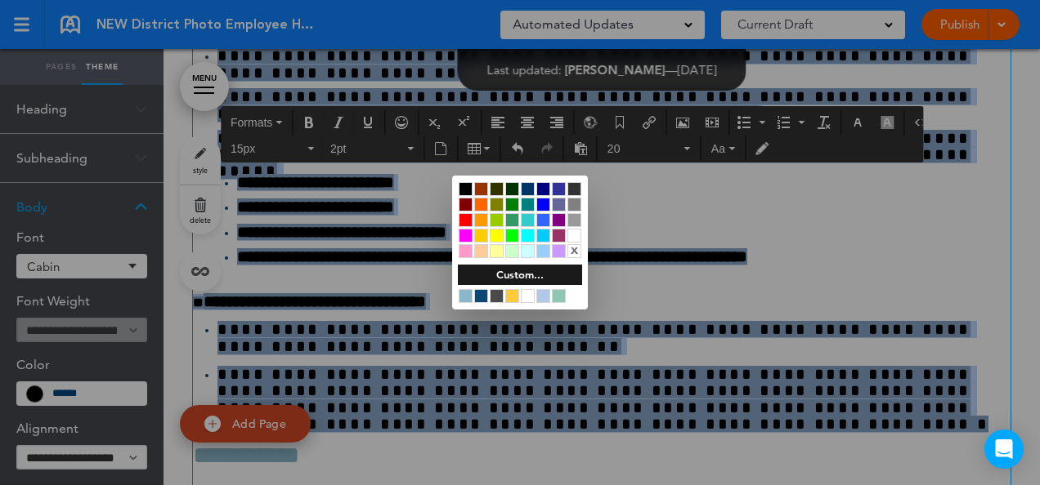
click at [569, 235] on div at bounding box center [574, 236] width 14 height 14
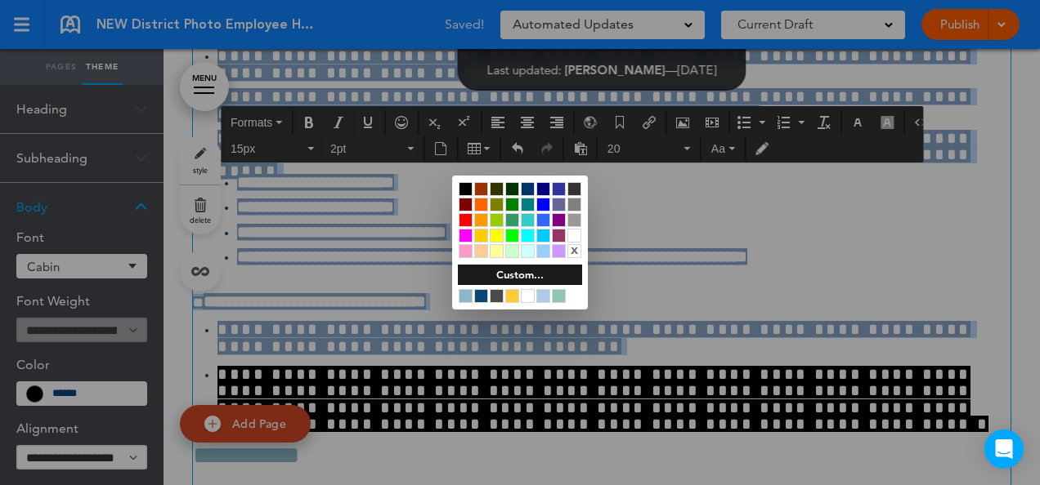
click at [760, 302] on div at bounding box center [520, 242] width 1040 height 485
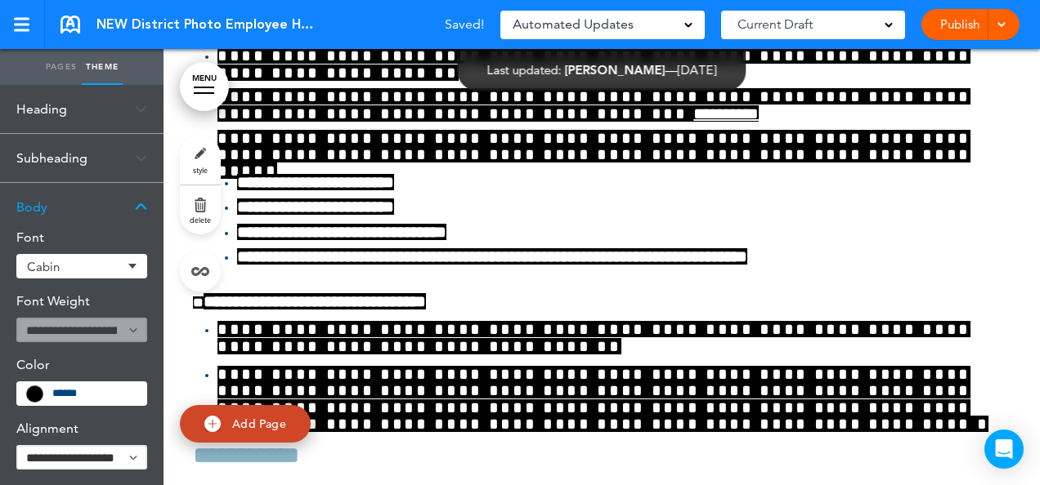
scroll to position [41630, 0]
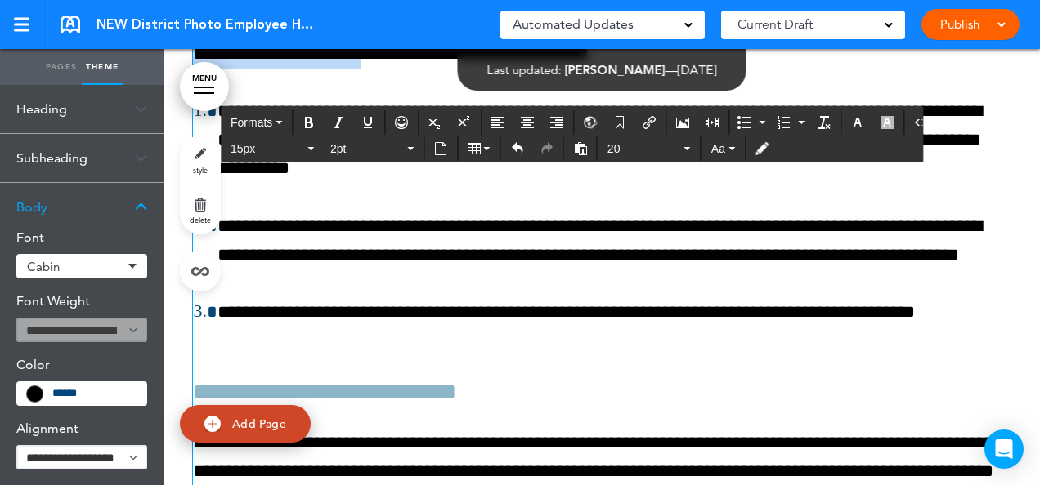
scroll to position [42154, 0]
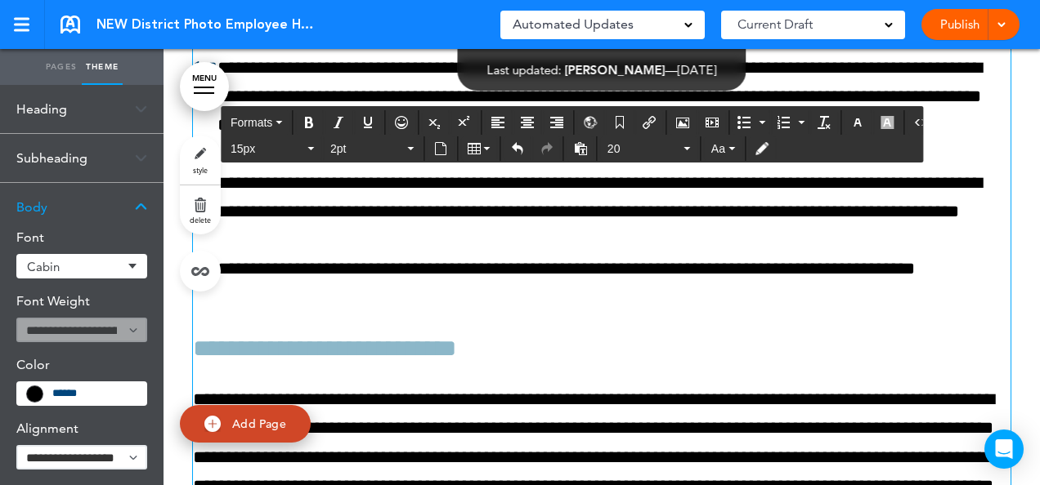
drag, startPoint x: 191, startPoint y: 130, endPoint x: 486, endPoint y: 306, distance: 343.4
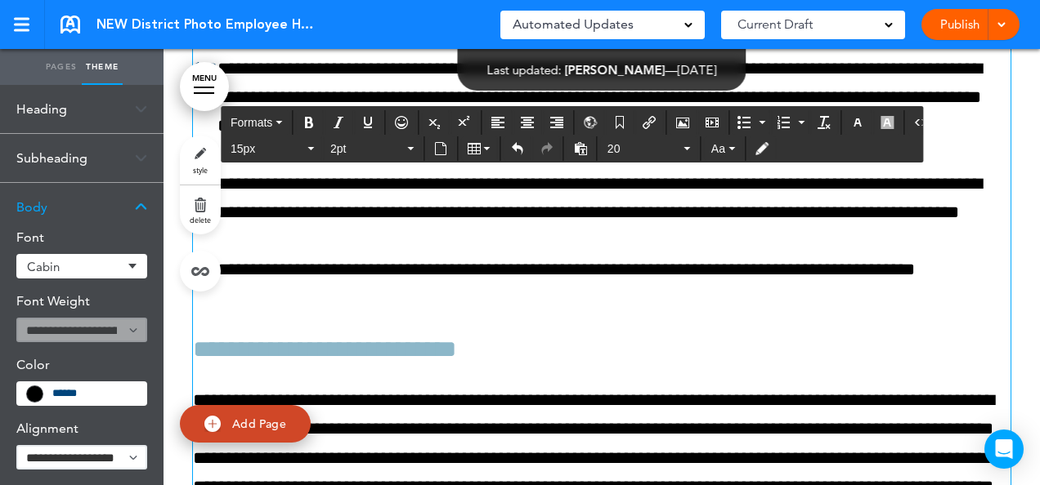
scroll to position [42155, 0]
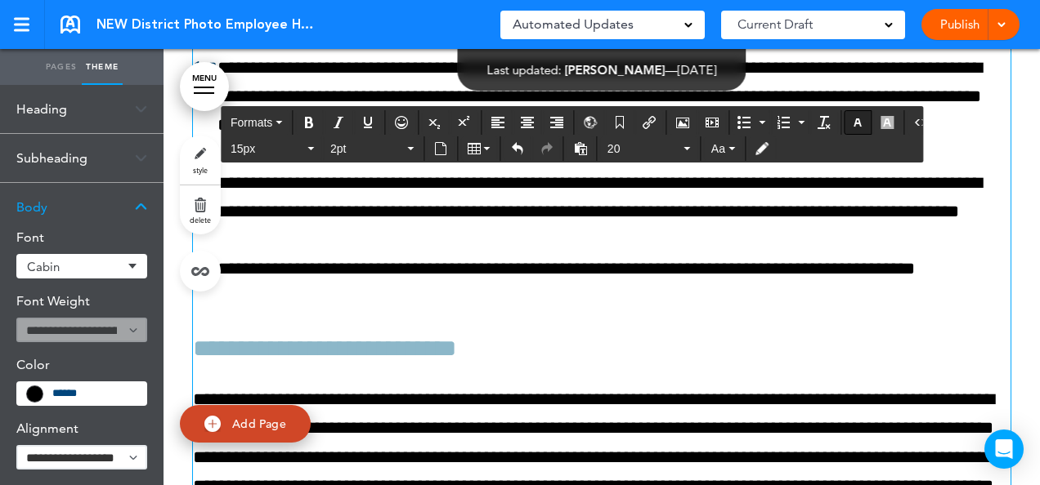
click at [851, 121] on icon "button" at bounding box center [857, 122] width 13 height 13
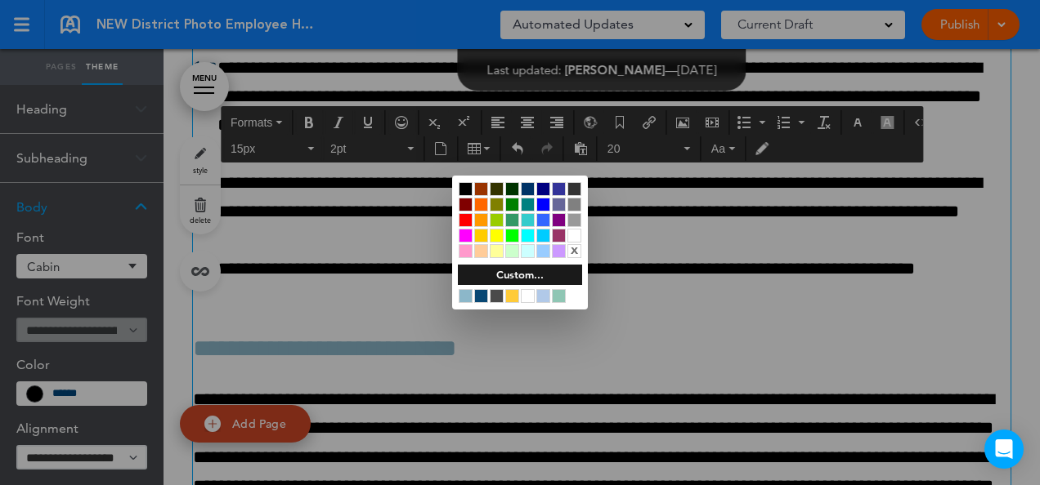
click at [461, 185] on div at bounding box center [466, 189] width 14 height 14
click at [873, 120] on div at bounding box center [520, 242] width 1040 height 485
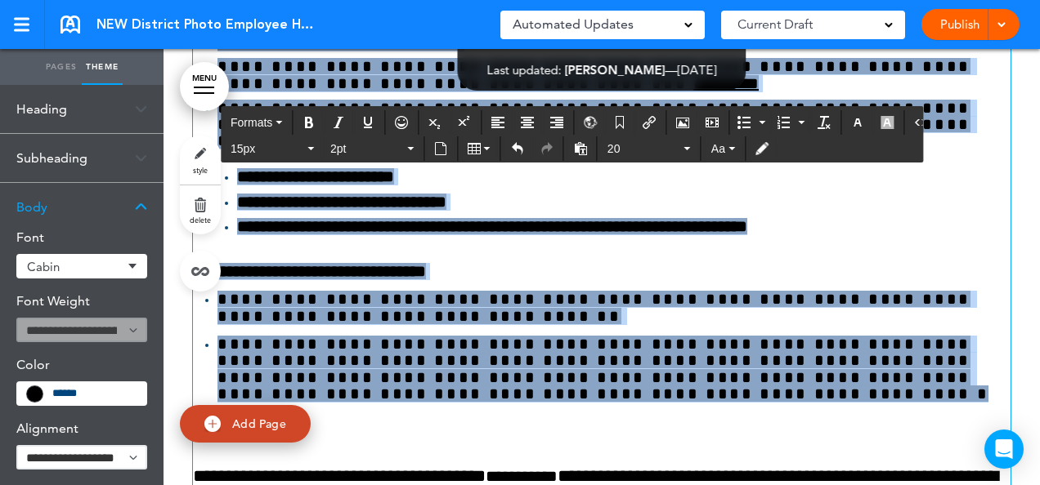
scroll to position [41654, 0]
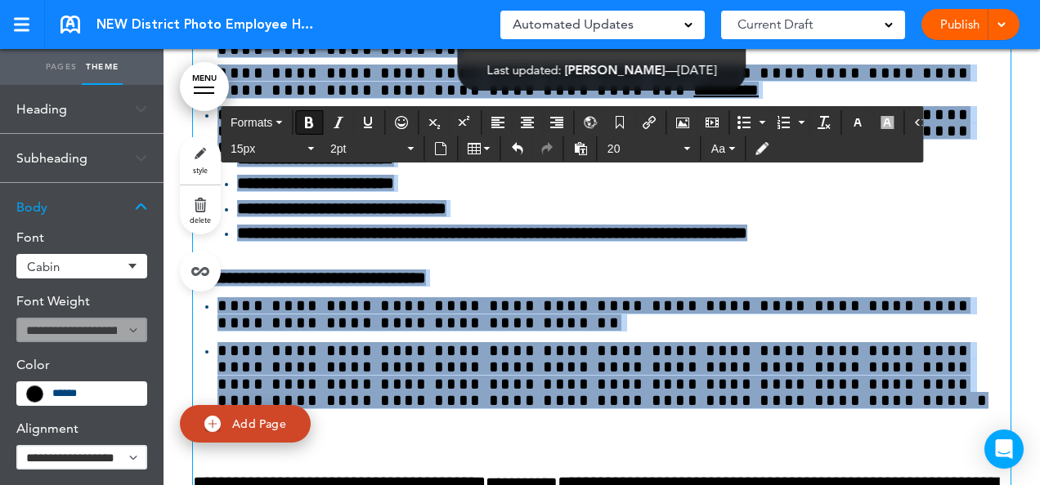
drag, startPoint x: 489, startPoint y: 315, endPoint x: 185, endPoint y: 363, distance: 307.8
click at [878, 114] on button "button" at bounding box center [887, 122] width 26 height 23
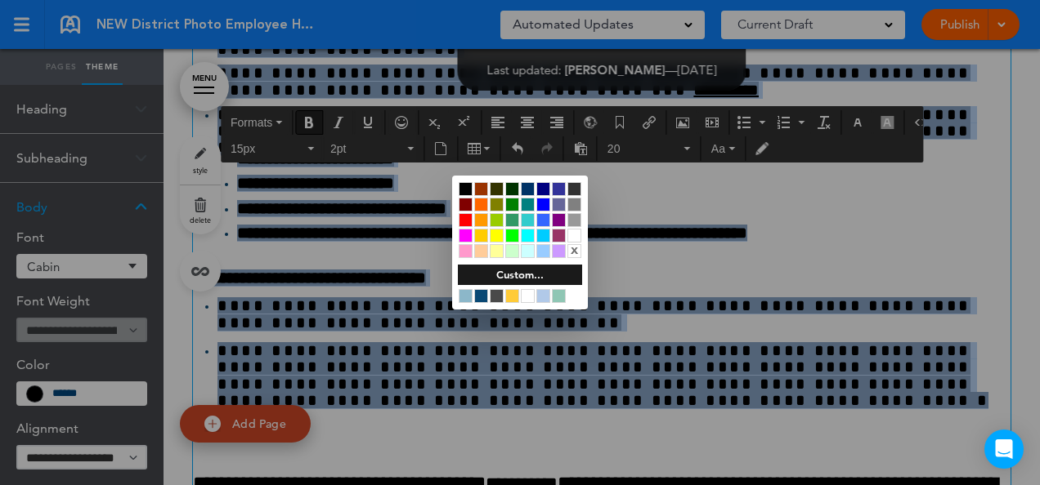
click at [576, 235] on div at bounding box center [574, 236] width 14 height 14
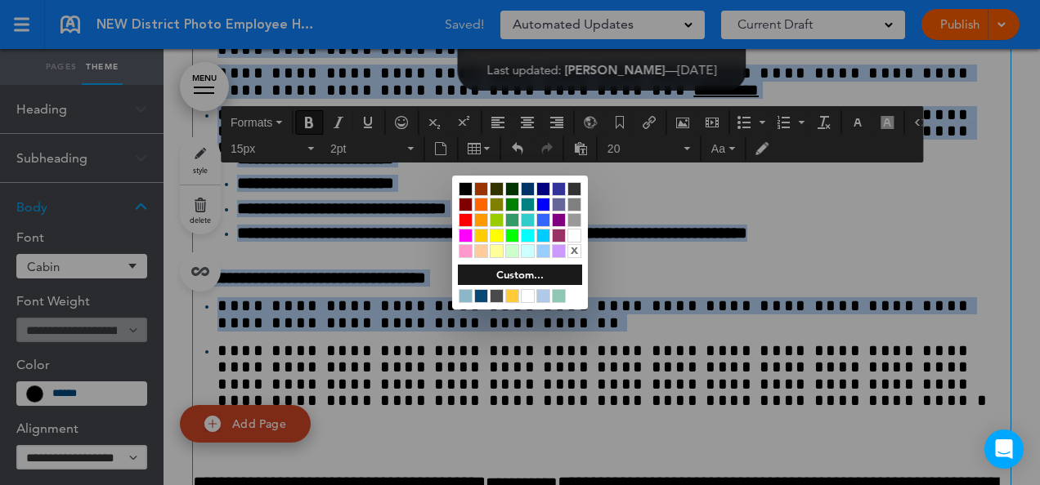
click at [670, 356] on div at bounding box center [520, 242] width 1040 height 485
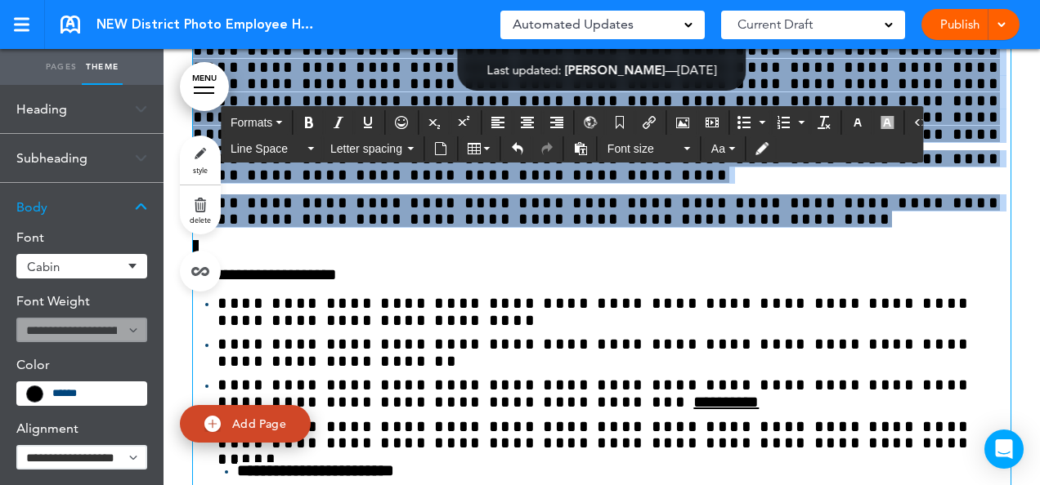
scroll to position [41343, 0]
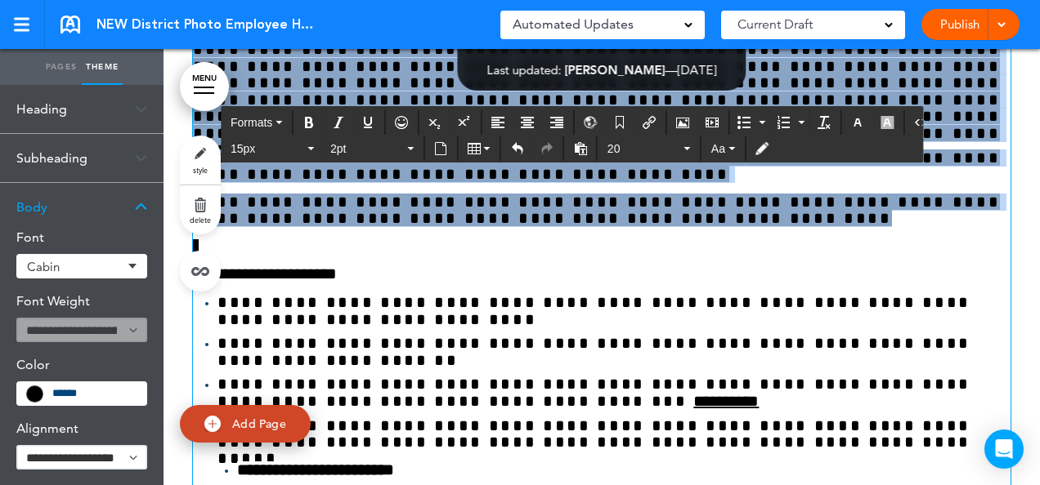
drag, startPoint x: 382, startPoint y: 242, endPoint x: 192, endPoint y: 418, distance: 259.1
click at [875, 114] on button "button" at bounding box center [887, 122] width 26 height 23
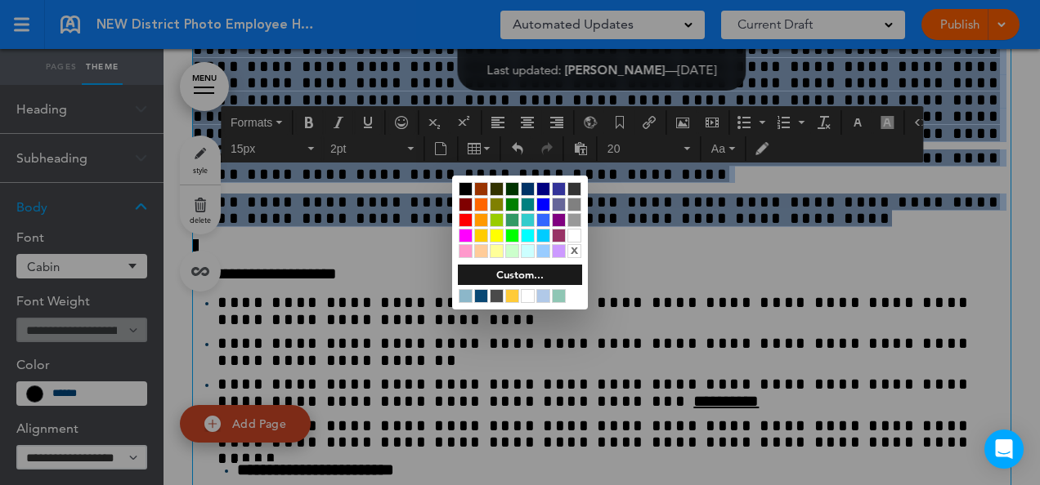
click at [571, 237] on div at bounding box center [574, 236] width 14 height 14
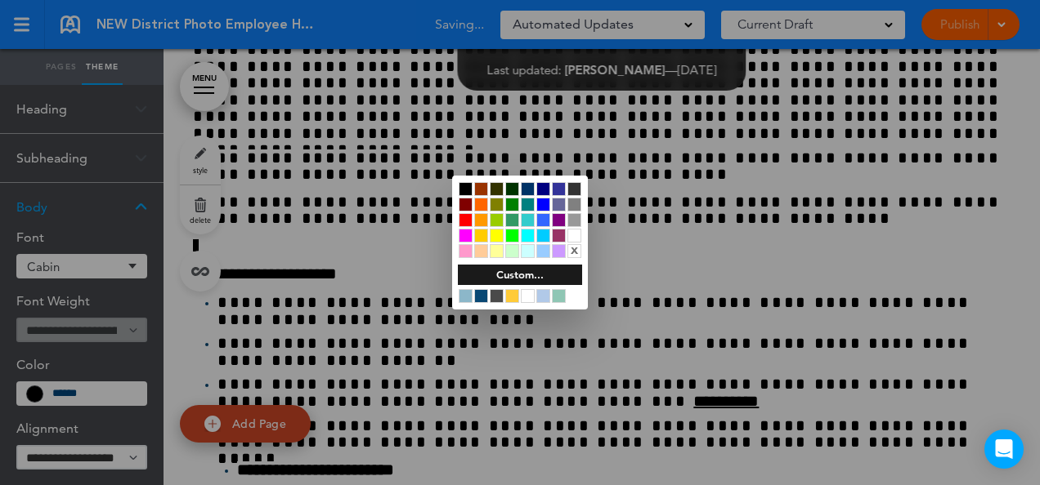
click at [688, 299] on div at bounding box center [520, 242] width 1040 height 485
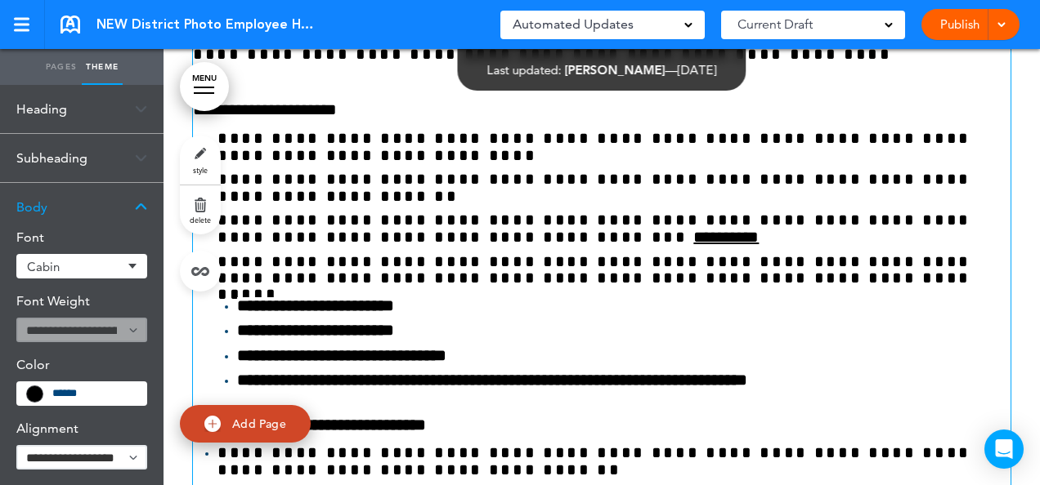
scroll to position [41505, 0]
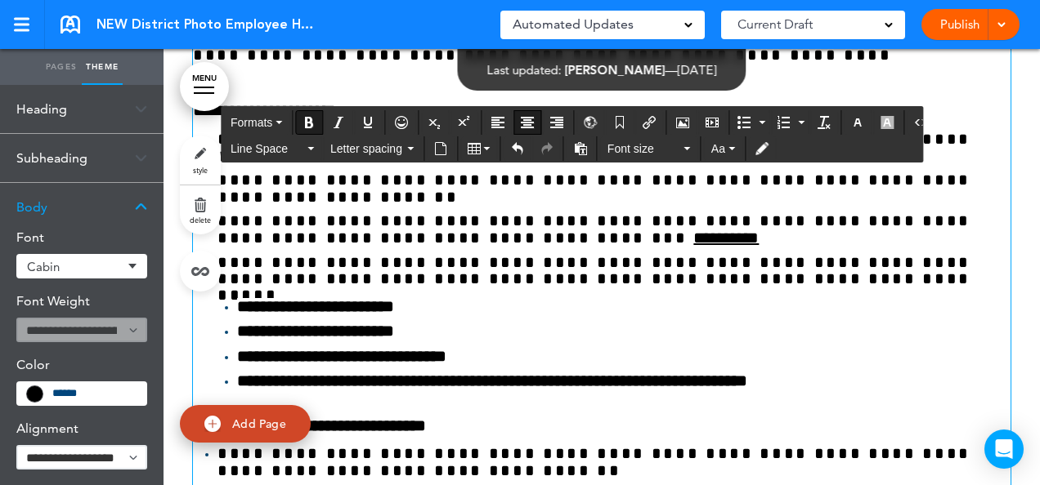
drag, startPoint x: 880, startPoint y: 234, endPoint x: 274, endPoint y: 230, distance: 606.4
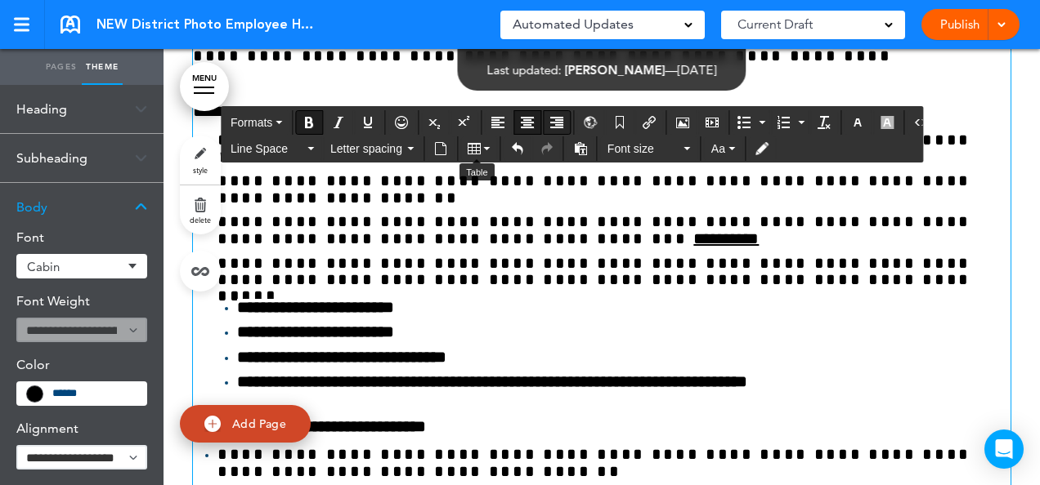
scroll to position [41506, 0]
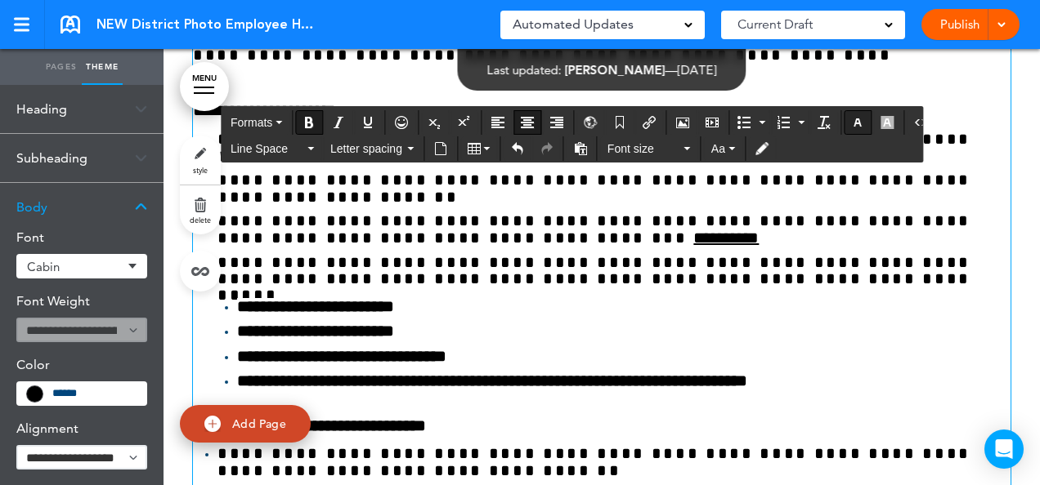
click at [851, 123] on icon "button" at bounding box center [857, 122] width 13 height 13
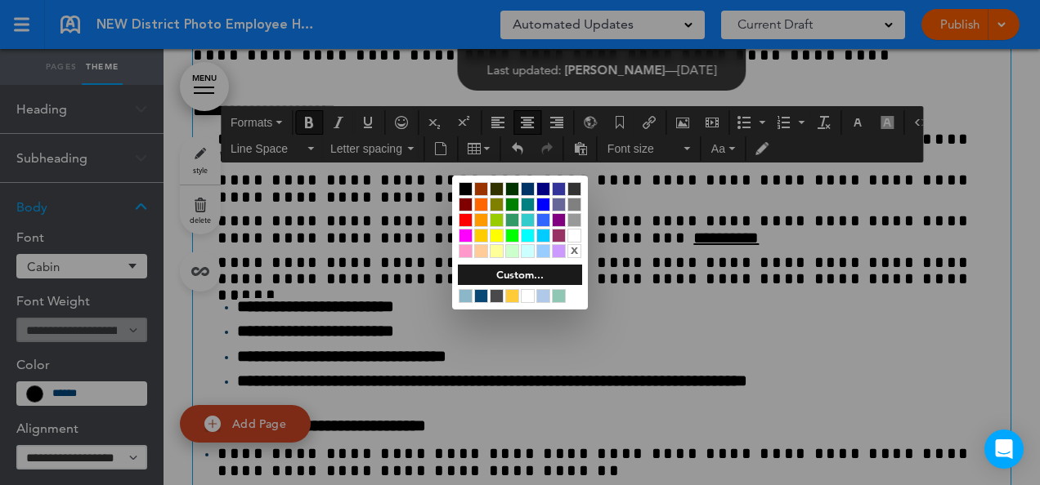
click at [494, 233] on div at bounding box center [497, 236] width 14 height 14
click at [874, 191] on div at bounding box center [520, 242] width 1040 height 485
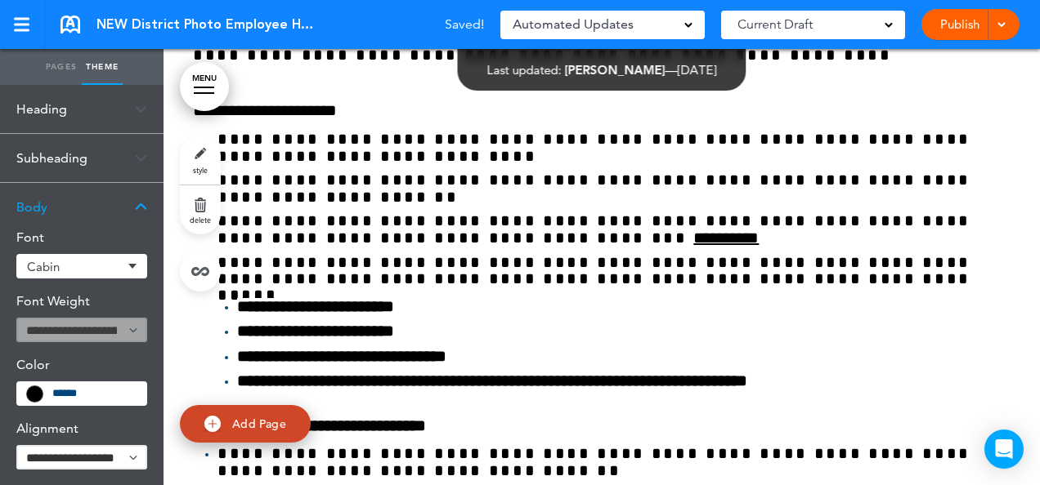
scroll to position [41505, 0]
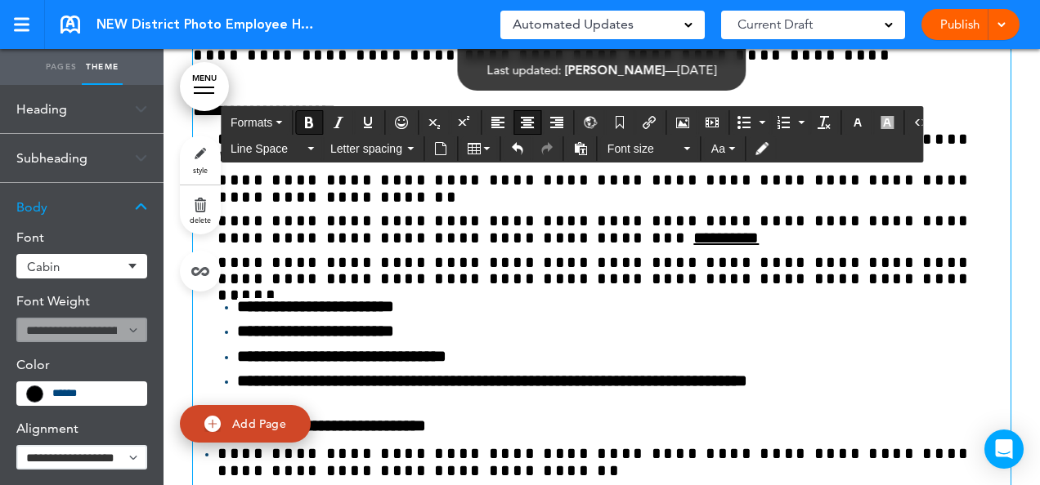
drag, startPoint x: 878, startPoint y: 237, endPoint x: 309, endPoint y: 234, distance: 568.8
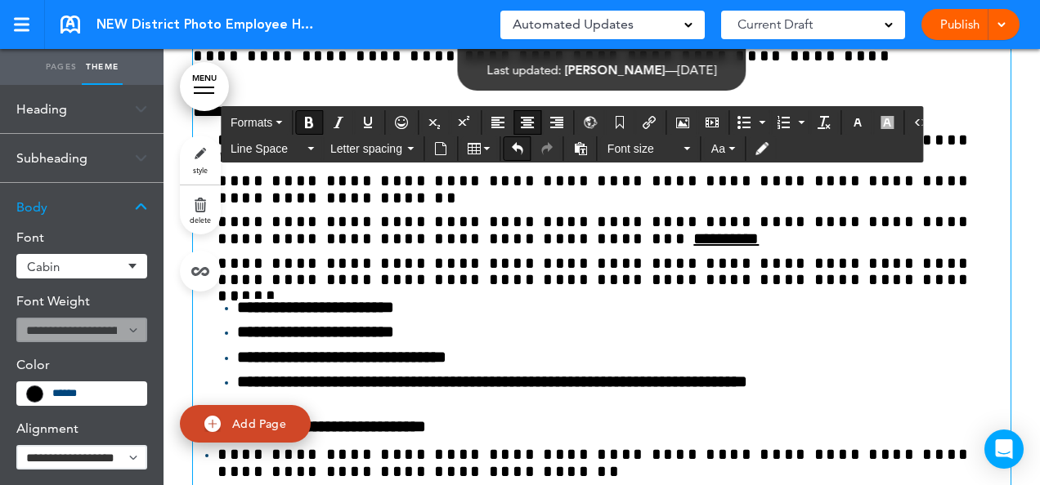
scroll to position [41506, 0]
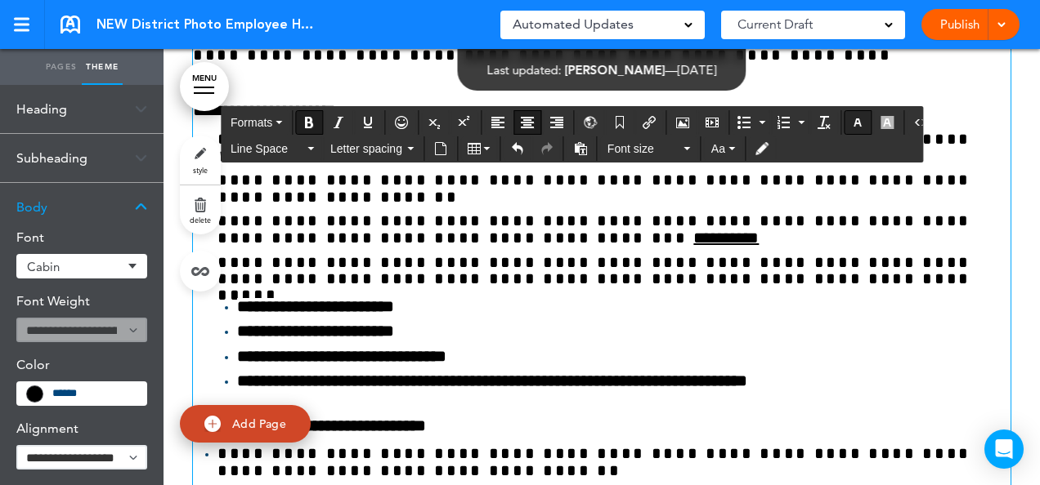
click at [851, 117] on icon "button" at bounding box center [857, 122] width 13 height 13
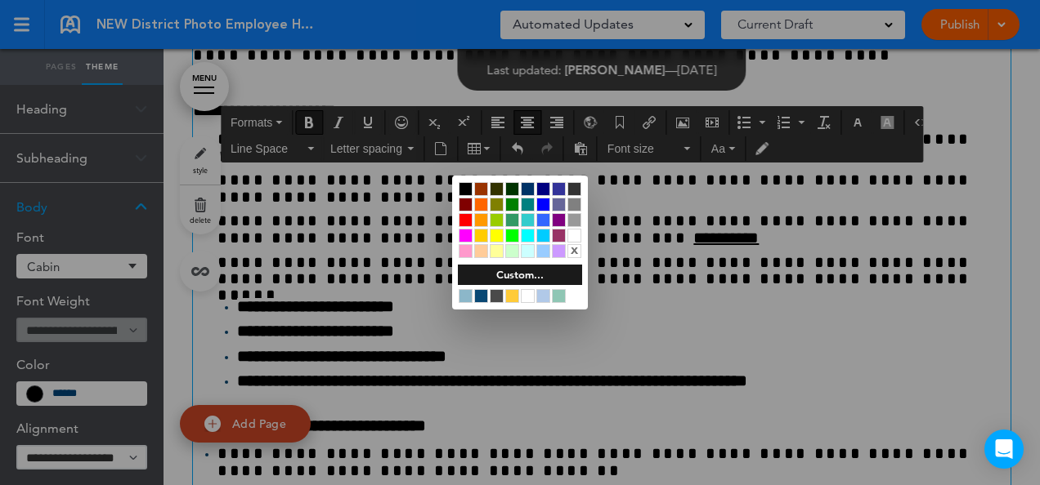
click at [573, 235] on div at bounding box center [574, 236] width 14 height 14
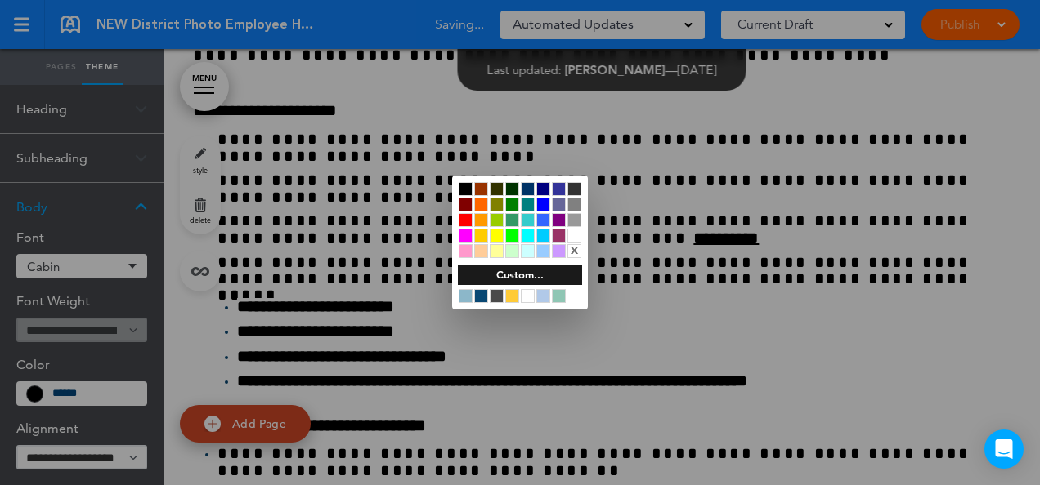
click at [873, 119] on div at bounding box center [520, 242] width 1040 height 485
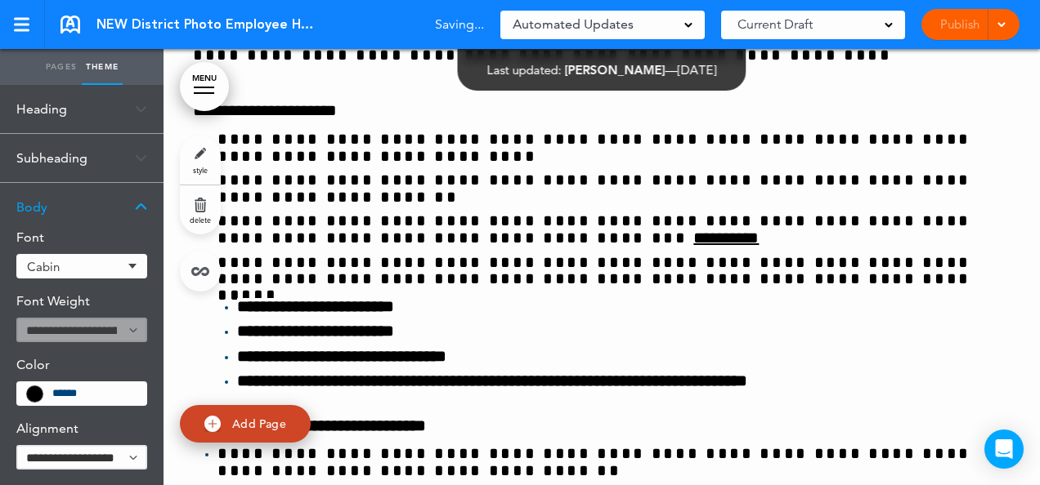
scroll to position [41505, 0]
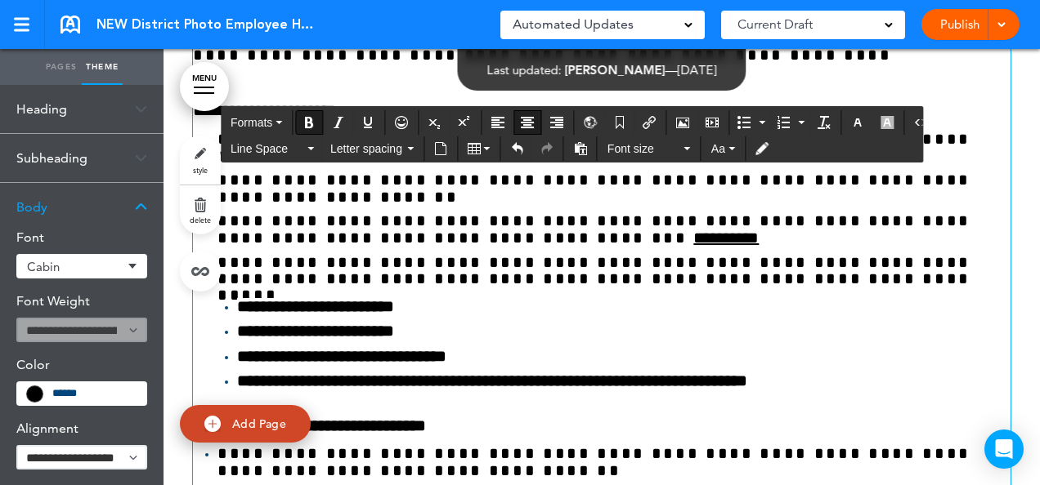
drag, startPoint x: 876, startPoint y: 232, endPoint x: 316, endPoint y: 224, distance: 559.9
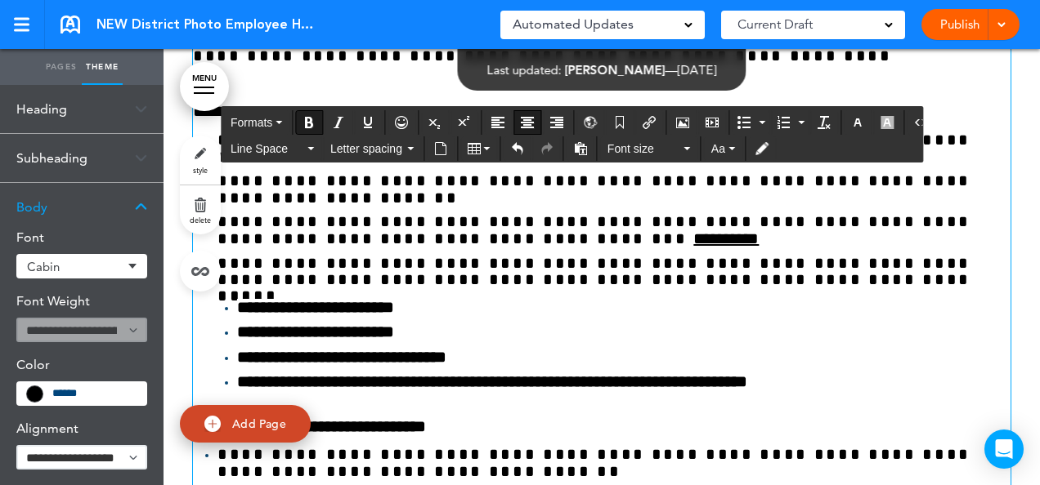
scroll to position [41506, 0]
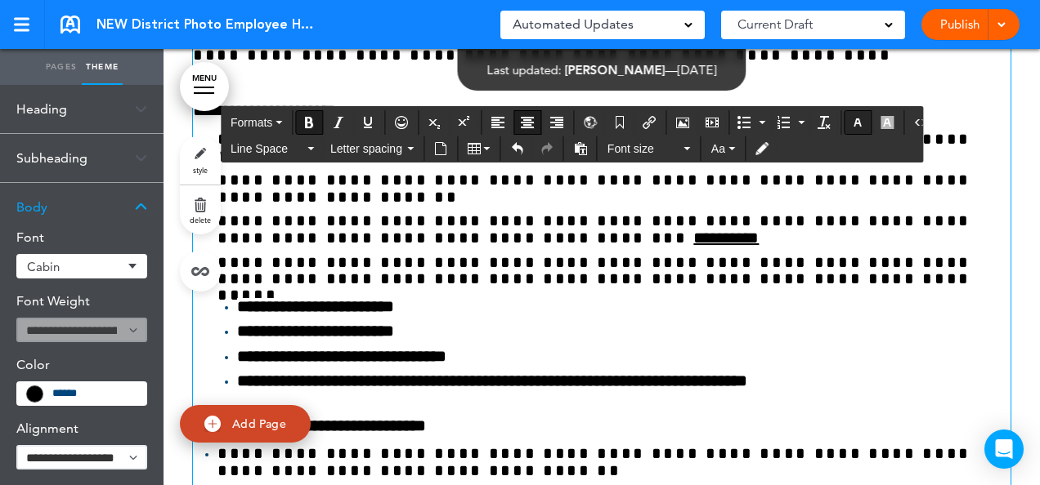
click at [851, 121] on icon "button" at bounding box center [857, 122] width 13 height 13
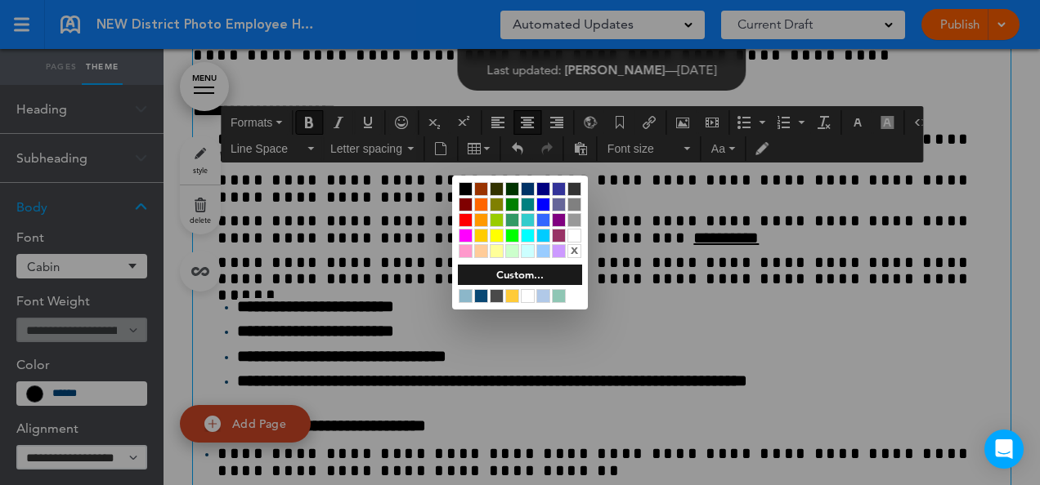
click at [570, 192] on div at bounding box center [574, 189] width 14 height 14
click at [887, 228] on div at bounding box center [520, 242] width 1040 height 485
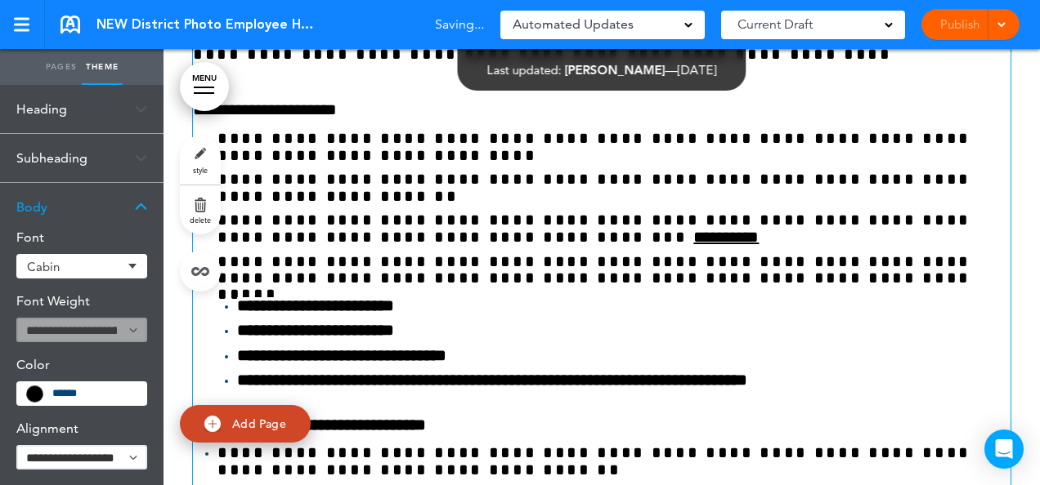
scroll to position [41505, 0]
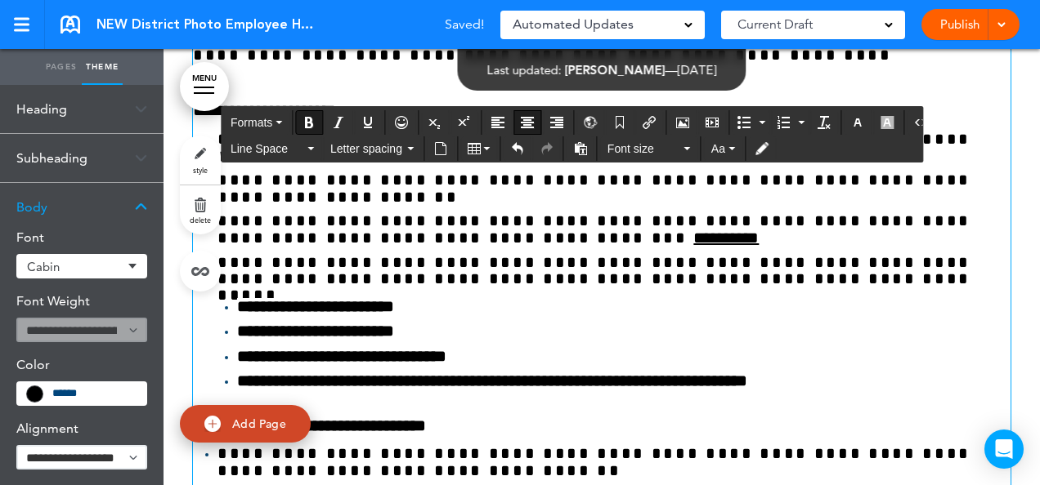
drag, startPoint x: 880, startPoint y: 235, endPoint x: 319, endPoint y: 214, distance: 561.9
click at [880, 119] on icon "button" at bounding box center [886, 122] width 13 height 13
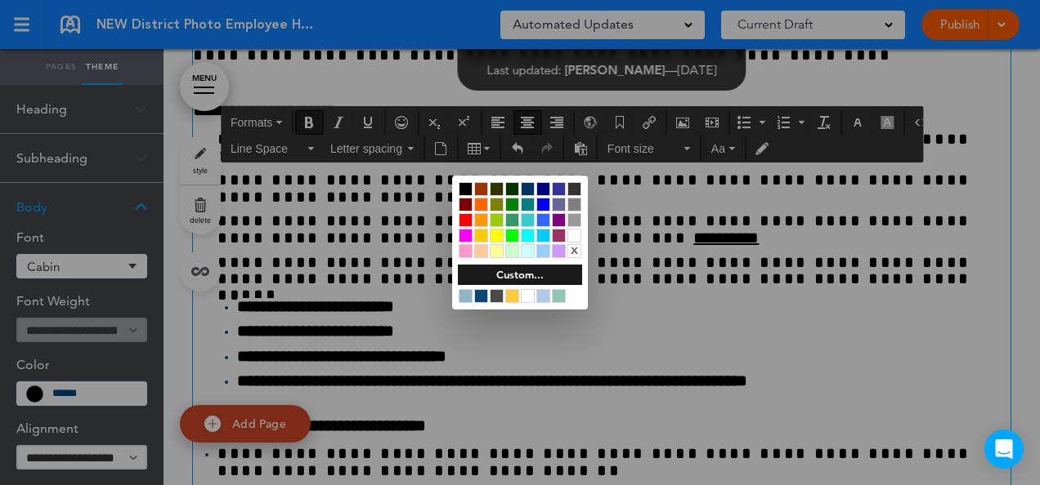
click at [498, 231] on div at bounding box center [497, 236] width 14 height 14
click at [930, 195] on div at bounding box center [520, 242] width 1040 height 485
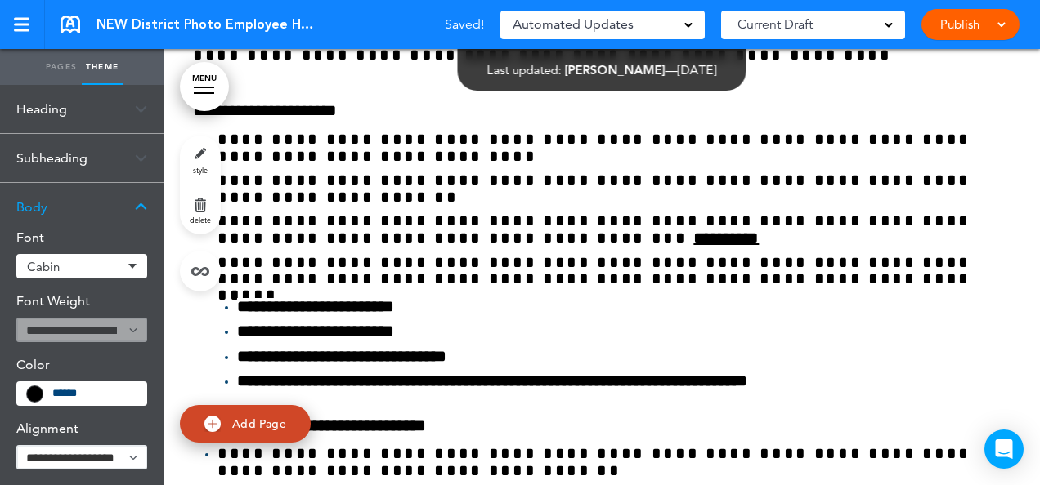
scroll to position [41505, 0]
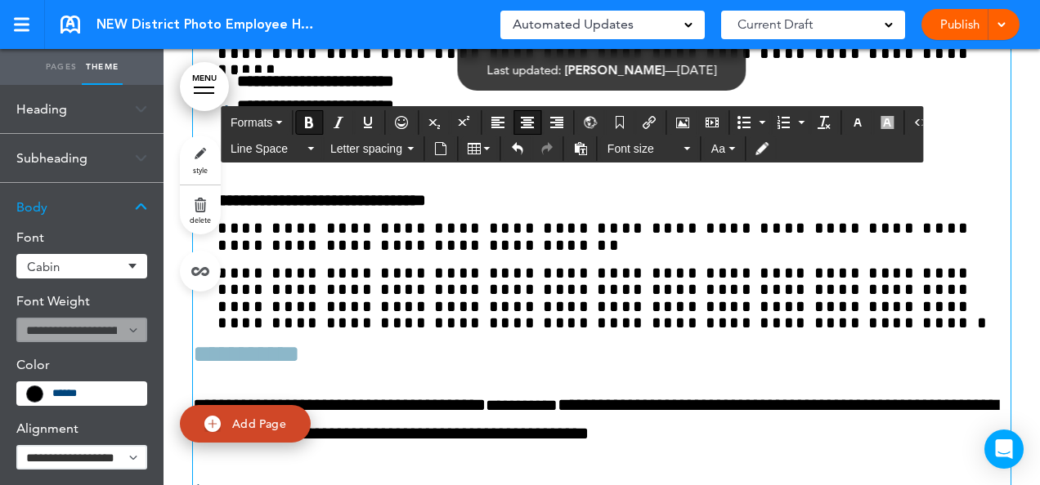
scroll to position [41735, 0]
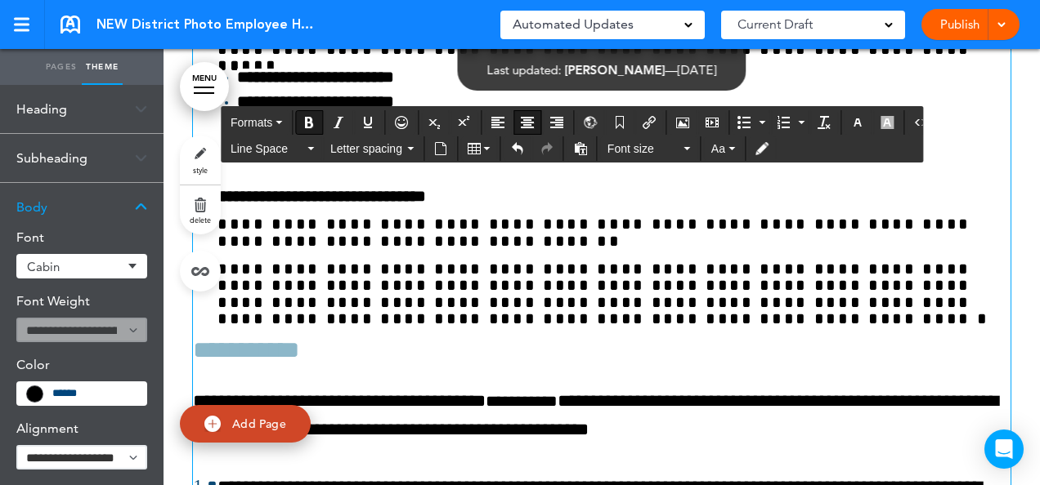
drag, startPoint x: 1031, startPoint y: 475, endPoint x: 701, endPoint y: 384, distance: 342.4
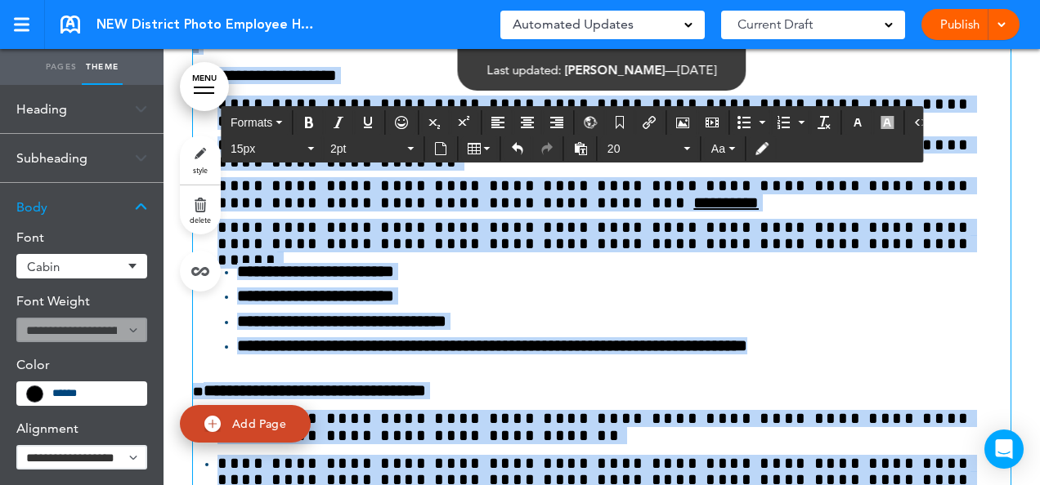
scroll to position [41541, 0]
drag, startPoint x: 484, startPoint y: 340, endPoint x: 186, endPoint y: 217, distance: 322.8
click at [411, 150] on button "2pt" at bounding box center [372, 148] width 96 height 23
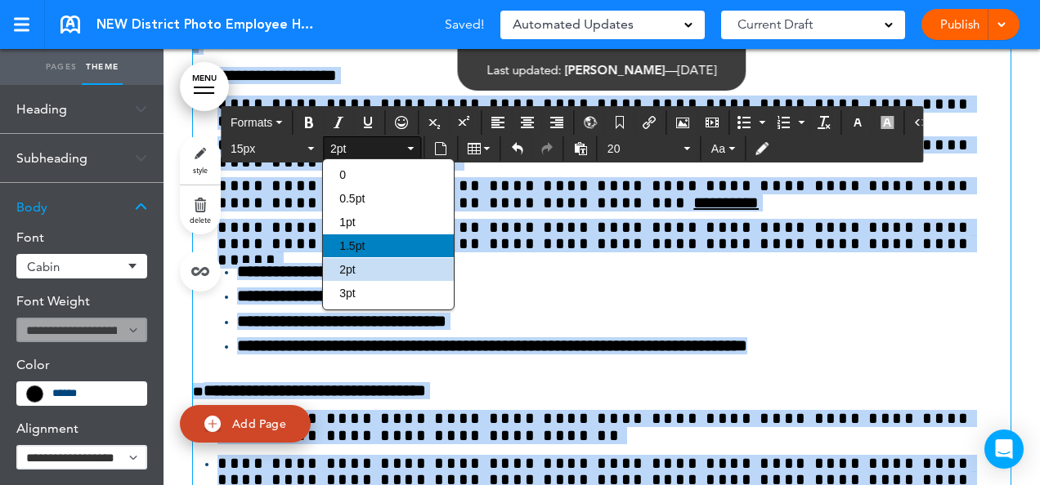
click at [374, 242] on div "1.5pt" at bounding box center [388, 246] width 130 height 23
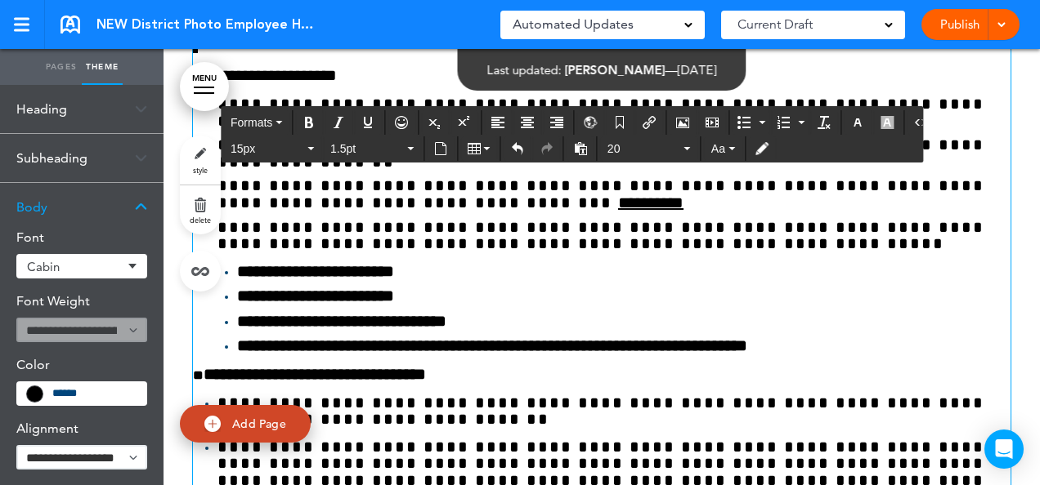
click at [72, 266] on span "Cabin" at bounding box center [75, 267] width 96 height 12
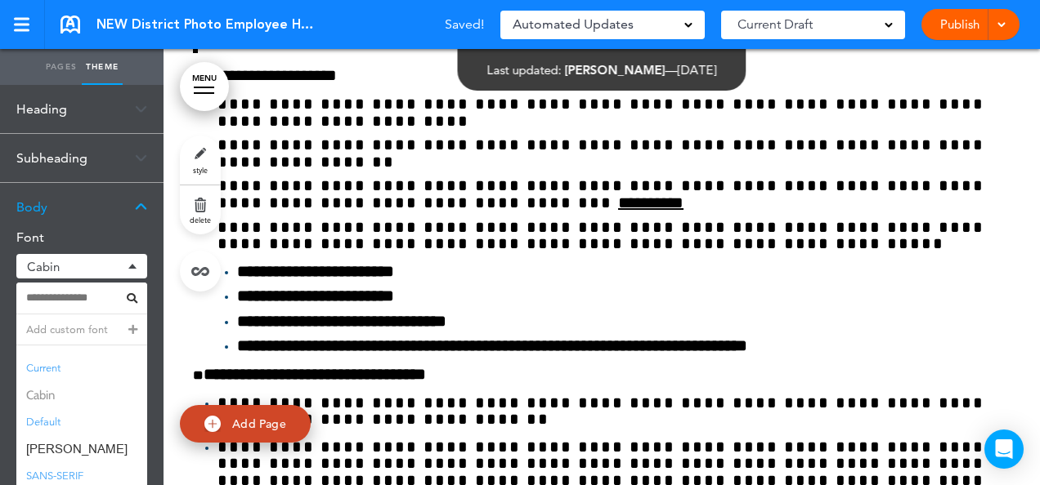
click at [60, 398] on span "Cabin" at bounding box center [81, 396] width 131 height 24
click at [49, 396] on span "Cabin" at bounding box center [81, 396] width 131 height 24
click at [54, 418] on li "Default" at bounding box center [81, 423] width 131 height 30
click at [37, 395] on span "Cabin" at bounding box center [81, 396] width 131 height 24
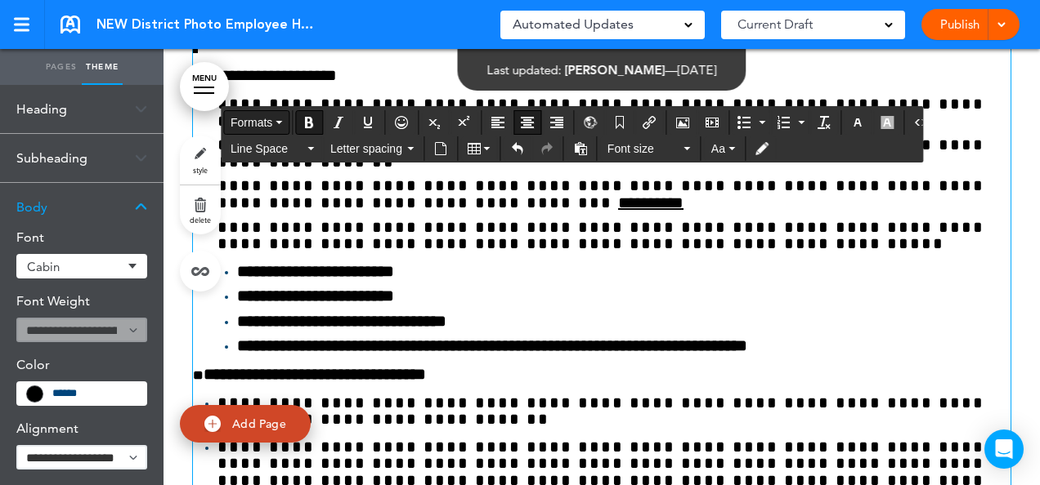
click at [280, 118] on button "Formats" at bounding box center [256, 122] width 65 height 23
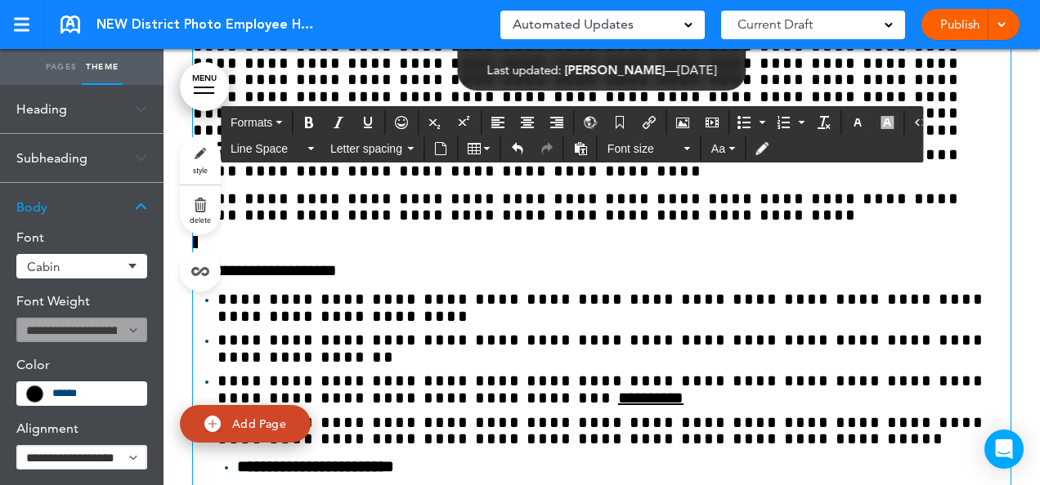
scroll to position [41345, 0]
drag, startPoint x: 726, startPoint y: 343, endPoint x: 188, endPoint y: 337, distance: 537.8
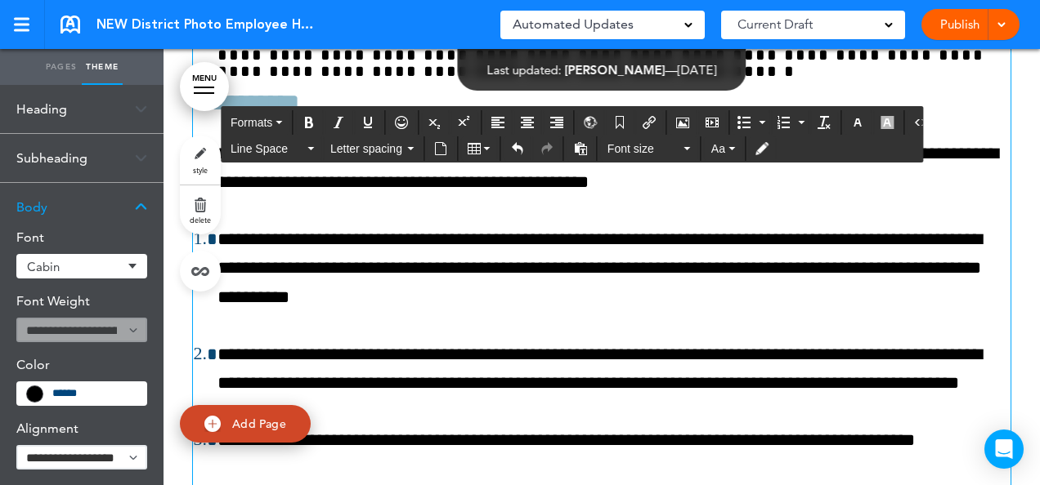
scroll to position [41966, 0]
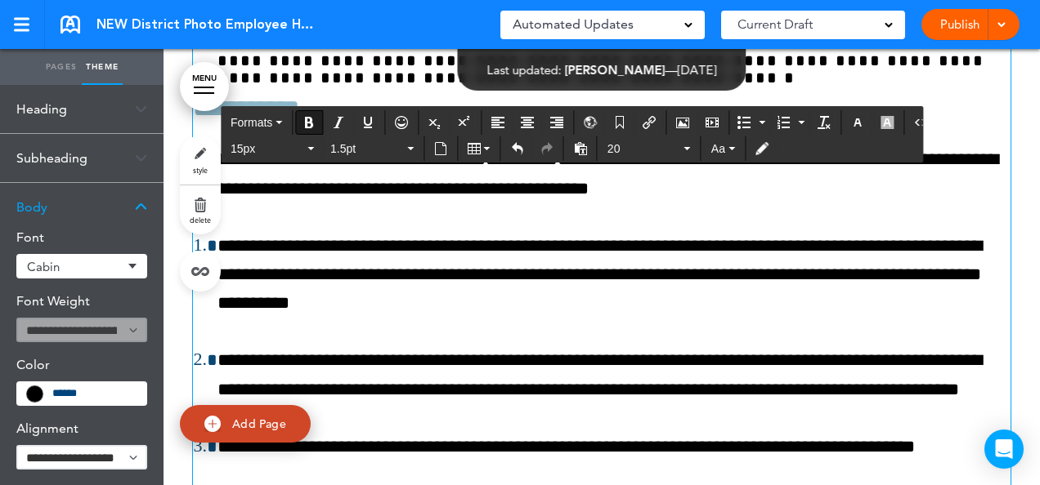
drag, startPoint x: 490, startPoint y: 365, endPoint x: 405, endPoint y: 361, distance: 85.1
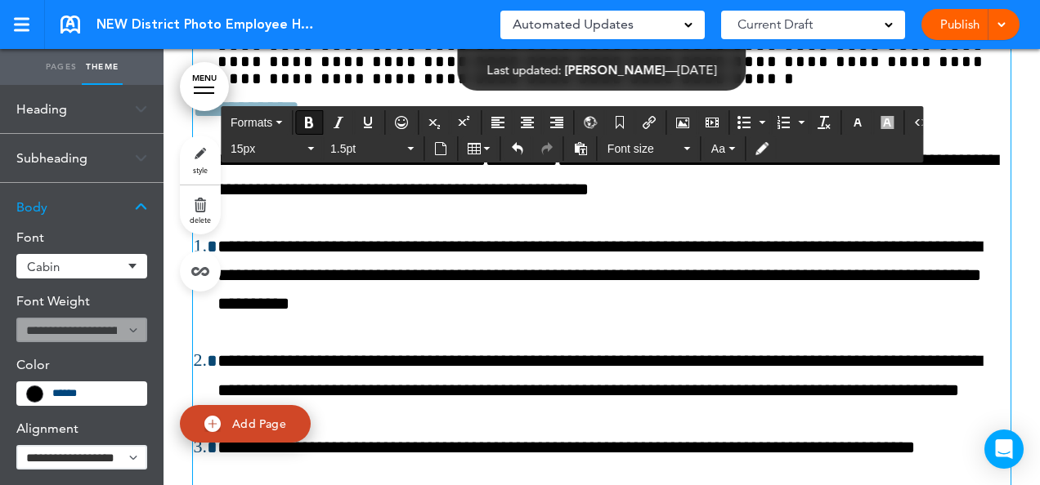
drag, startPoint x: 280, startPoint y: 357, endPoint x: 170, endPoint y: 353, distance: 109.6
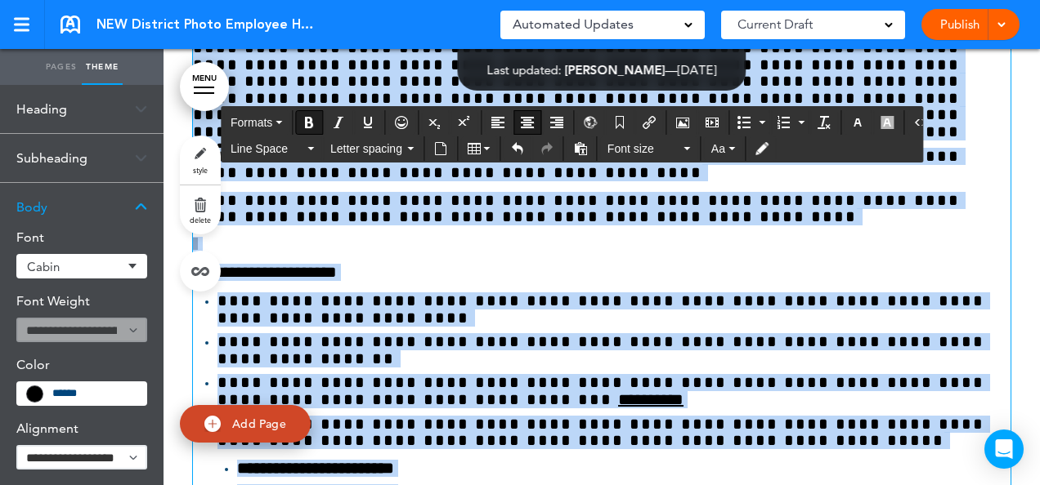
scroll to position [41345, 0]
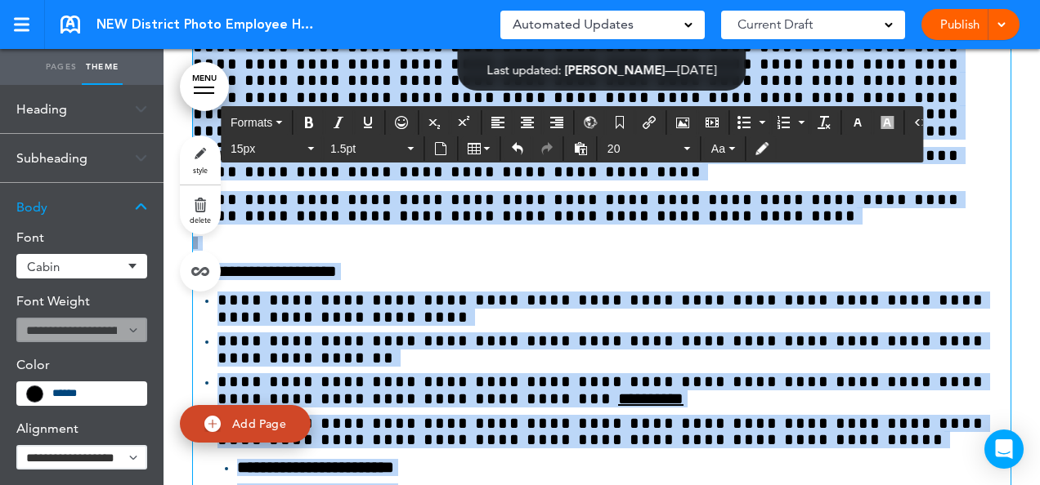
drag, startPoint x: 437, startPoint y: 356, endPoint x: 256, endPoint y: 420, distance: 192.3
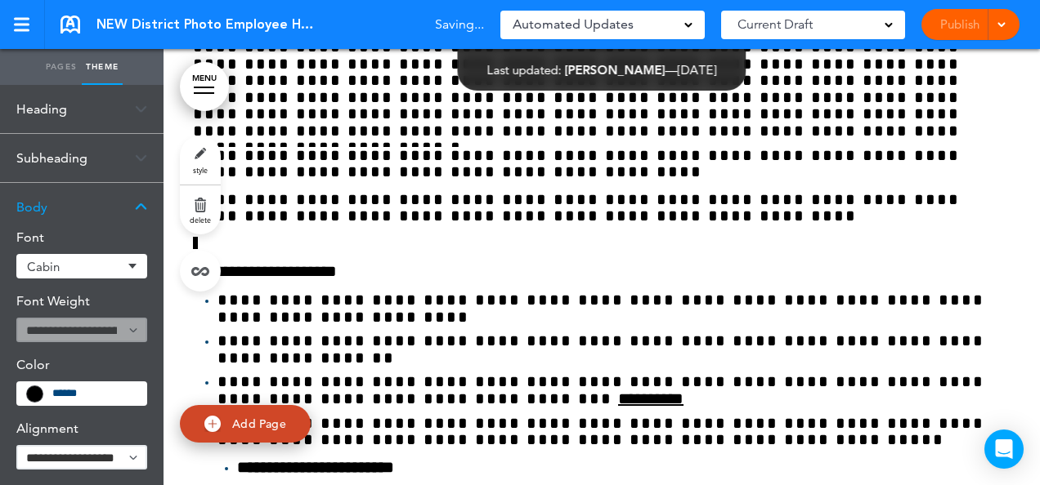
click at [101, 261] on span "Cabin" at bounding box center [75, 267] width 96 height 12
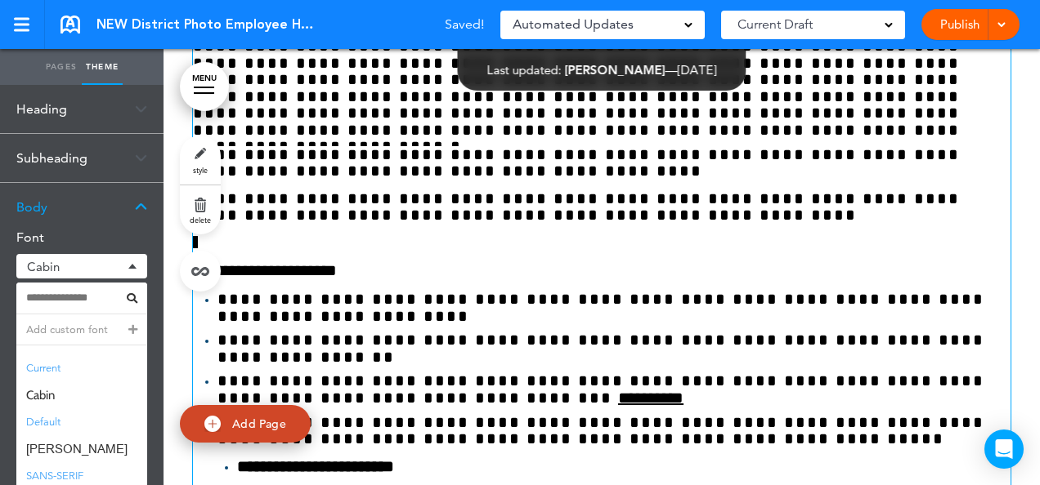
scroll to position [41344, 0]
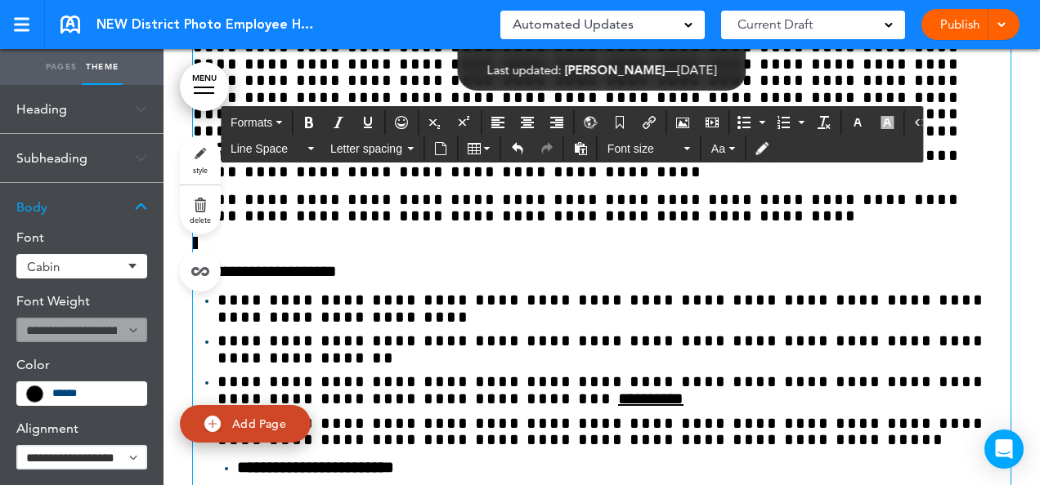
drag, startPoint x: 959, startPoint y: 423, endPoint x: 136, endPoint y: 430, distance: 823.9
click at [136, 430] on div "Pages Theme add page District Photo add page Section: Intro add page Welcome ad…" at bounding box center [520, 242] width 1040 height 485
click at [276, 121] on icon "button" at bounding box center [278, 122] width 7 height 3
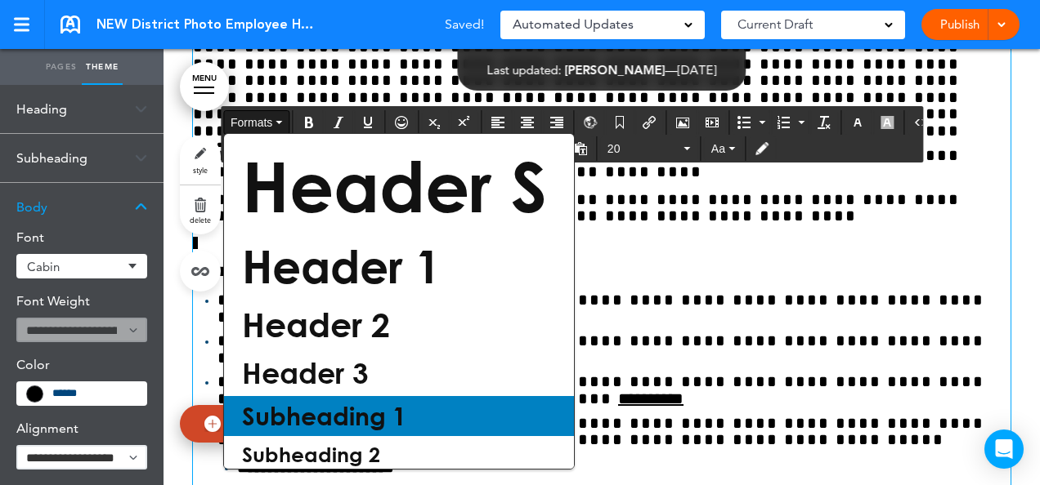
click at [307, 416] on span "Subheading 1" at bounding box center [324, 416] width 168 height 30
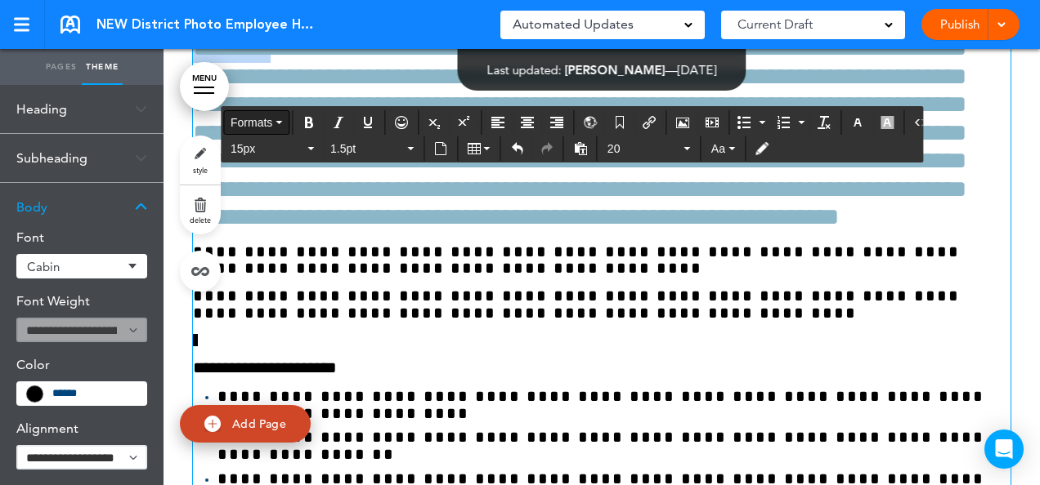
click at [277, 118] on button "Formats" at bounding box center [256, 122] width 65 height 23
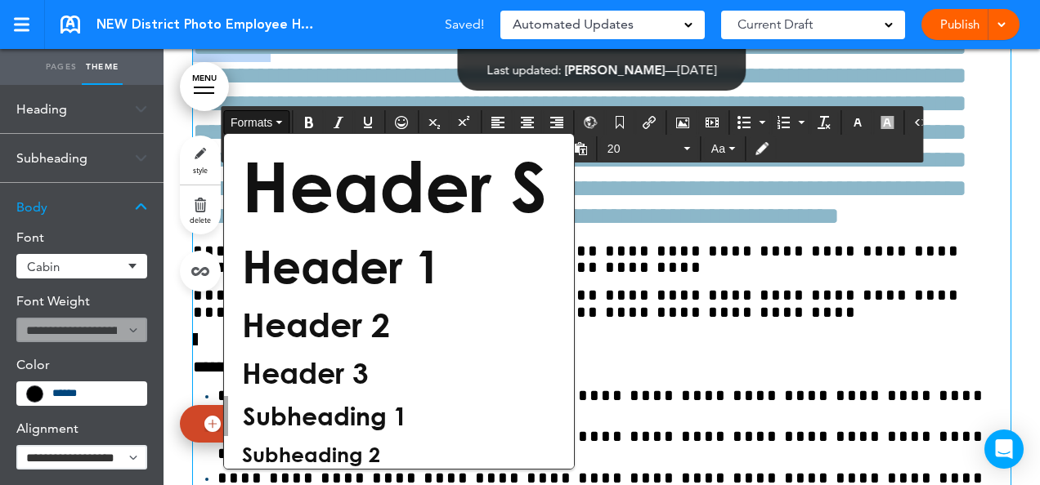
scroll to position [41344, 0]
click at [718, 301] on div "**********" at bounding box center [601, 63] width 817 height 3822
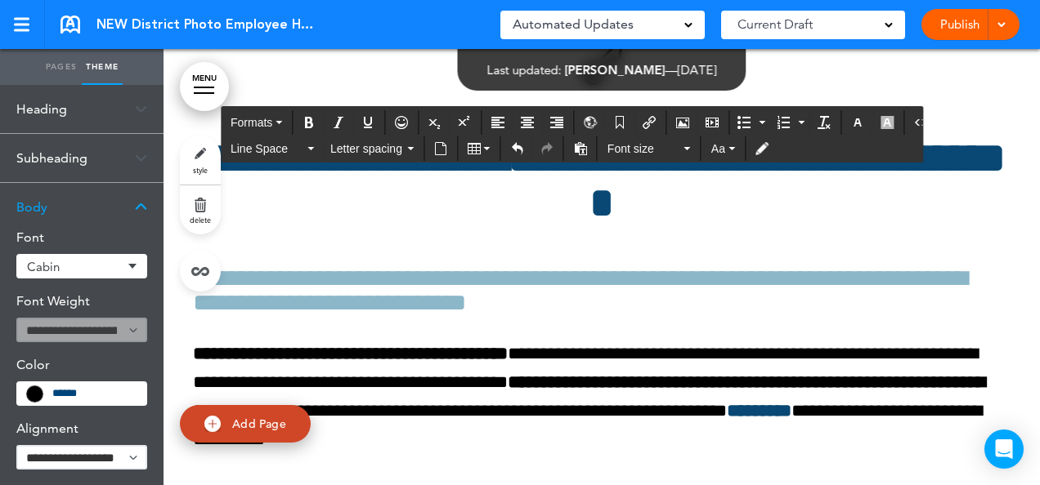
scroll to position [0, 0]
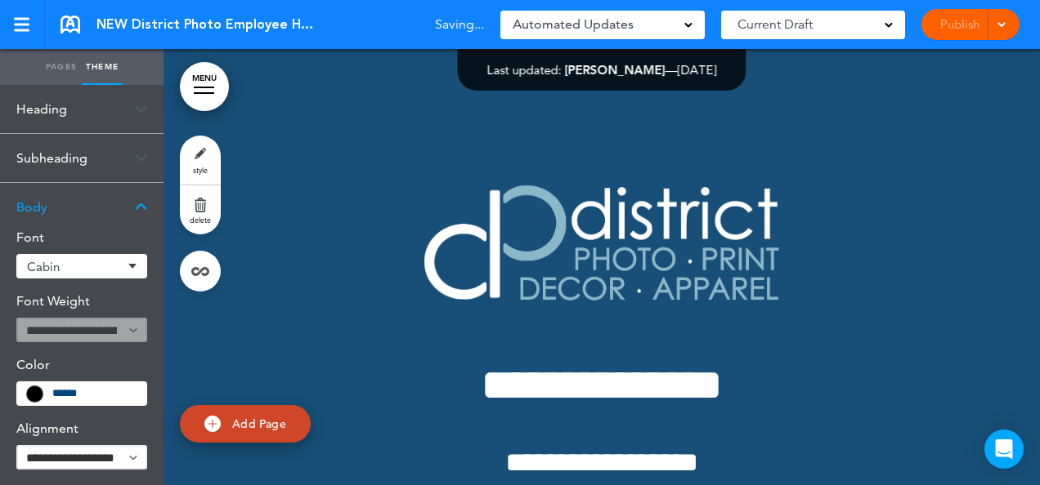
click at [843, 18] on div "Current Draft" at bounding box center [813, 25] width 184 height 29
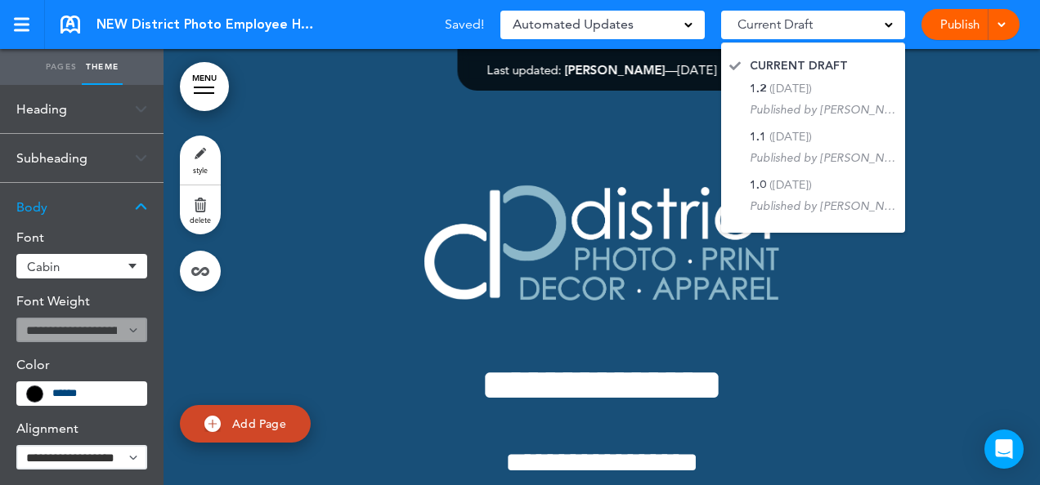
click at [918, 117] on div "**********" at bounding box center [601, 343] width 817 height 472
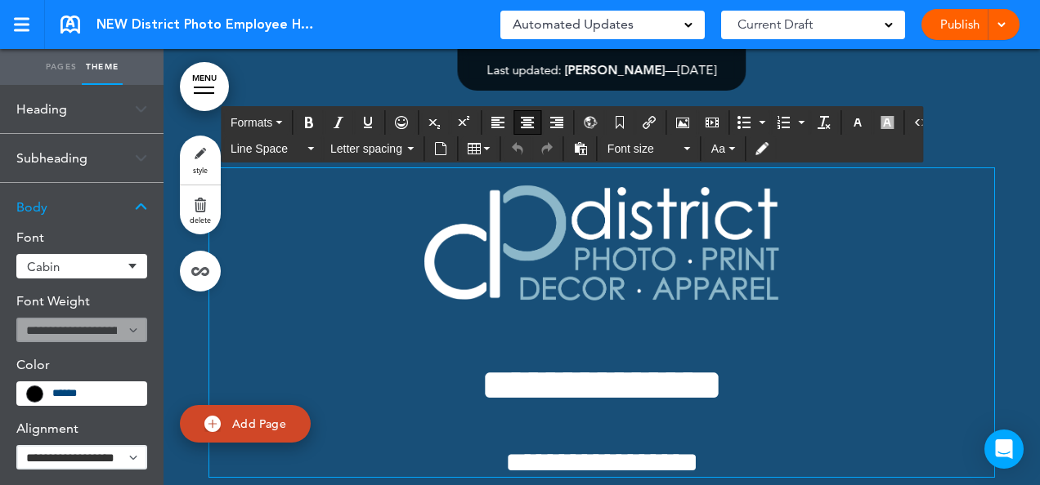
click at [343, 247] on h1 at bounding box center [601, 245] width 785 height 154
click at [517, 149] on icon "Undo" at bounding box center [517, 148] width 13 height 13
click at [861, 234] on h1 at bounding box center [601, 245] width 785 height 154
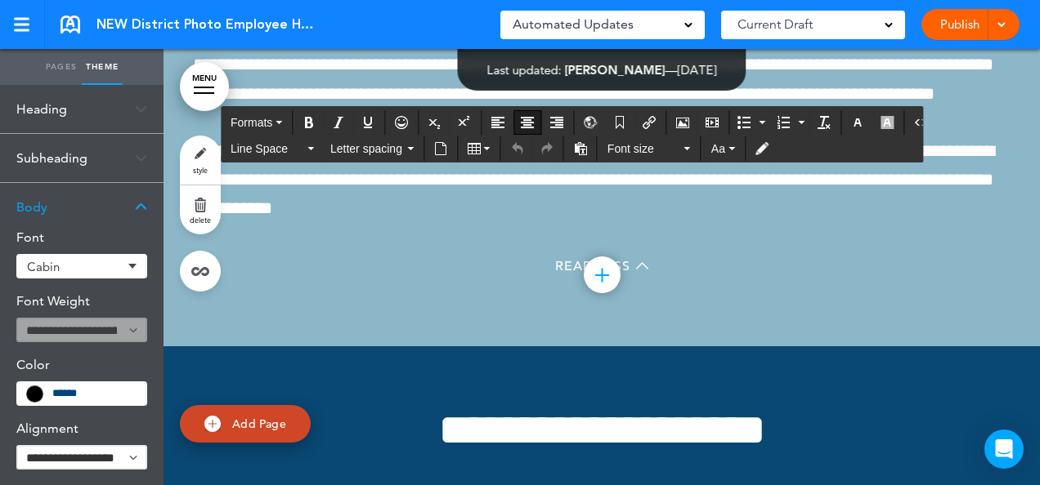
scroll to position [14620, 0]
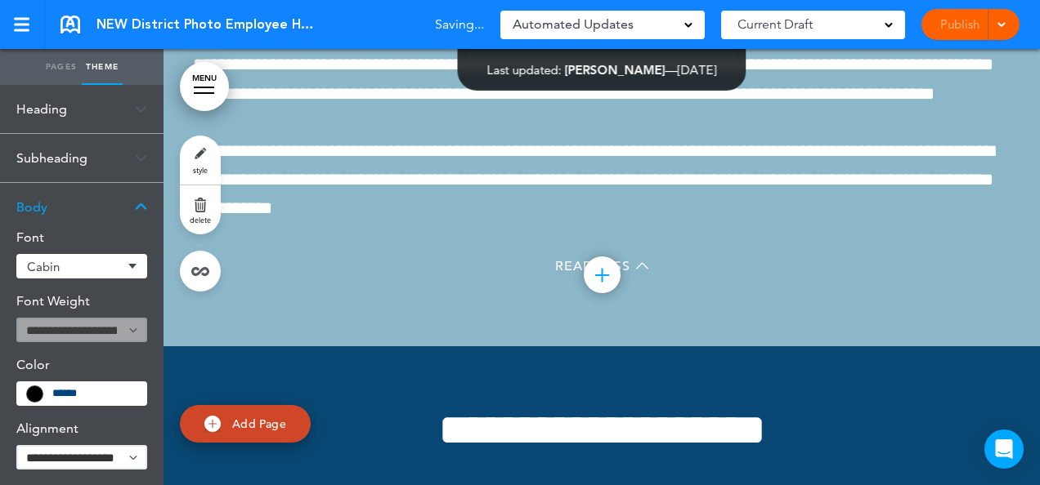
click at [56, 60] on link "Pages" at bounding box center [61, 67] width 41 height 36
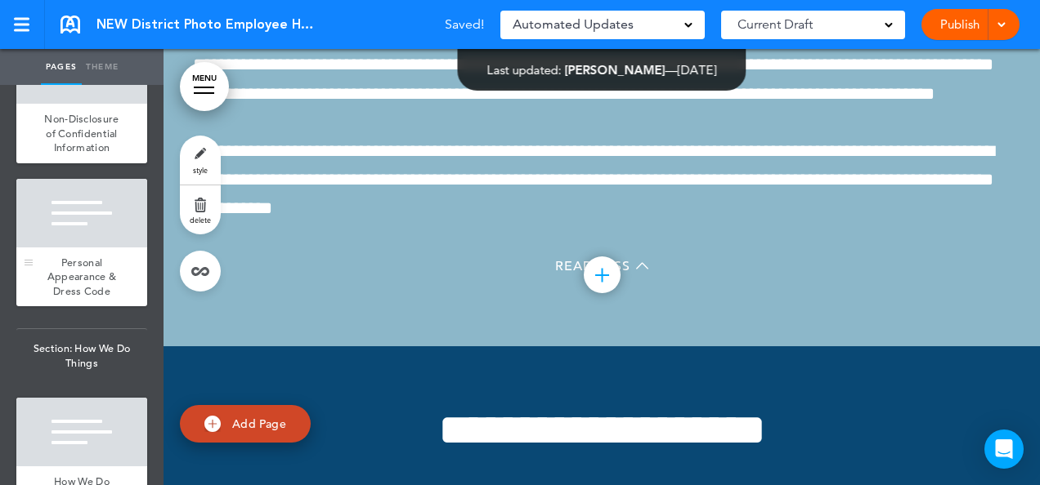
click at [87, 307] on div "Personal Appearance & Dress Code" at bounding box center [81, 278] width 131 height 60
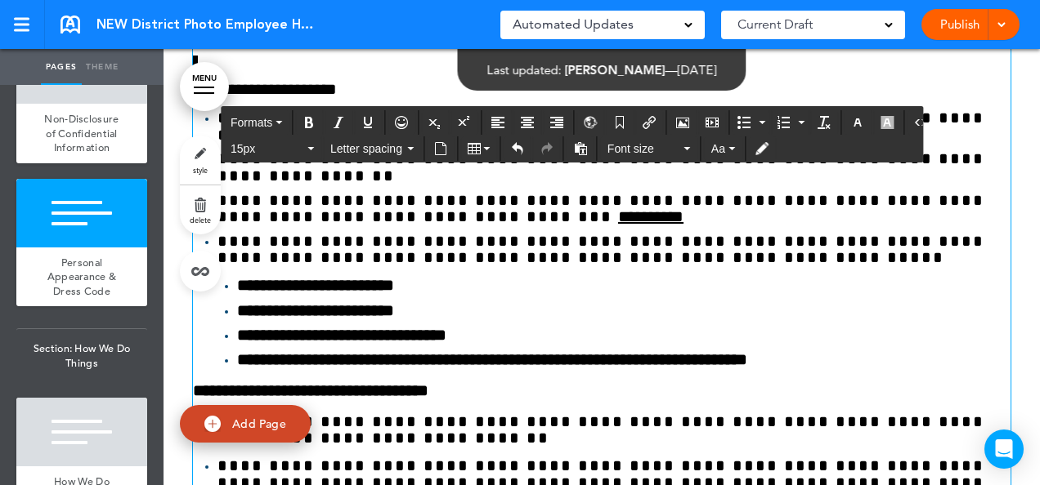
scroll to position [41625, 0]
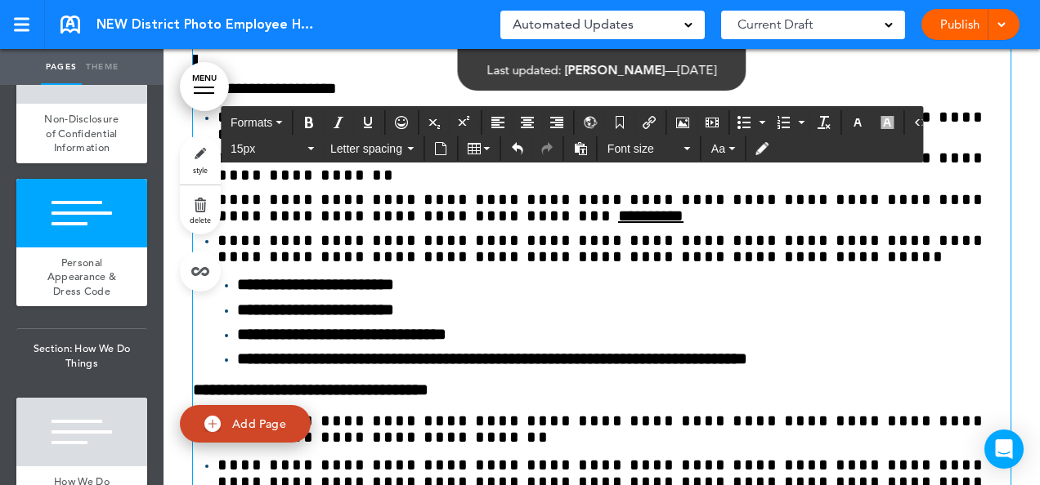
drag, startPoint x: 637, startPoint y: 374, endPoint x: 168, endPoint y: 145, distance: 522.0
click at [278, 118] on button "Formats" at bounding box center [256, 122] width 65 height 23
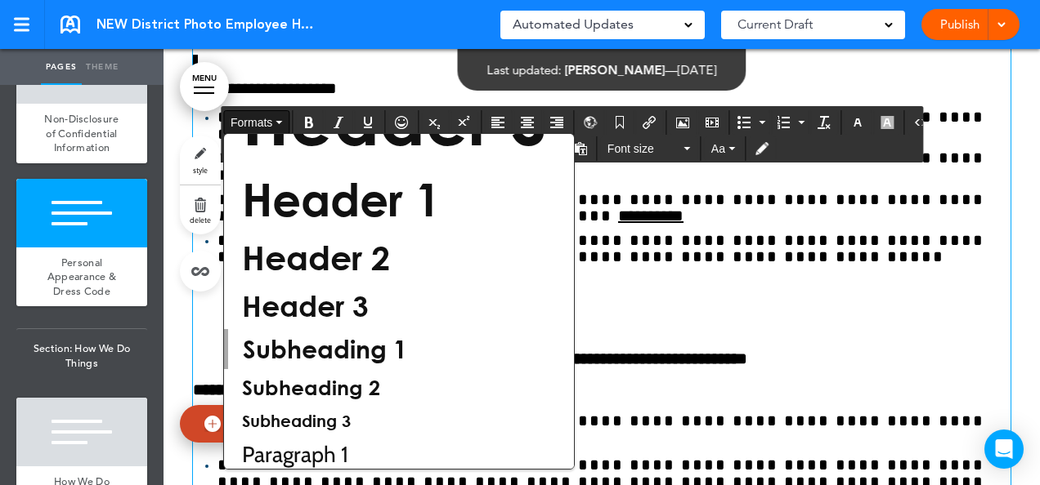
scroll to position [110, 0]
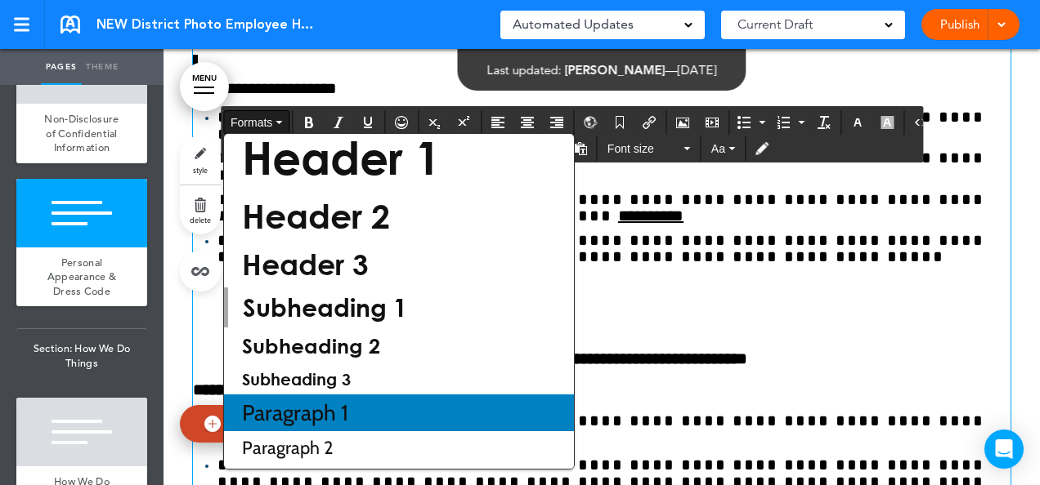
click at [397, 431] on div "Paragraph 1" at bounding box center [399, 413] width 350 height 37
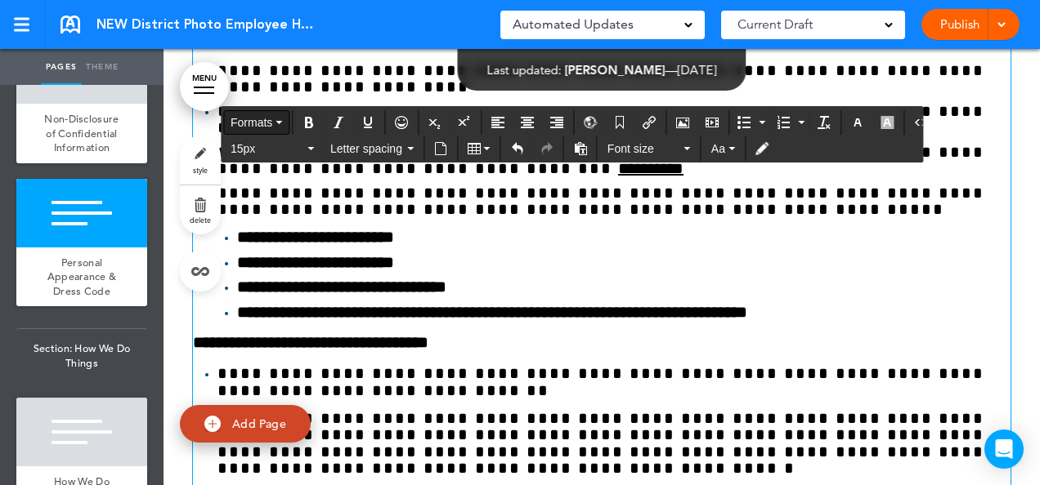
scroll to position [41625, 0]
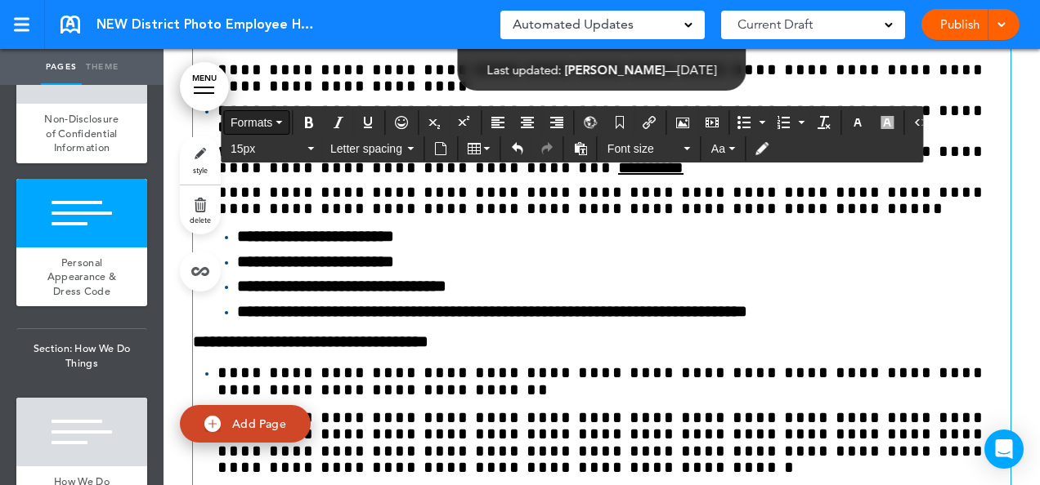
click at [284, 121] on button "Formats" at bounding box center [256, 122] width 65 height 23
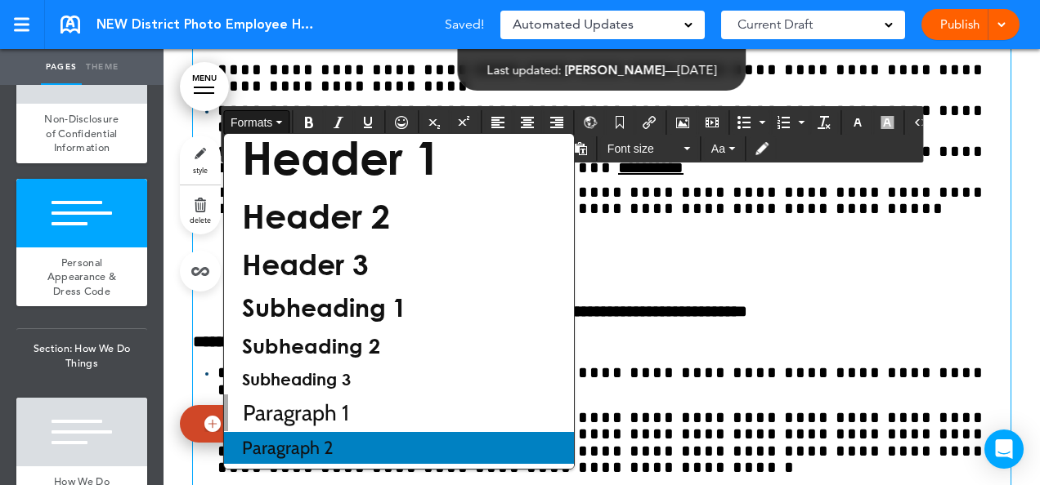
click at [350, 434] on div "Paragraph 2" at bounding box center [399, 448] width 350 height 32
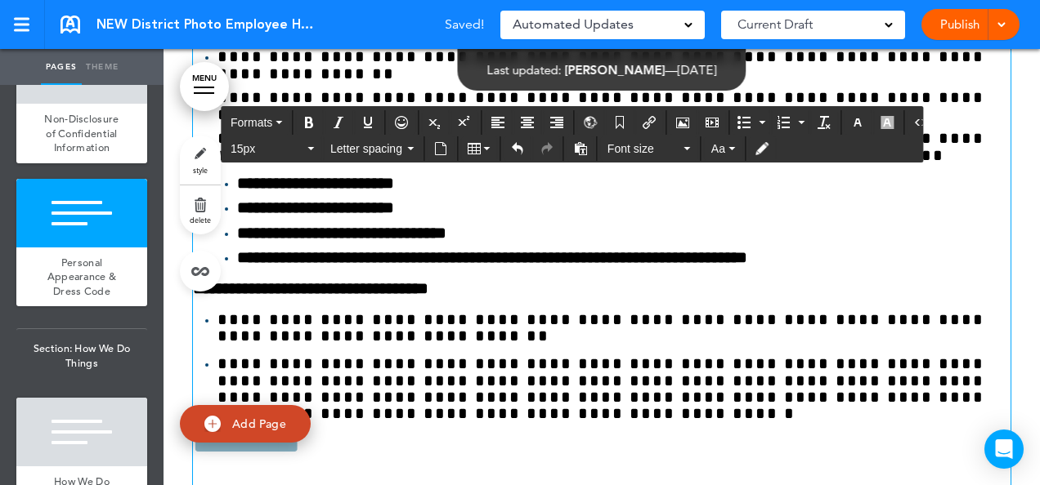
scroll to position [41624, 0]
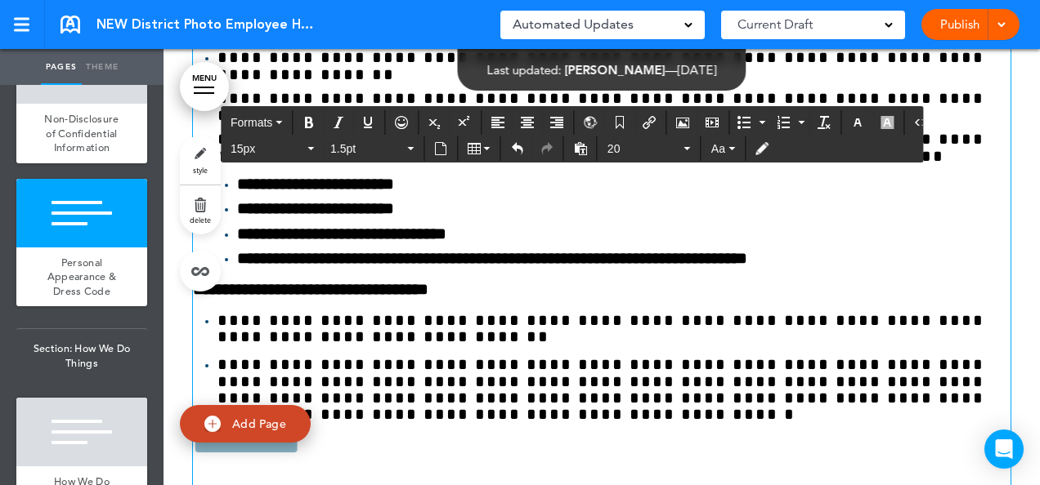
scroll to position [41625, 0]
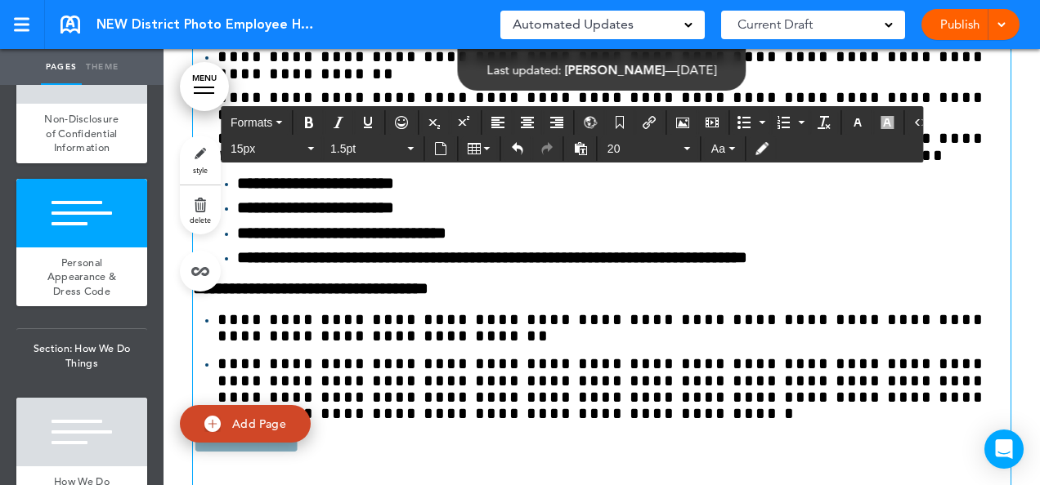
drag, startPoint x: 683, startPoint y: 369, endPoint x: 167, endPoint y: 289, distance: 522.7
click at [280, 116] on button "Formats" at bounding box center [256, 122] width 65 height 23
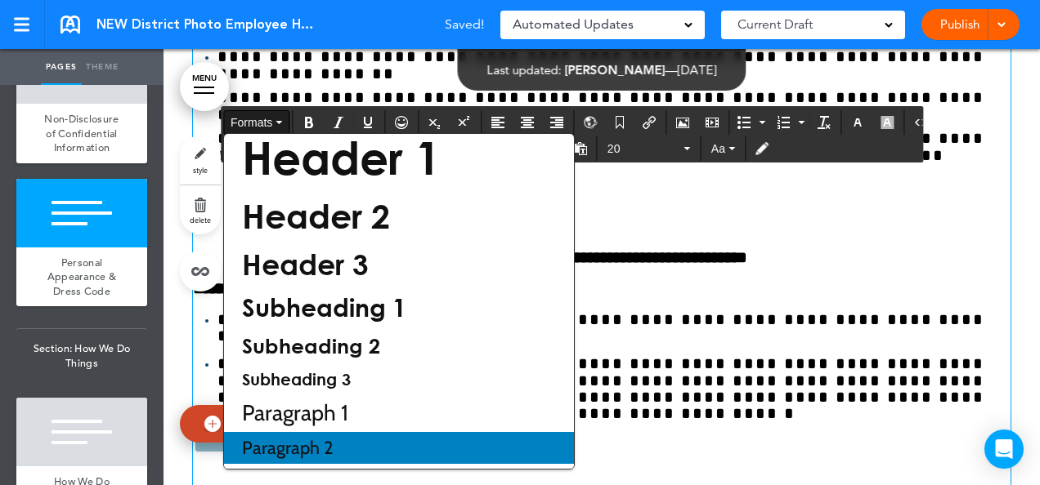
click at [366, 456] on div "Paragraph 2" at bounding box center [399, 448] width 350 height 32
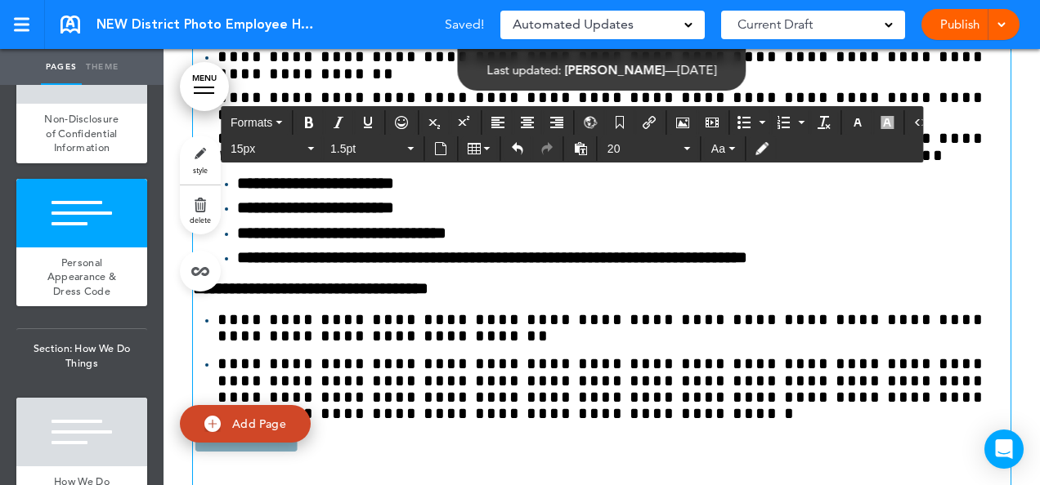
scroll to position [41624, 0]
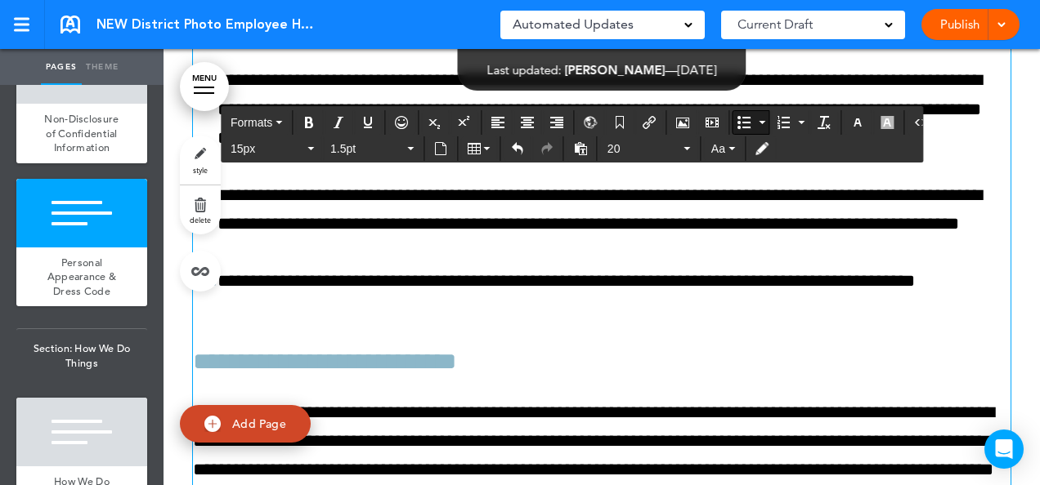
scroll to position [42147, 0]
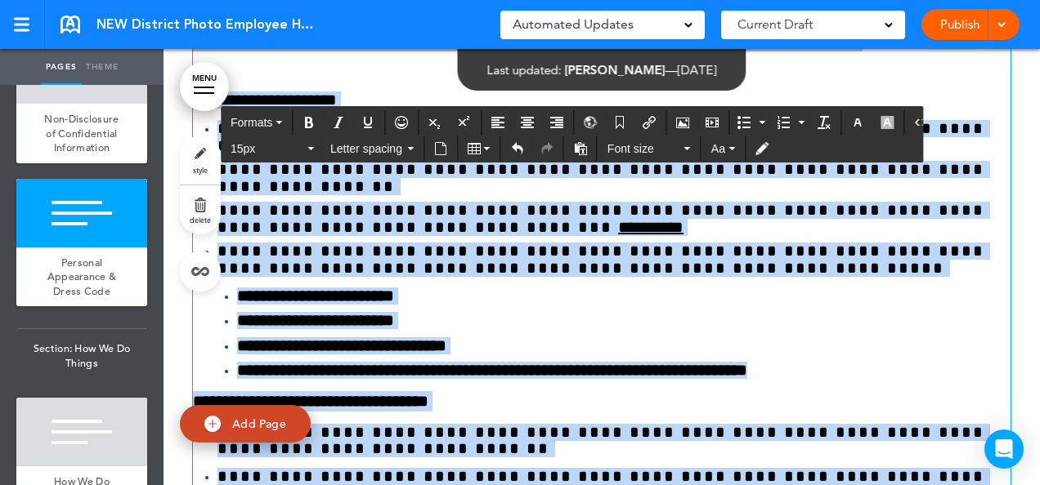
drag, startPoint x: 425, startPoint y: 343, endPoint x: 186, endPoint y: 234, distance: 262.6
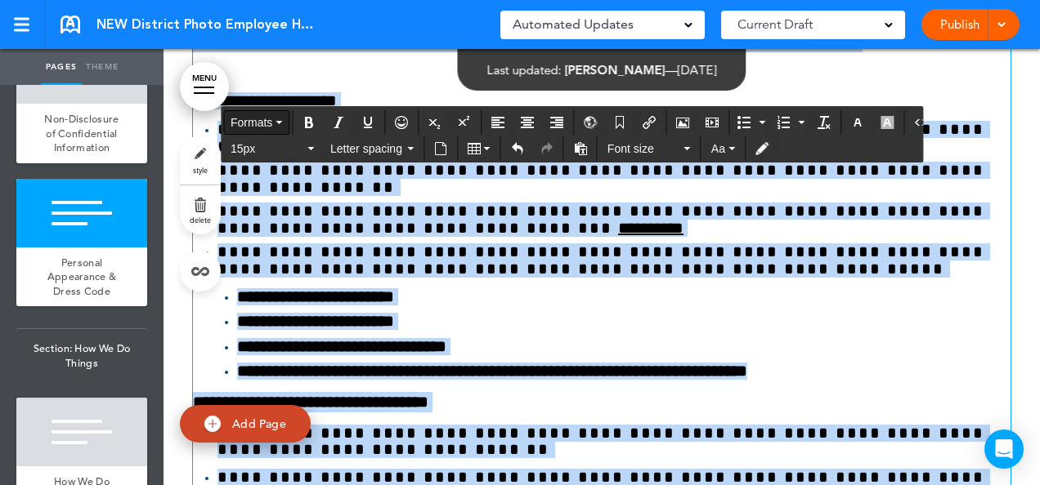
scroll to position [41532, 0]
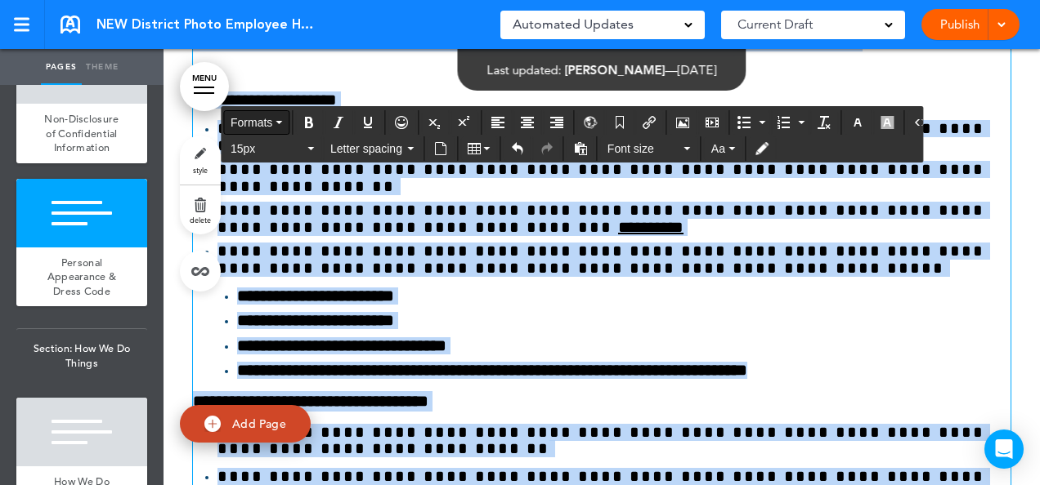
click at [283, 124] on button "Formats" at bounding box center [256, 122] width 65 height 23
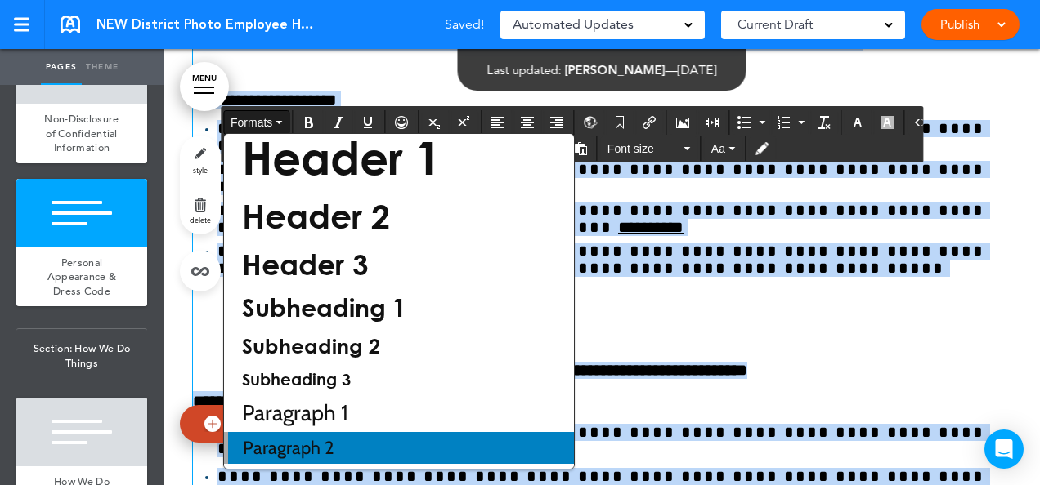
click at [410, 446] on div "Paragraph 2" at bounding box center [399, 448] width 350 height 32
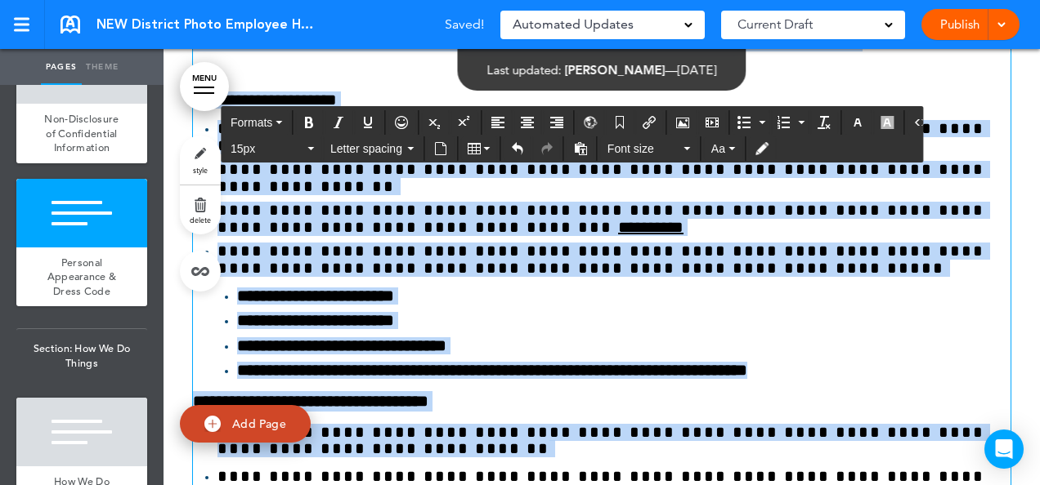
scroll to position [41531, 0]
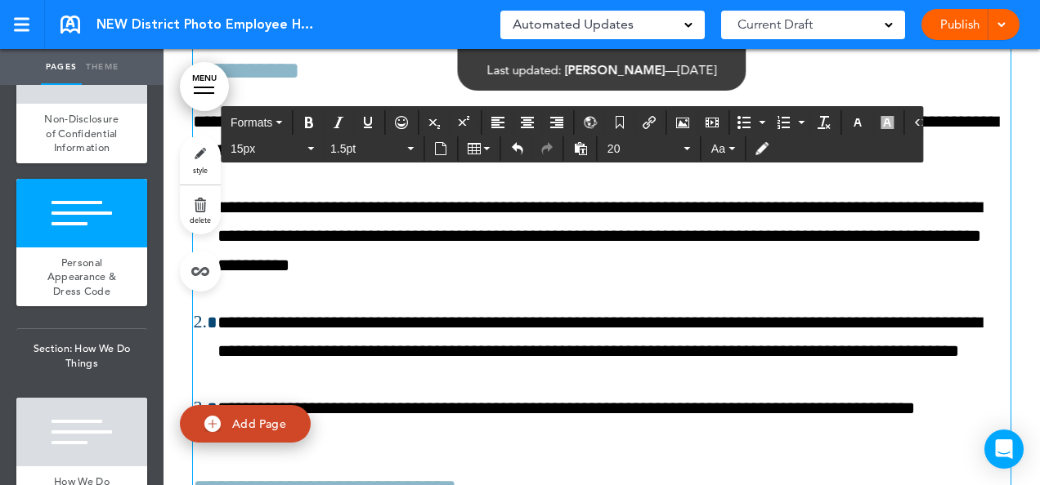
scroll to position [42023, 0]
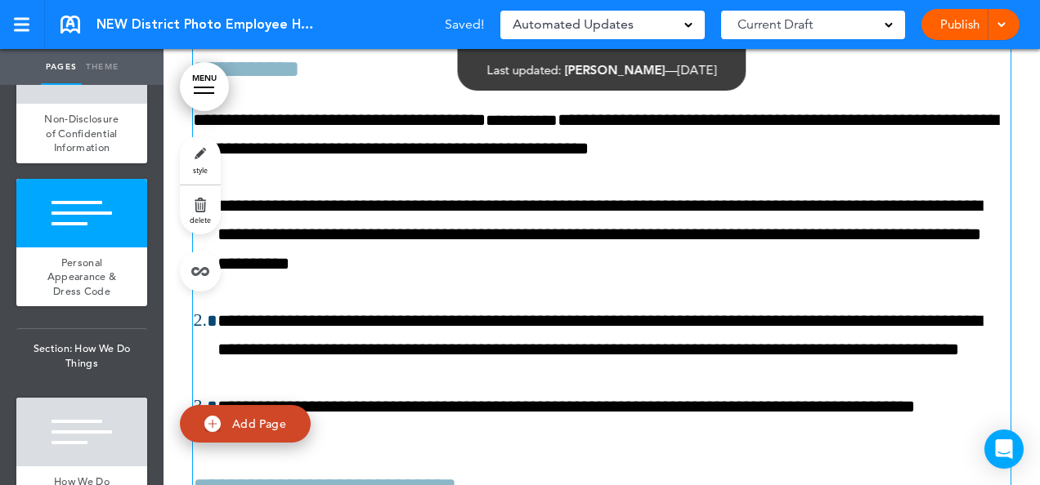
scroll to position [42022, 0]
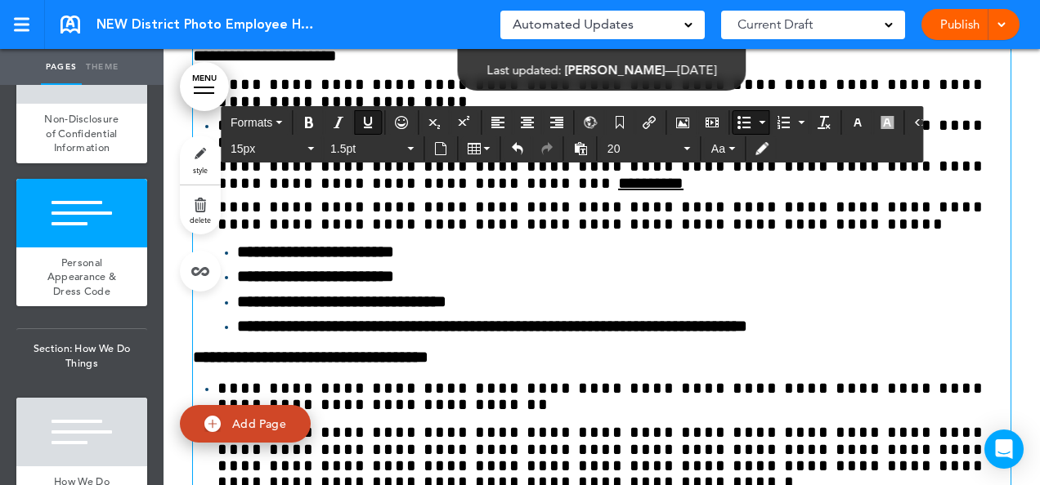
scroll to position [41576, 0]
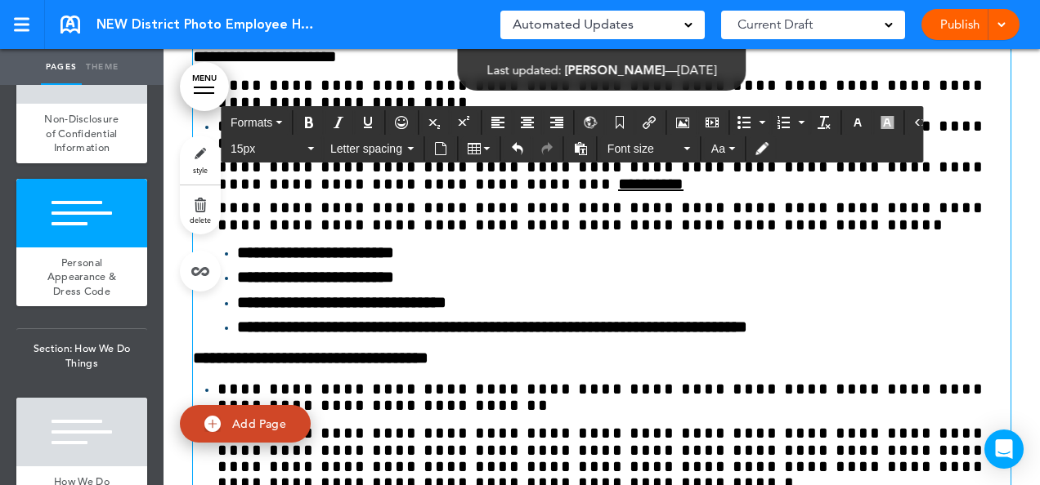
drag, startPoint x: 430, startPoint y: 317, endPoint x: 192, endPoint y: 191, distance: 269.1
click at [276, 118] on button "Formats" at bounding box center [256, 122] width 65 height 23
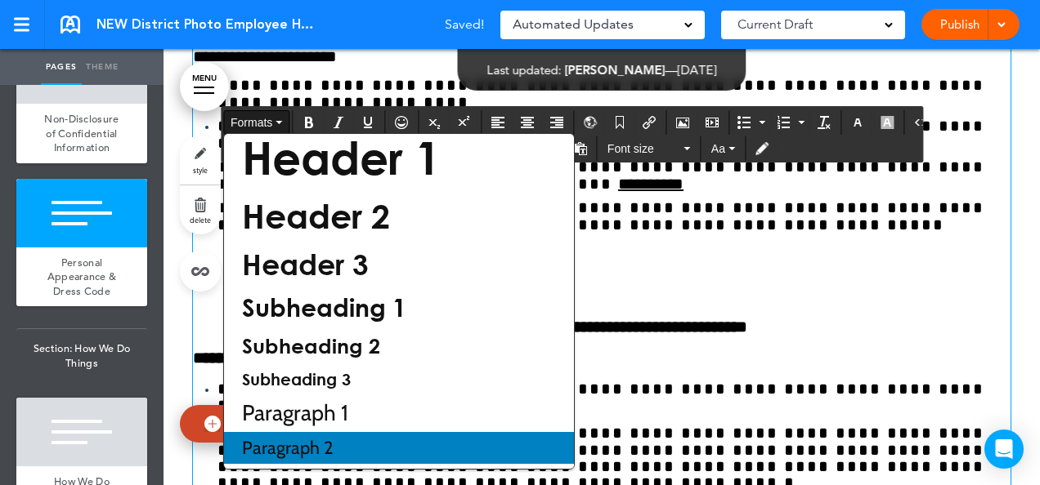
click at [385, 453] on div "Paragraph 2" at bounding box center [399, 448] width 350 height 32
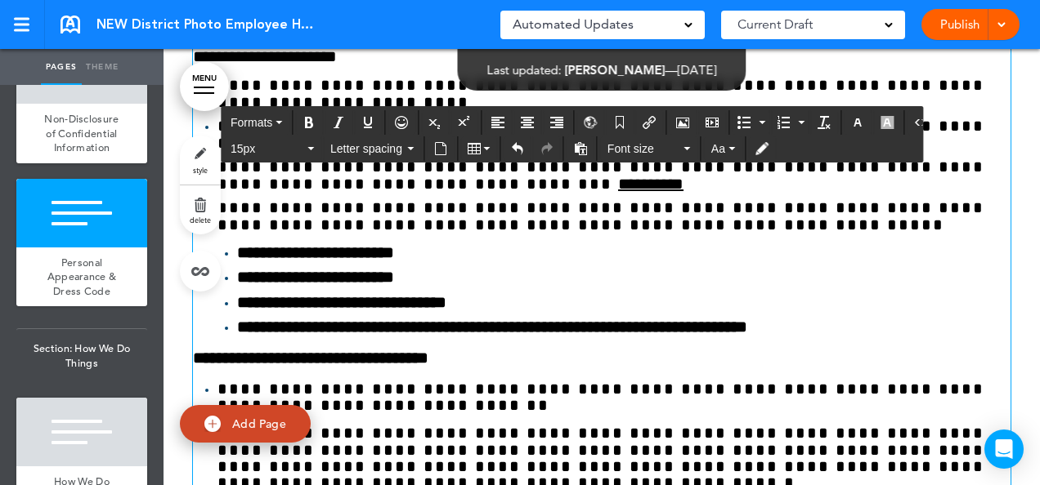
drag, startPoint x: 422, startPoint y: 327, endPoint x: 198, endPoint y: 184, distance: 265.7
click at [684, 148] on icon "button" at bounding box center [687, 148] width 7 height 3
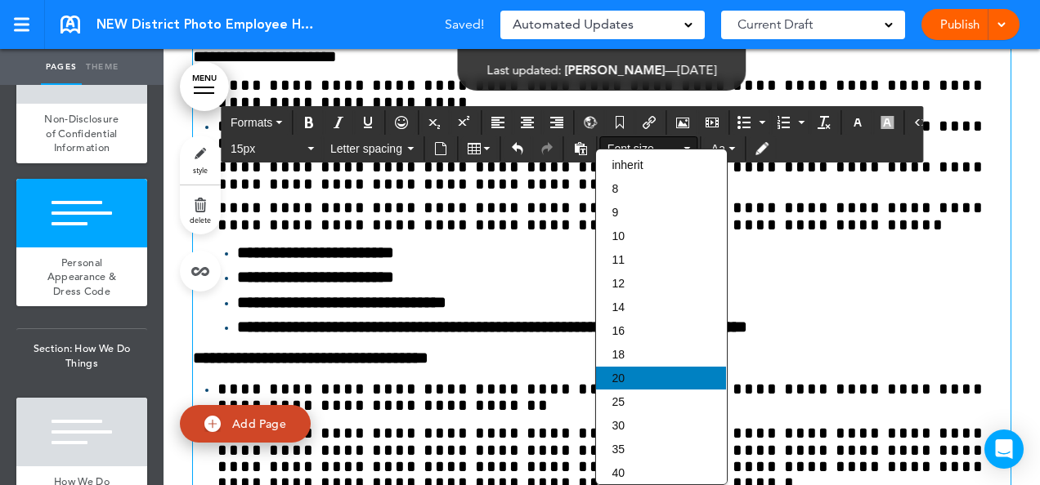
click at [629, 381] on div "20" at bounding box center [661, 378] width 130 height 23
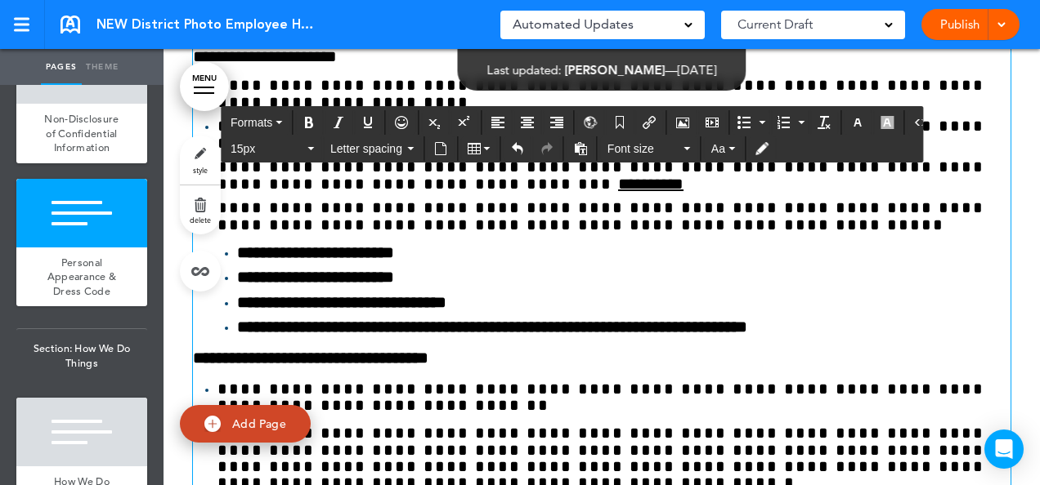
drag, startPoint x: 709, startPoint y: 310, endPoint x: 186, endPoint y: 188, distance: 537.1
click at [407, 147] on icon "button" at bounding box center [410, 148] width 7 height 3
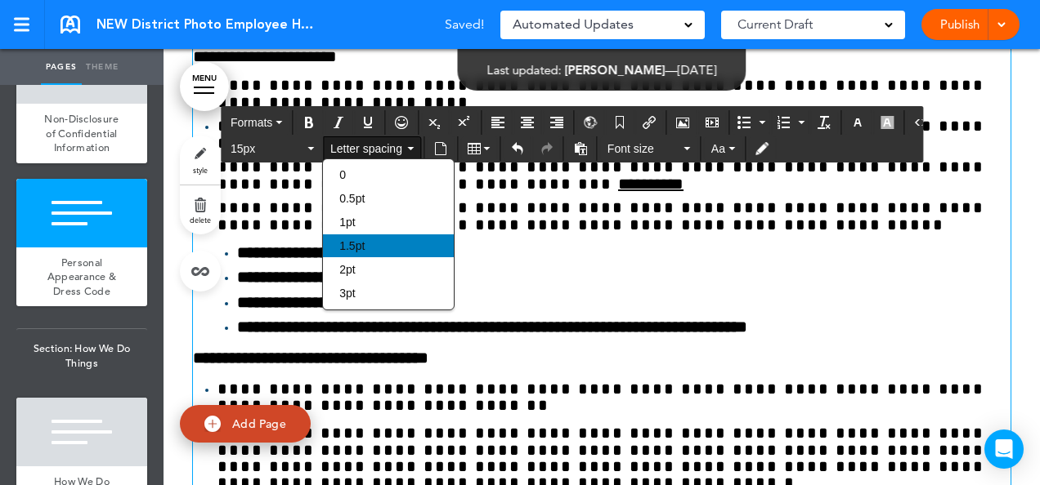
click at [368, 238] on div "1.5pt" at bounding box center [388, 246] width 130 height 23
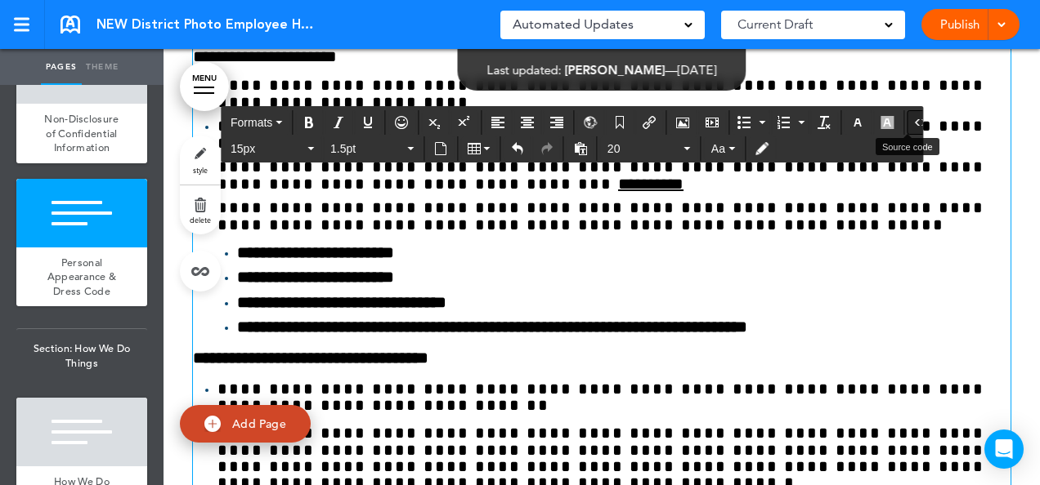
click at [914, 119] on icon "Source code" at bounding box center [920, 122] width 13 height 13
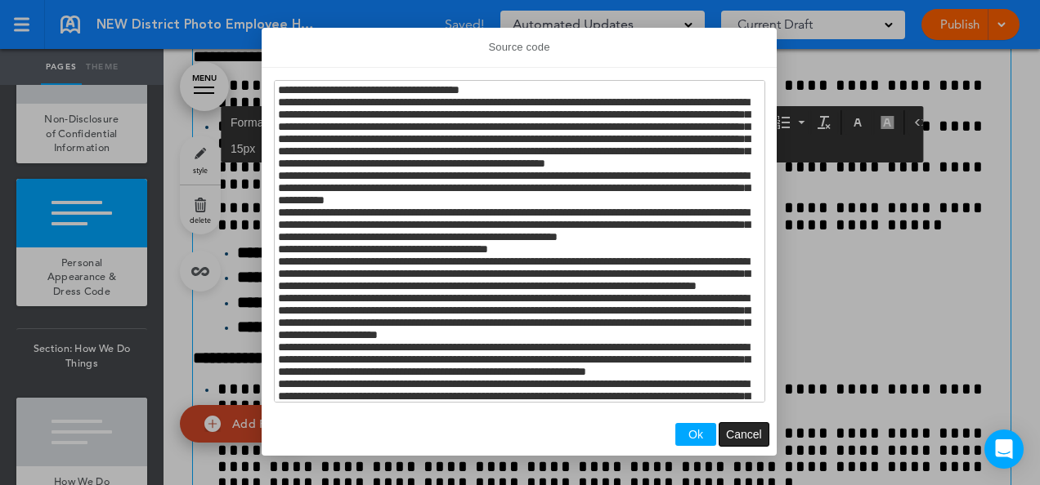
click at [739, 433] on span "Cancel" at bounding box center [744, 434] width 36 height 13
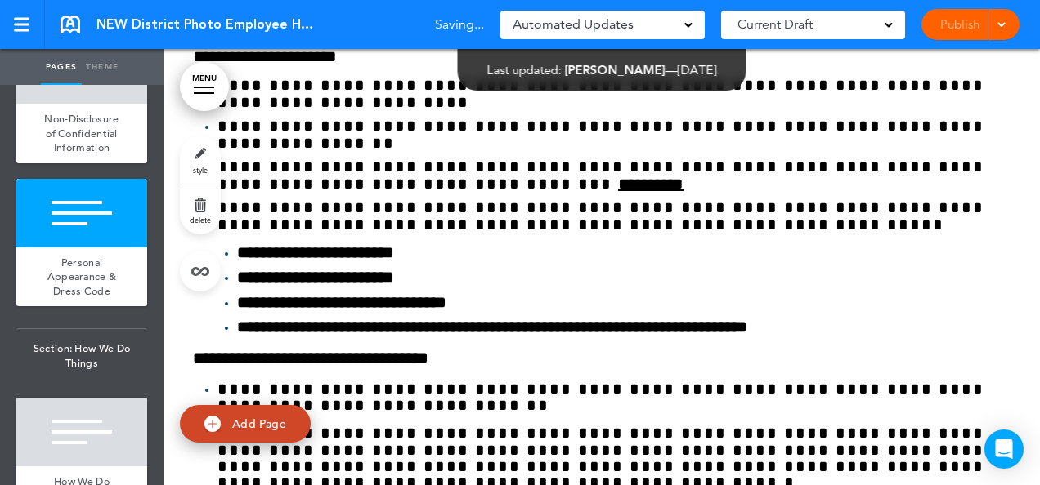
click at [206, 154] on link "style" at bounding box center [200, 160] width 41 height 49
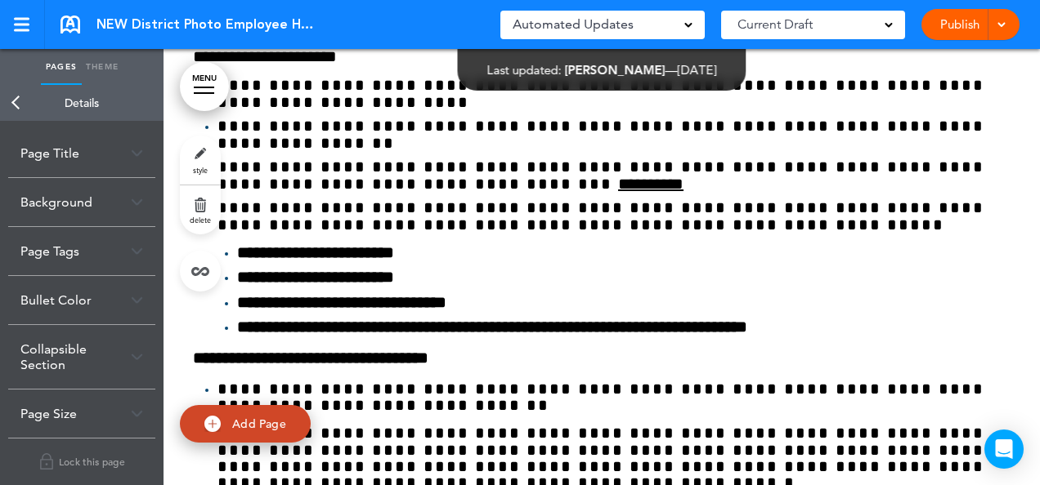
click at [105, 64] on link "Theme" at bounding box center [102, 67] width 41 height 36
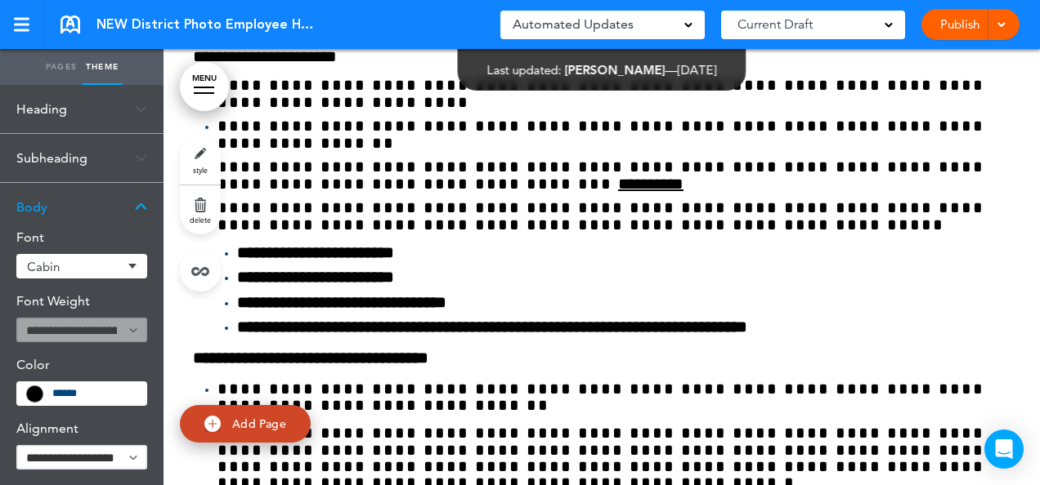
click at [96, 268] on span "Cabin" at bounding box center [75, 267] width 96 height 12
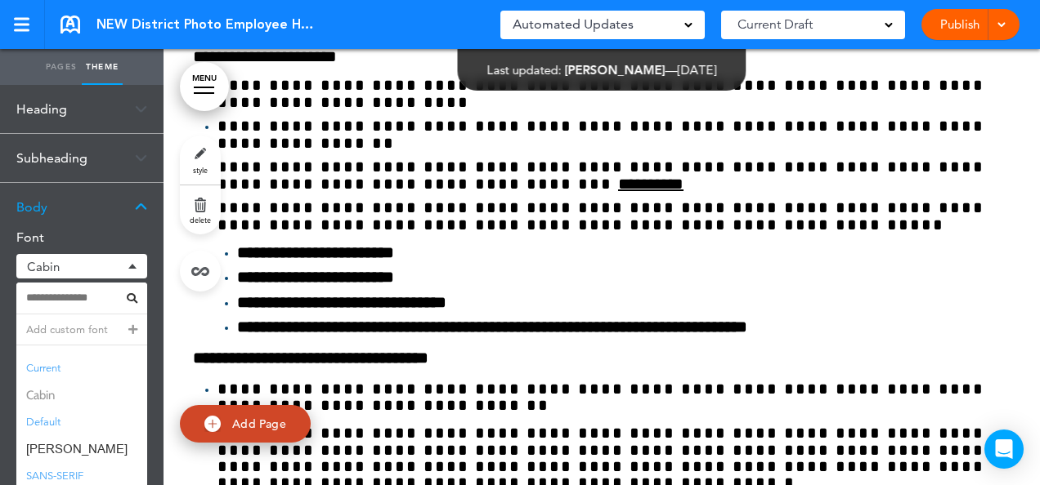
click at [63, 397] on span "Cabin" at bounding box center [81, 396] width 131 height 24
click at [33, 396] on span "Cabin" at bounding box center [81, 396] width 131 height 24
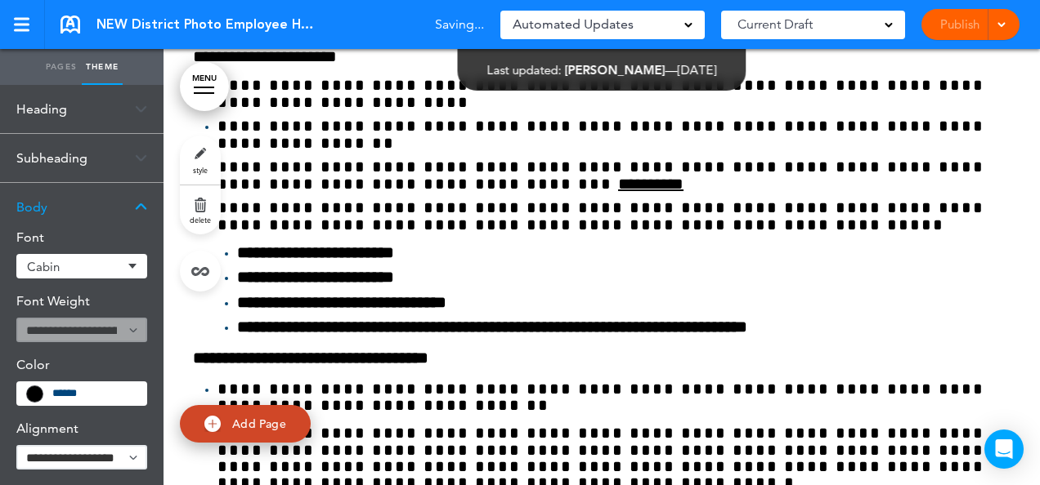
click at [964, 30] on div "Publish Publish Preview Draft" at bounding box center [970, 24] width 98 height 31
click at [1000, 26] on span at bounding box center [1000, 23] width 11 height 11
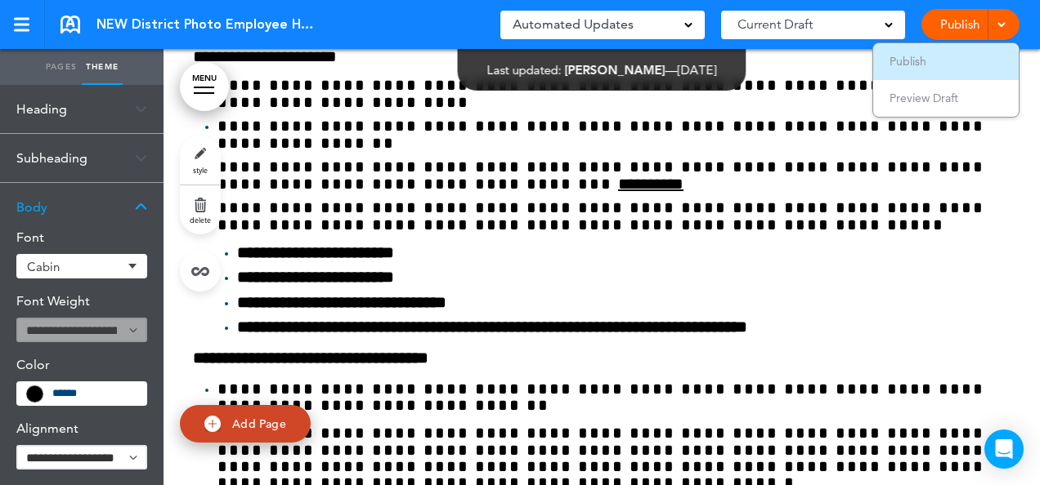
click at [897, 59] on span "Publish" at bounding box center [907, 61] width 37 height 15
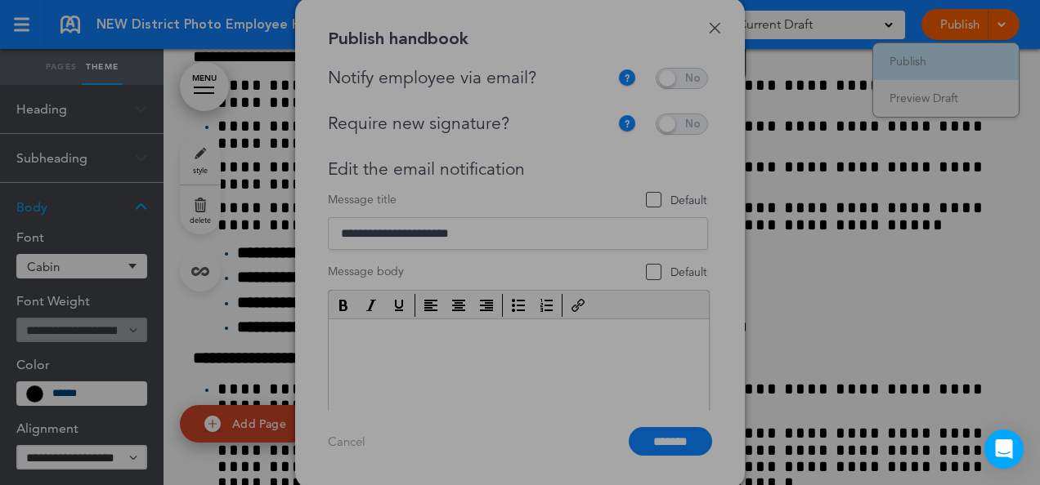
scroll to position [0, 0]
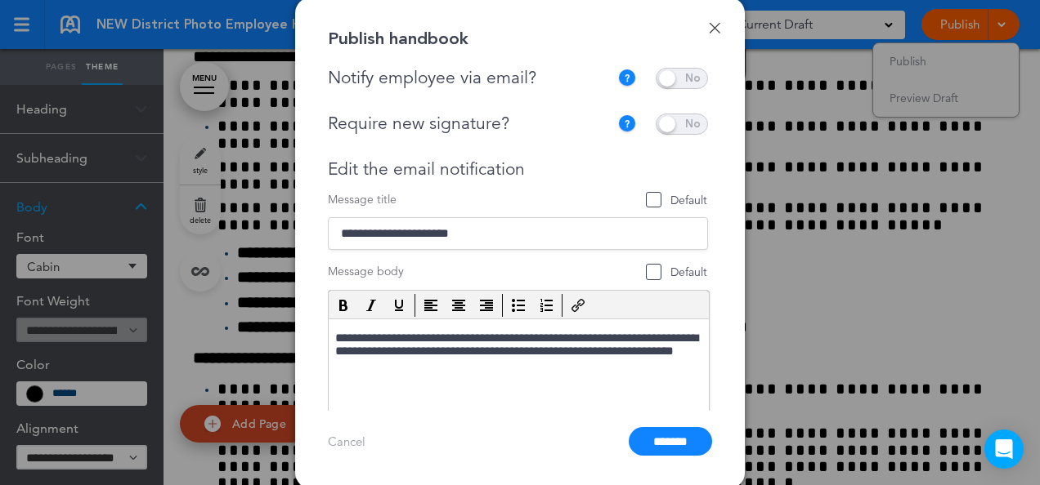
click at [722, 34] on div "Done Publish handbook Notify employee via email? If this handbook is ready to v…" at bounding box center [520, 243] width 450 height 491
click at [716, 26] on link "Done" at bounding box center [714, 27] width 11 height 11
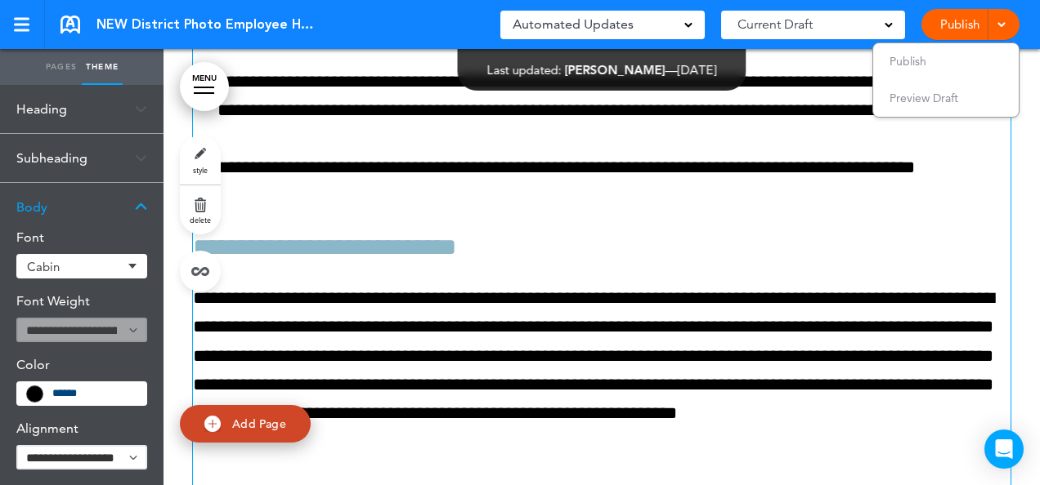
scroll to position [42262, 0]
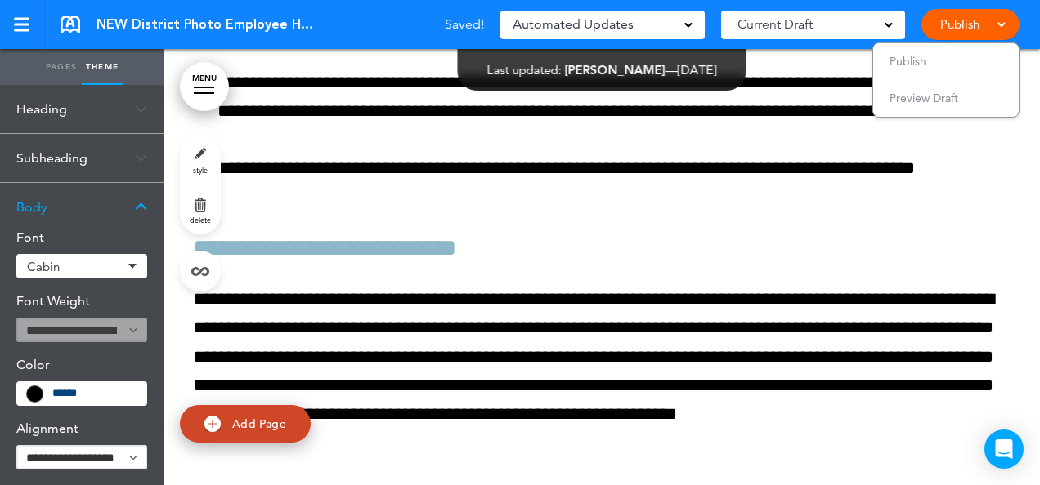
click at [923, 56] on span "Publish" at bounding box center [907, 61] width 37 height 15
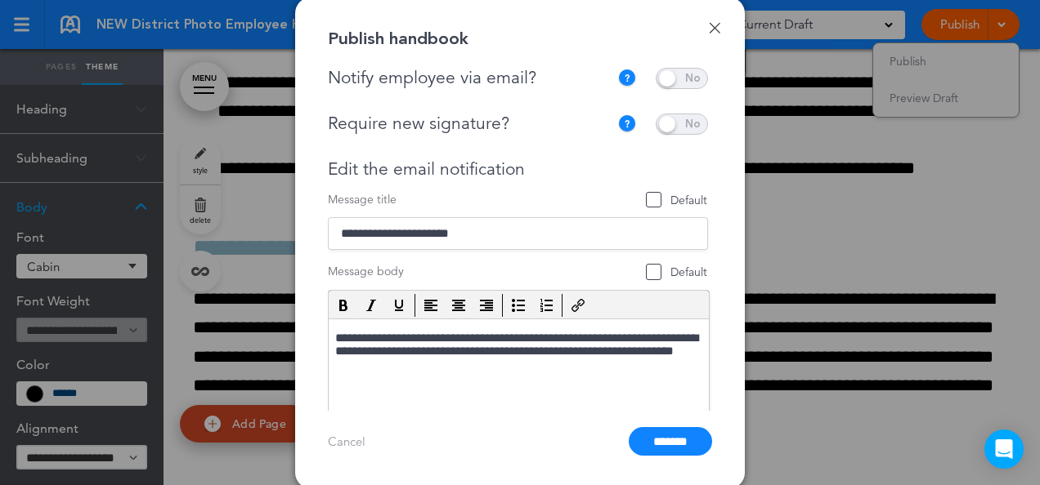
click at [514, 233] on input "**********" at bounding box center [518, 233] width 380 height 33
drag, startPoint x: 502, startPoint y: 239, endPoint x: 337, endPoint y: 229, distance: 165.4
click at [337, 229] on input "**********" at bounding box center [518, 233] width 380 height 33
drag, startPoint x: 337, startPoint y: 229, endPoint x: 494, endPoint y: 226, distance: 157.0
click at [494, 226] on input "**********" at bounding box center [518, 233] width 380 height 33
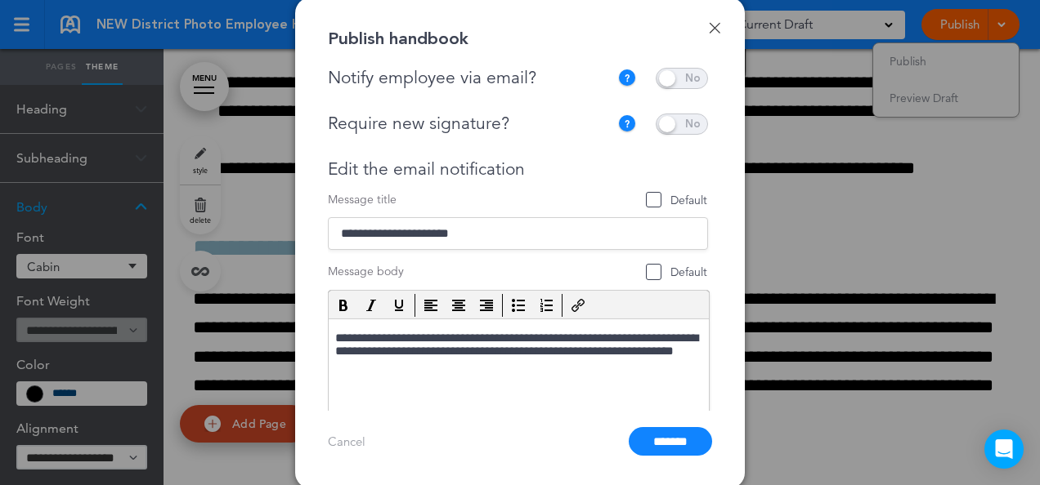
click at [501, 235] on input "**********" at bounding box center [518, 233] width 380 height 33
click at [651, 201] on span "Default" at bounding box center [654, 200] width 16 height 16
drag, startPoint x: 497, startPoint y: 221, endPoint x: 307, endPoint y: 227, distance: 189.7
click at [307, 227] on div "Done Publish handbook Notify employee via email? If this handbook is ready to v…" at bounding box center [520, 243] width 450 height 491
drag, startPoint x: 606, startPoint y: 236, endPoint x: 458, endPoint y: 239, distance: 147.9
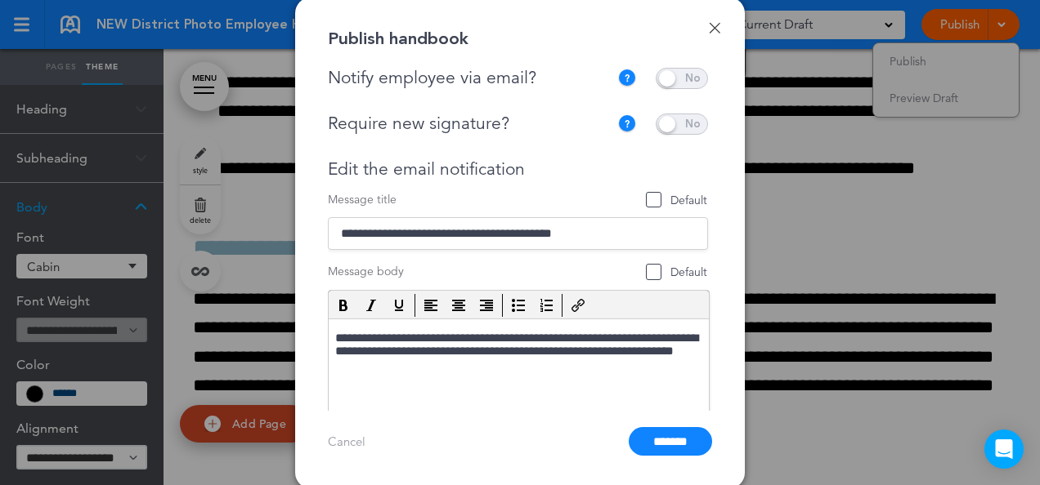
click at [458, 239] on input "**********" at bounding box center [518, 233] width 380 height 33
type input "**********"
drag, startPoint x: 452, startPoint y: 340, endPoint x: 493, endPoint y: 341, distance: 40.9
click at [493, 341] on p "**********" at bounding box center [517, 353] width 364 height 44
click at [563, 467] on div "Done Publish handbook Notify employee via email? If this handbook is ready to v…" at bounding box center [520, 243] width 450 height 491
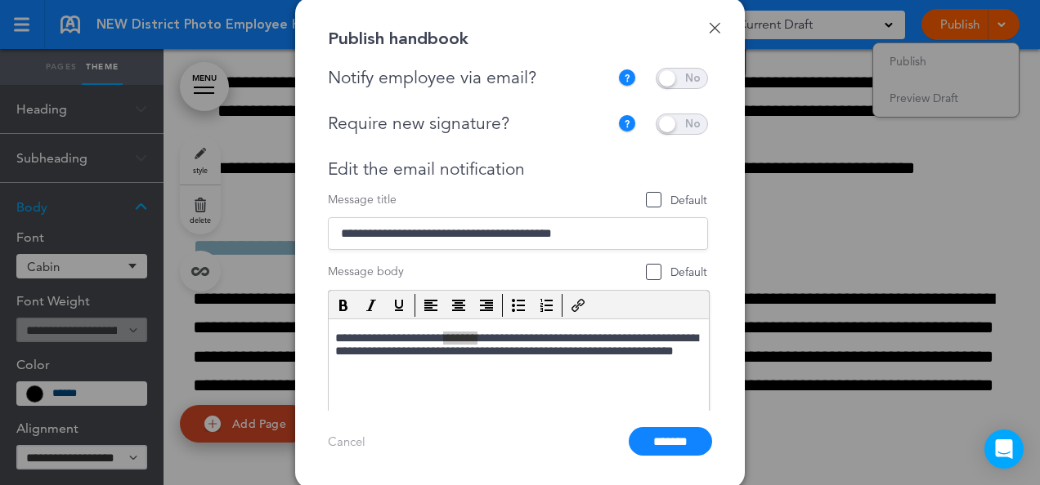
click at [655, 265] on span "Default" at bounding box center [676, 273] width 60 height 16
drag, startPoint x: 494, startPoint y: 342, endPoint x: 450, endPoint y: 338, distance: 43.5
click at [450, 338] on p "**********" at bounding box center [517, 353] width 364 height 44
click at [565, 369] on p "**********" at bounding box center [517, 353] width 364 height 44
click at [550, 353] on p "**********" at bounding box center [517, 353] width 364 height 44
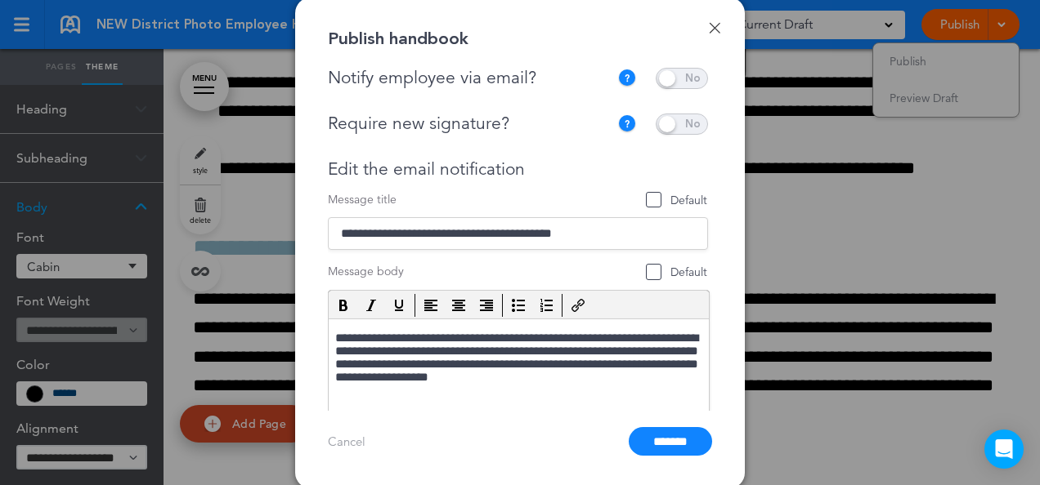
click at [662, 433] on input "*******" at bounding box center [669, 441] width 83 height 29
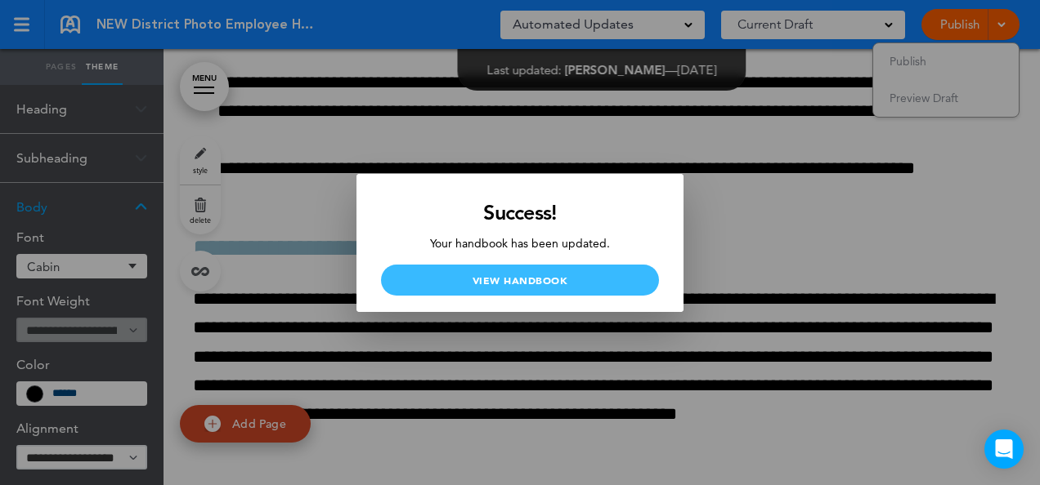
click at [509, 283] on link "View Handbook" at bounding box center [520, 280] width 278 height 31
